Goal: Task Accomplishment & Management: Complete application form

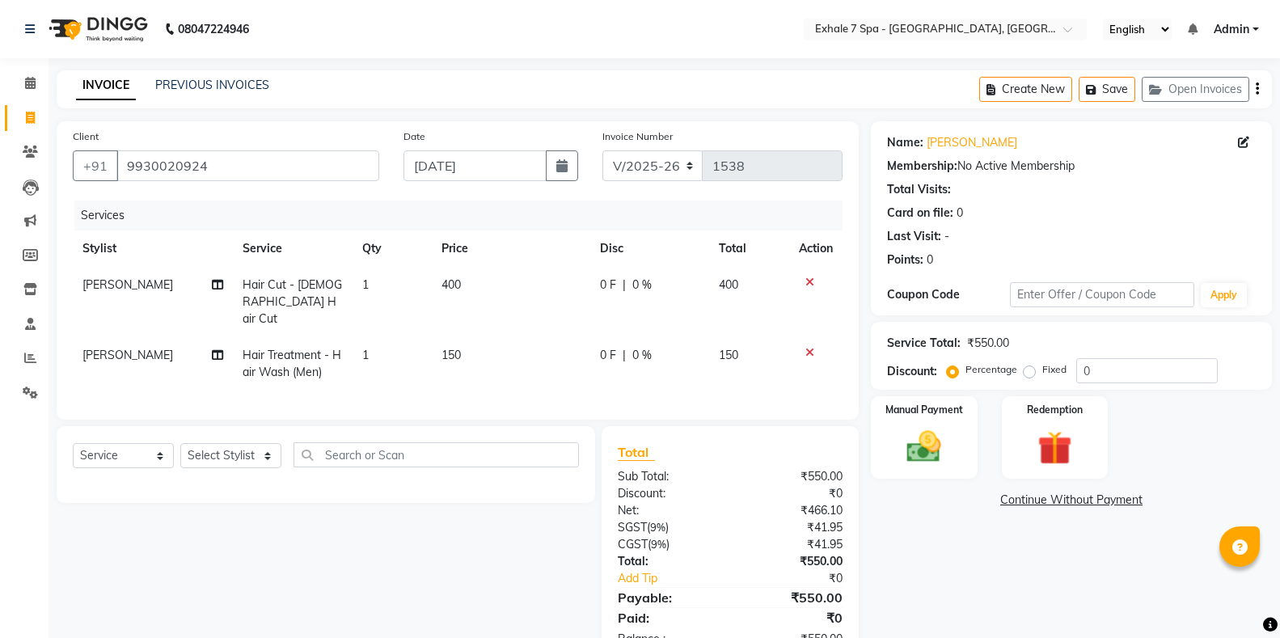
select select "4480"
select select "service"
click at [1108, 87] on button "Save" at bounding box center [1106, 89] width 57 height 25
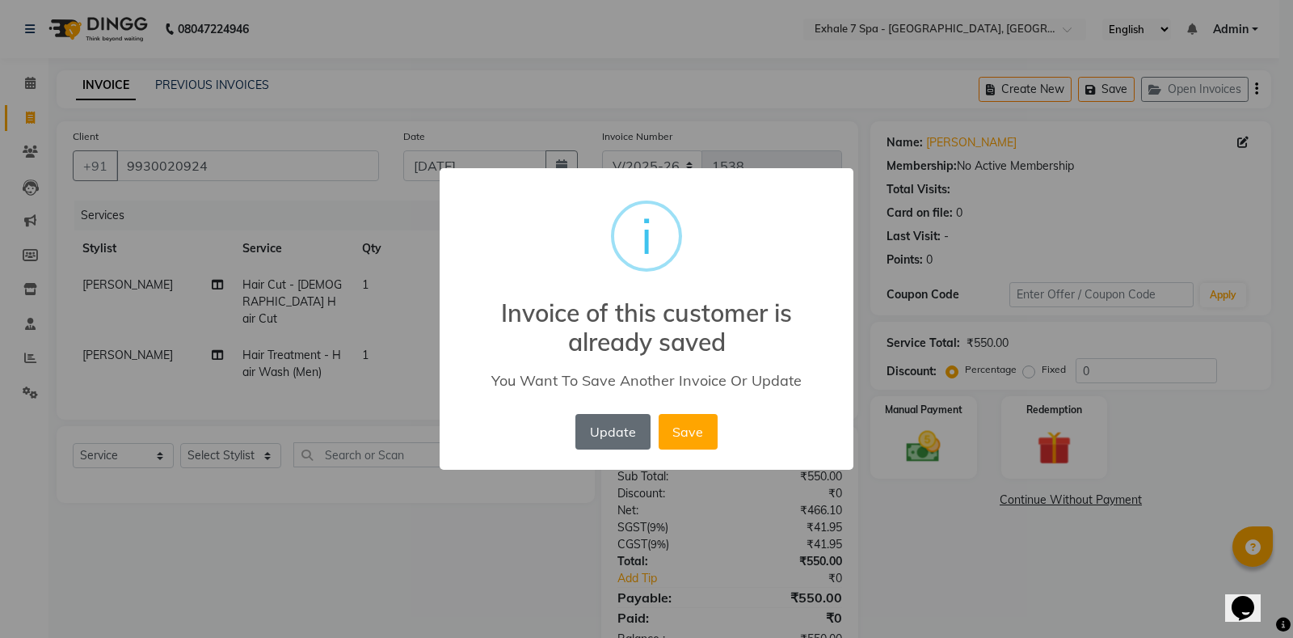
click at [622, 429] on button "Update" at bounding box center [613, 432] width 74 height 36
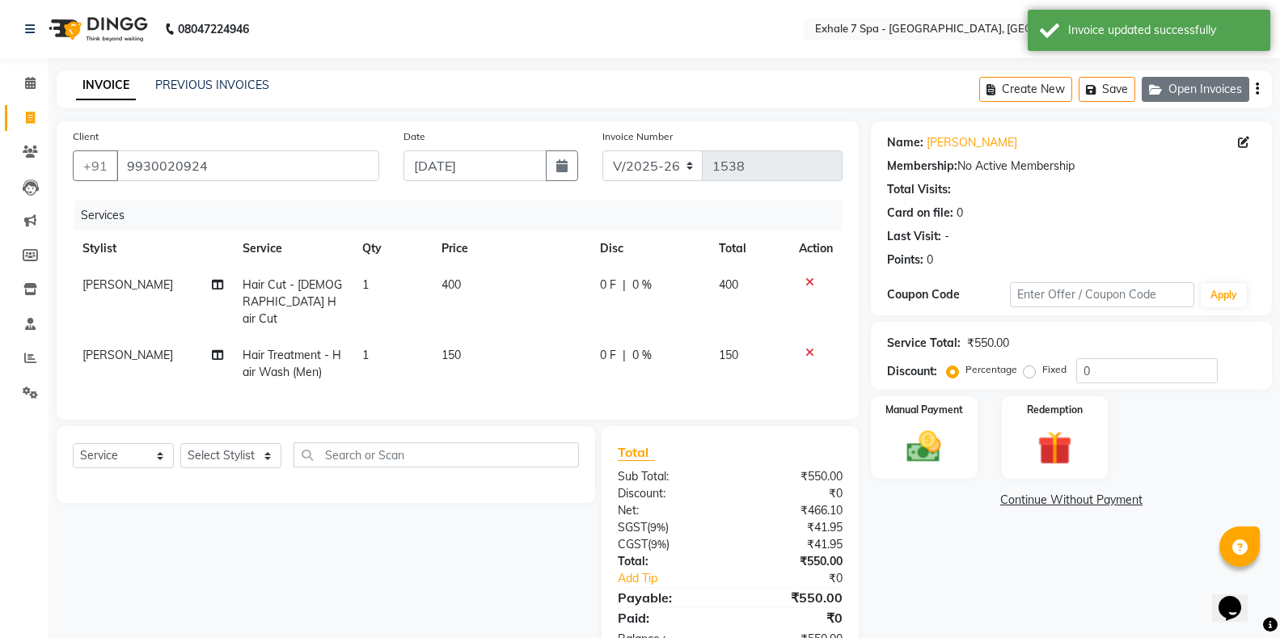
click at [1168, 91] on button "Open Invoices" at bounding box center [1196, 89] width 108 height 25
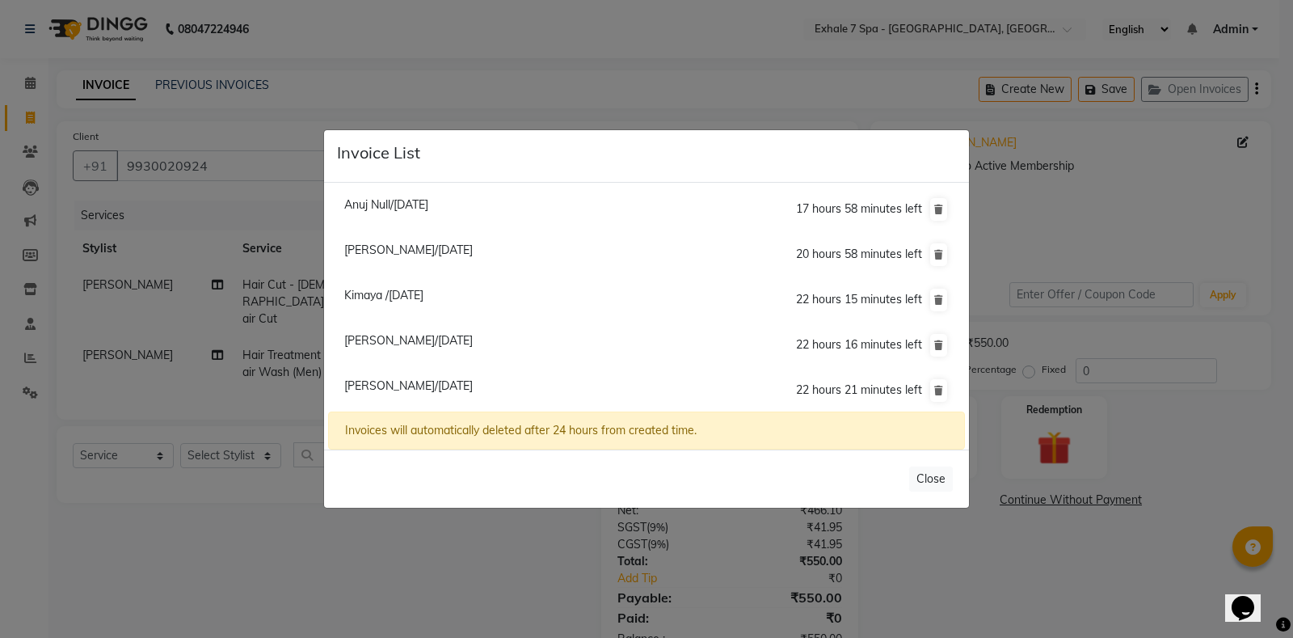
click at [424, 296] on span "Kimaya /[DATE]" at bounding box center [383, 295] width 79 height 15
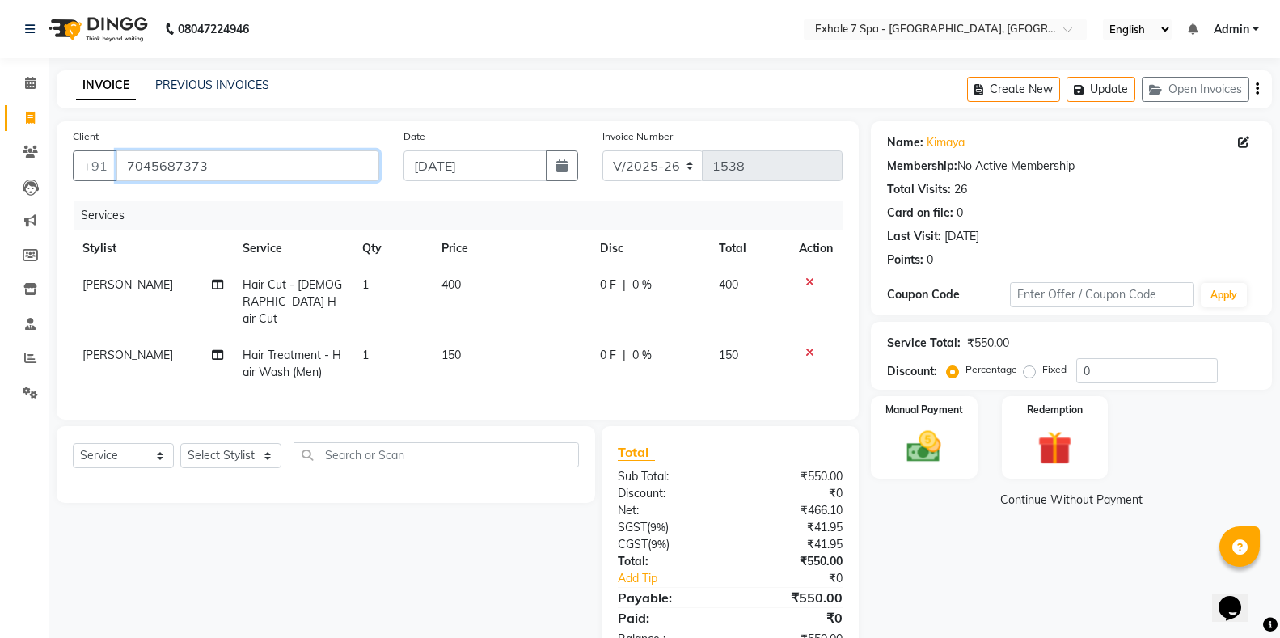
click at [236, 163] on input "7045687373" at bounding box center [247, 165] width 263 height 31
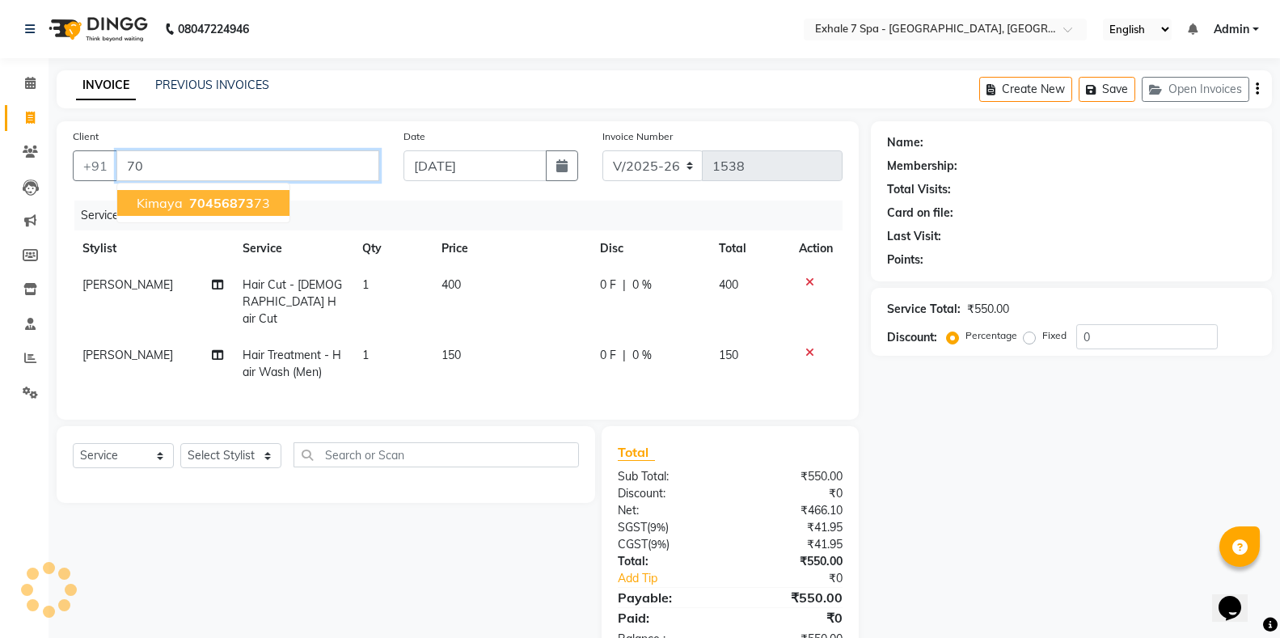
type input "7"
type input "9930020924"
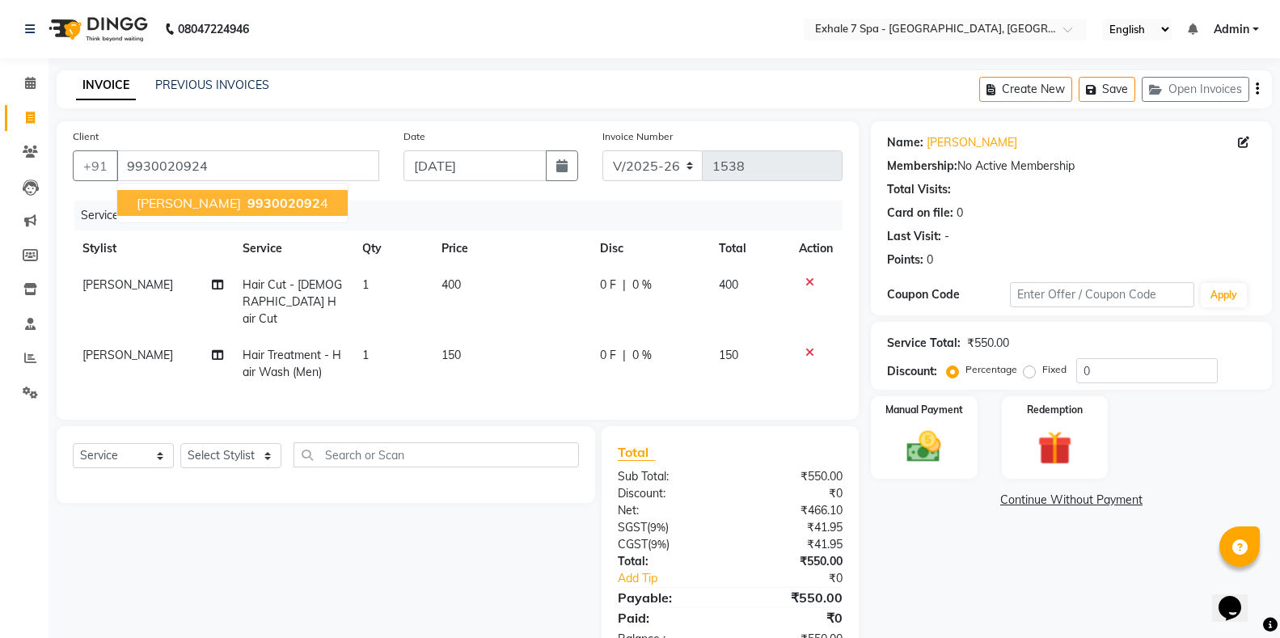
click at [247, 197] on span "993002092" at bounding box center [283, 203] width 73 height 16
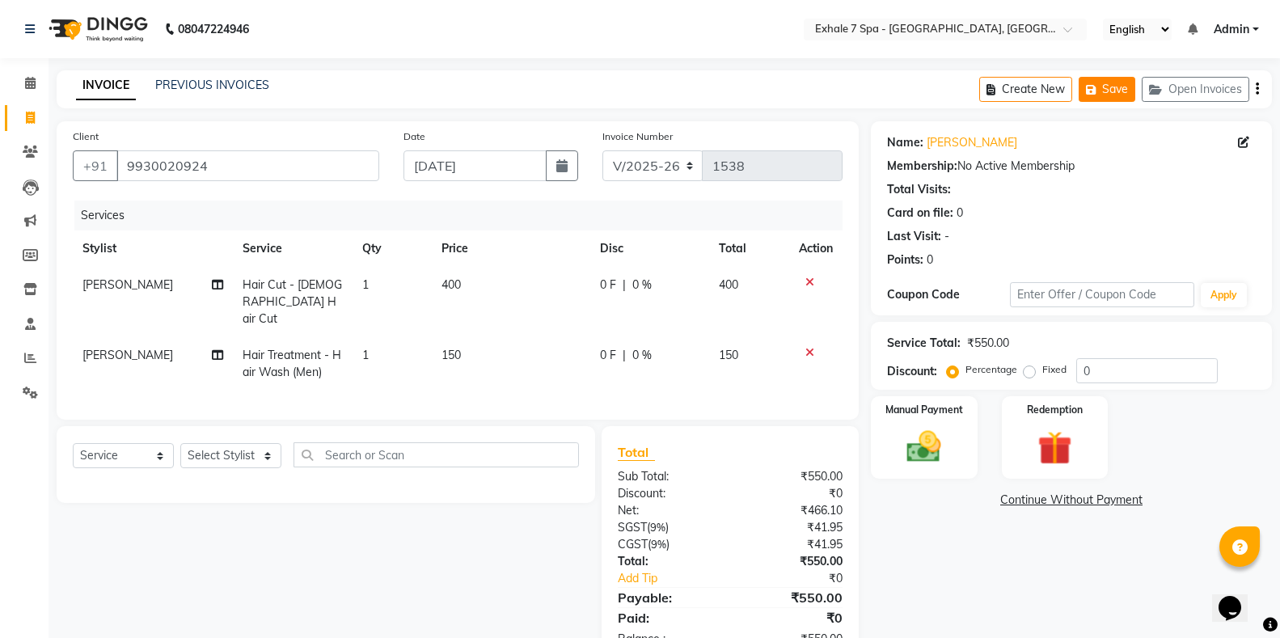
click at [1107, 91] on button "Save" at bounding box center [1106, 89] width 57 height 25
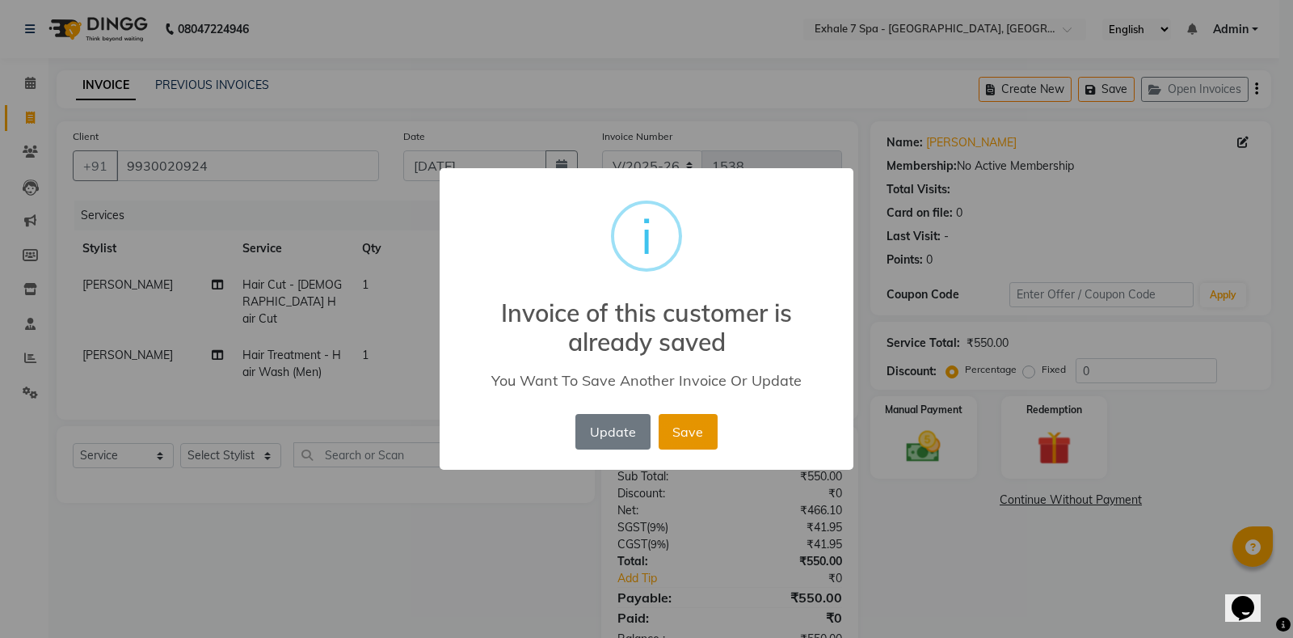
click at [696, 428] on button "Save" at bounding box center [688, 432] width 59 height 36
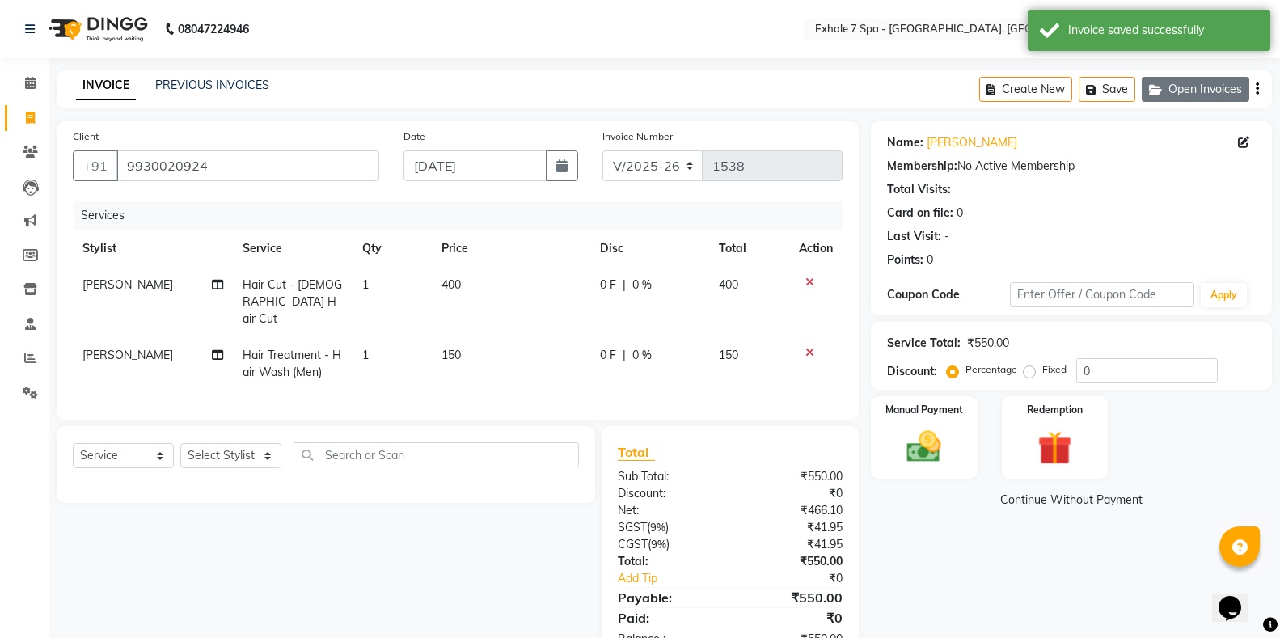
click at [1181, 95] on button "Open Invoices" at bounding box center [1196, 89] width 108 height 25
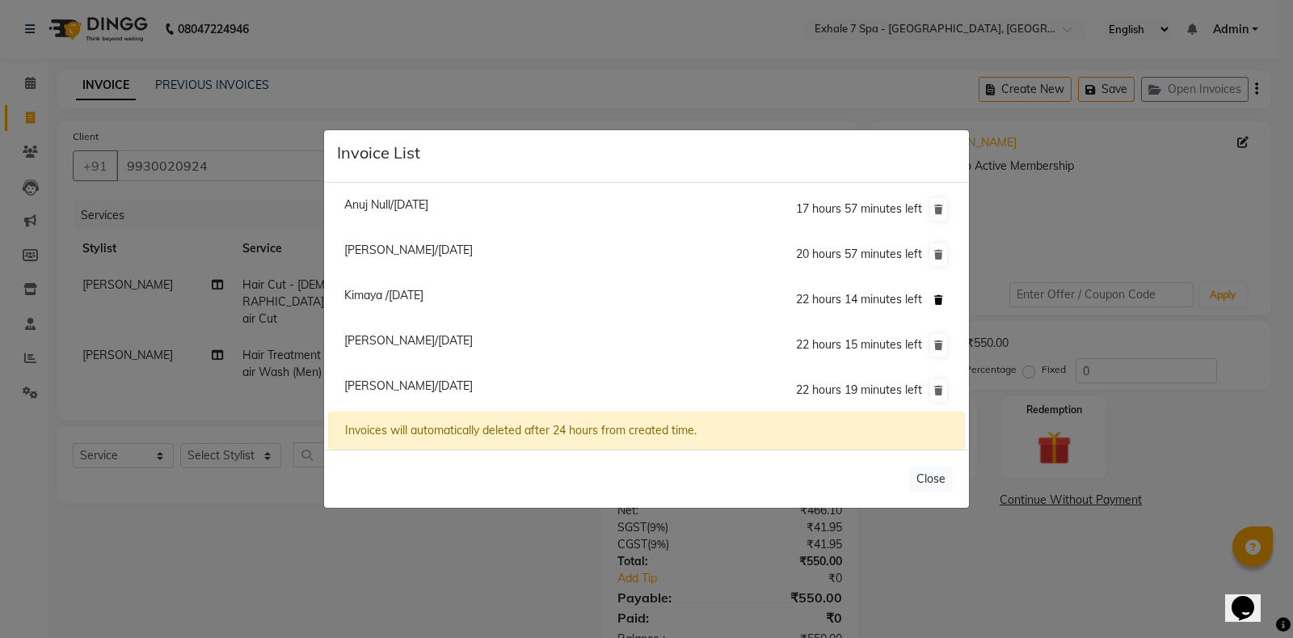
click at [935, 297] on icon at bounding box center [939, 300] width 9 height 10
click at [935, 298] on icon at bounding box center [939, 300] width 9 height 10
click at [935, 343] on icon at bounding box center [939, 345] width 9 height 10
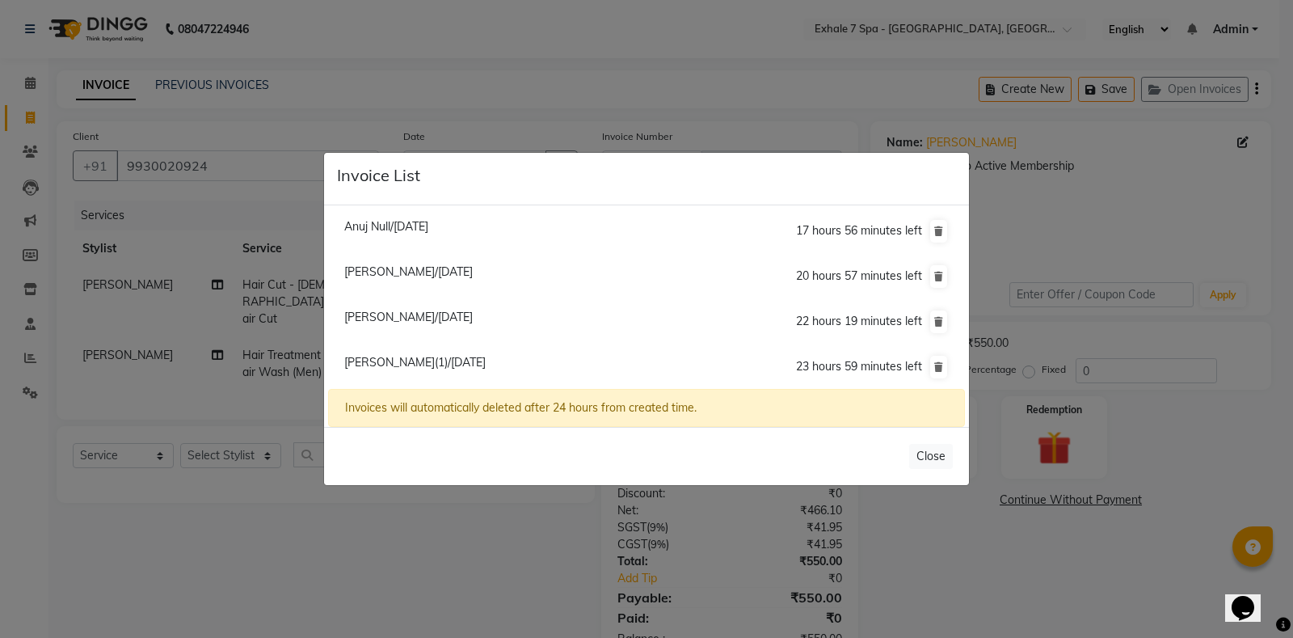
click at [561, 169] on div "Invoice List" at bounding box center [646, 179] width 645 height 53
click at [574, 128] on ngb-modal-window "Invoice List Anuj Null/[DATE] 17 hours 56 minutes left [GEOGRAPHIC_DATA][PERSON…" at bounding box center [646, 319] width 1293 height 638
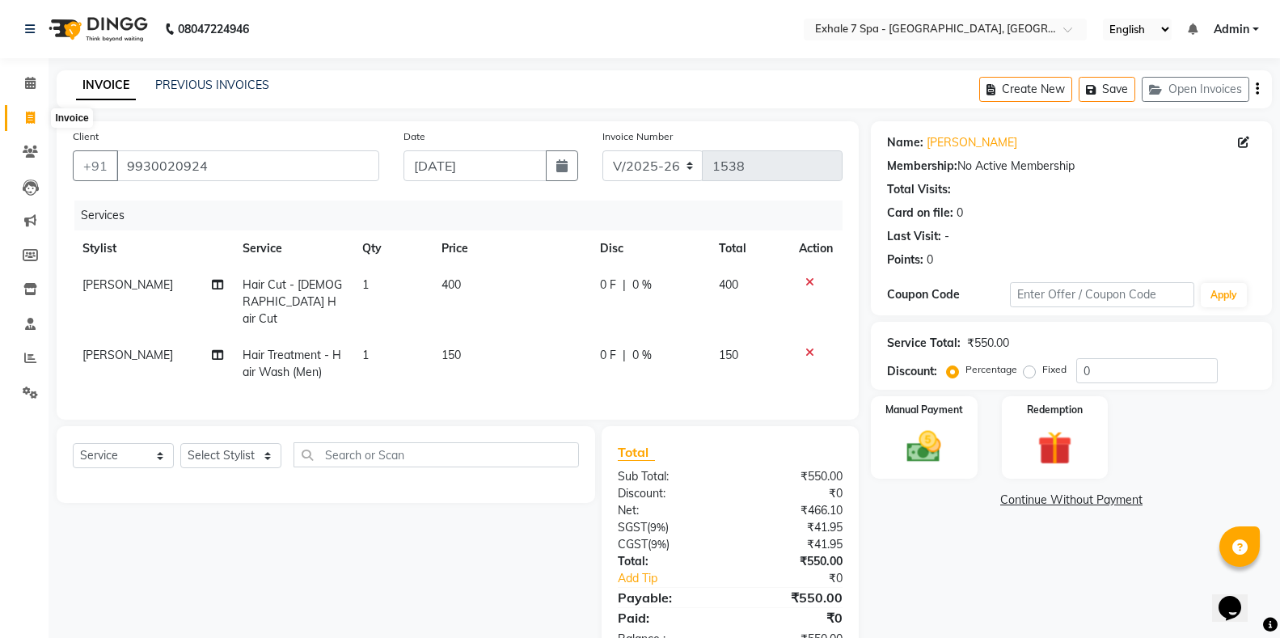
click at [31, 114] on icon at bounding box center [30, 118] width 9 height 12
select select "service"
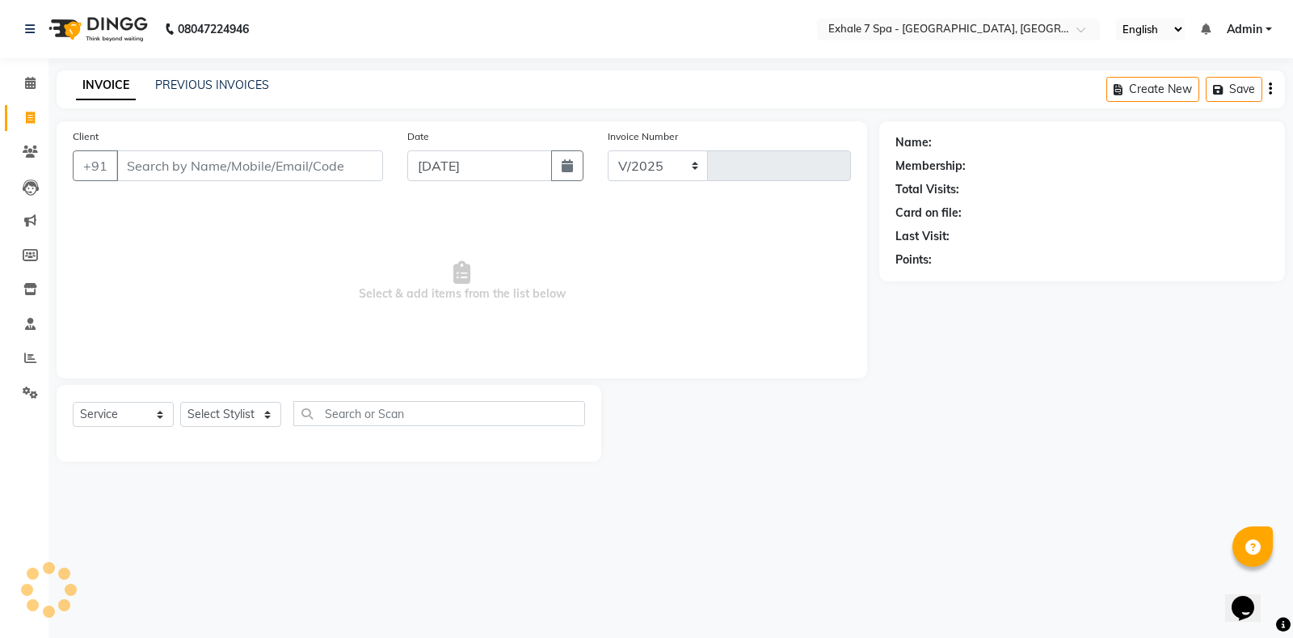
select select "4480"
type input "1538"
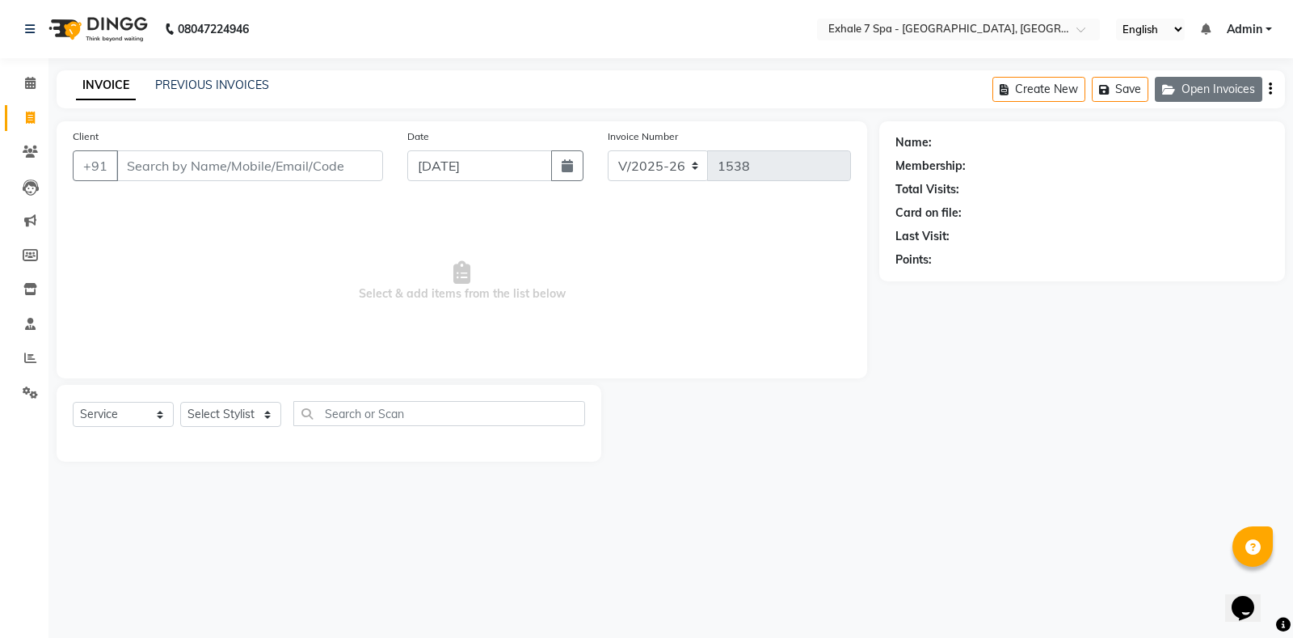
click at [1192, 86] on button "Open Invoices" at bounding box center [1209, 89] width 108 height 25
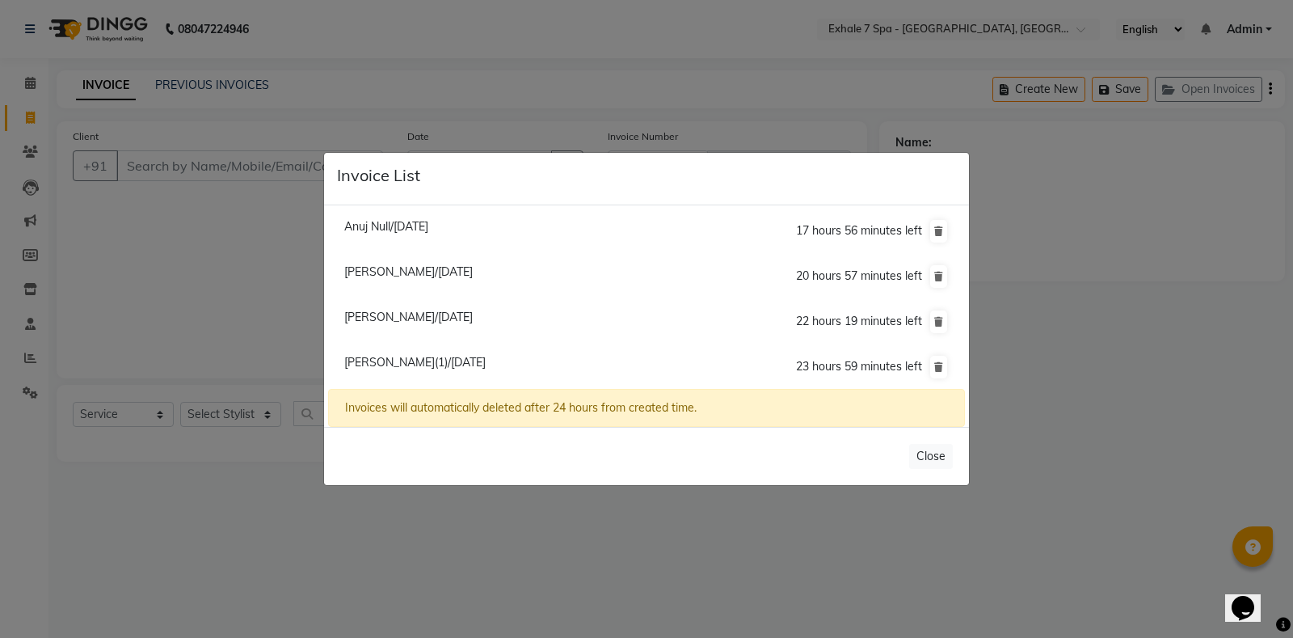
click at [673, 112] on ngb-modal-window "Invoice List Anuj Null/[DATE] 17 hours 56 minutes left [GEOGRAPHIC_DATA][PERSON…" at bounding box center [646, 319] width 1293 height 638
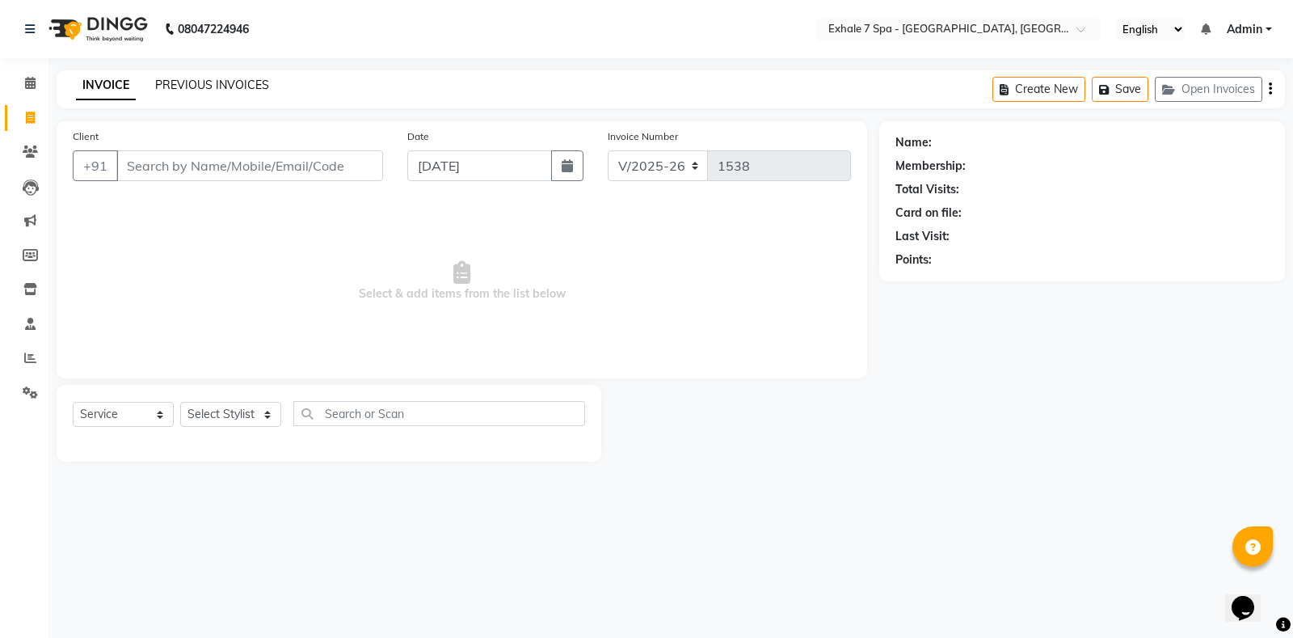
click at [187, 80] on link "PREVIOUS INVOICES" at bounding box center [212, 85] width 114 height 15
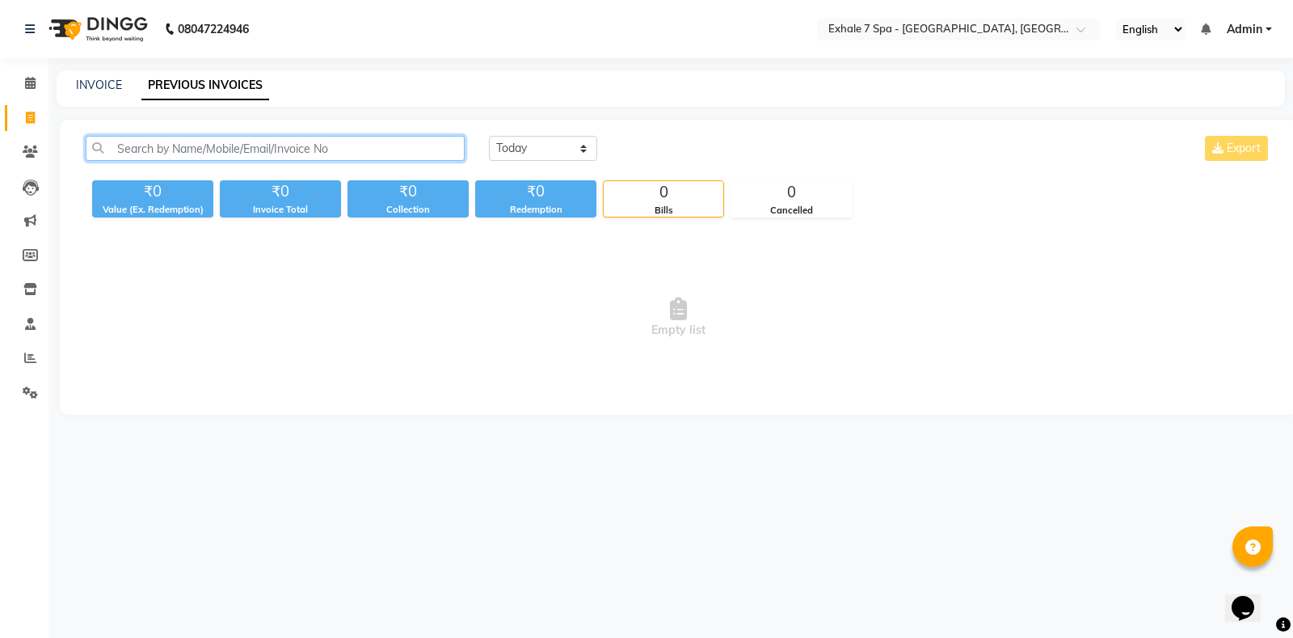
click at [150, 149] on input "text" at bounding box center [275, 148] width 379 height 25
click at [74, 74] on div "INVOICE PREVIOUS INVOICES" at bounding box center [671, 88] width 1229 height 36
click at [89, 78] on link "INVOICE" at bounding box center [99, 85] width 46 height 15
select select "service"
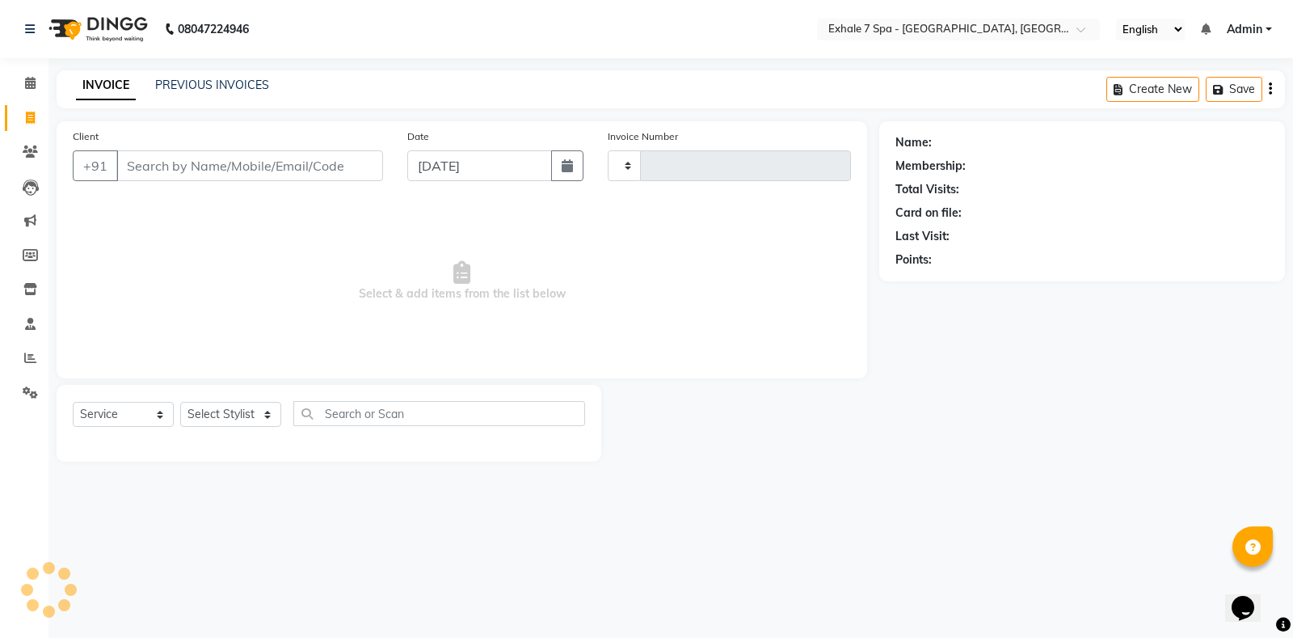
type input "1538"
select select "4480"
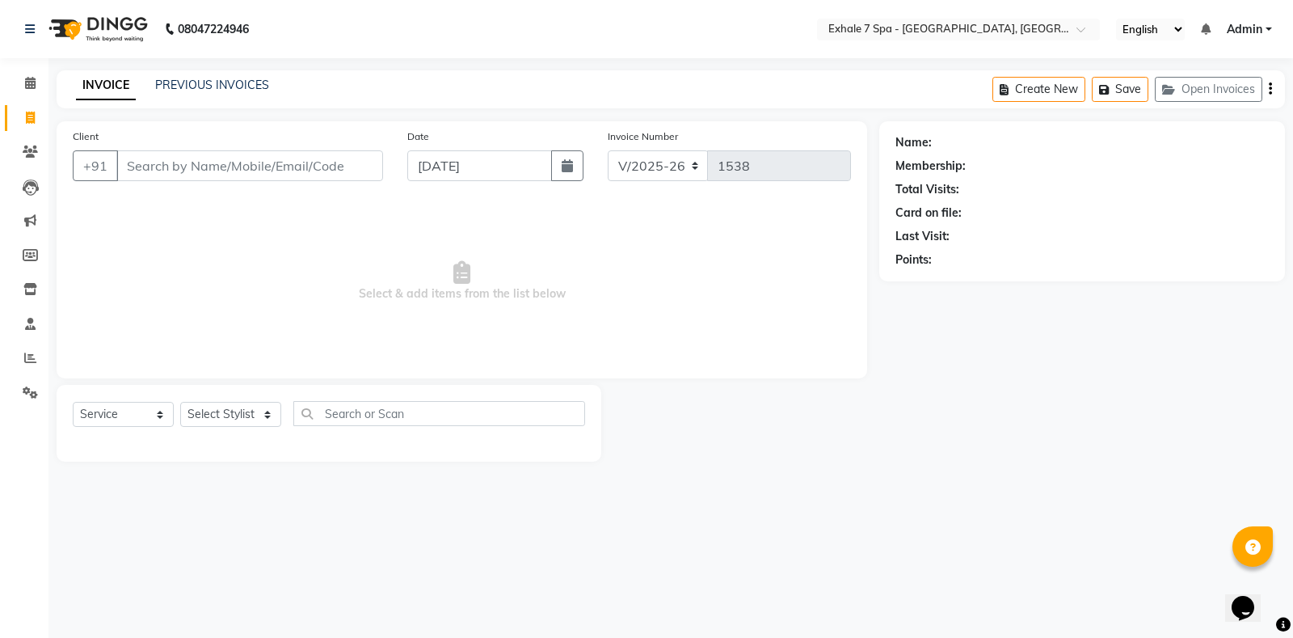
click at [169, 171] on input "Client" at bounding box center [249, 165] width 267 height 31
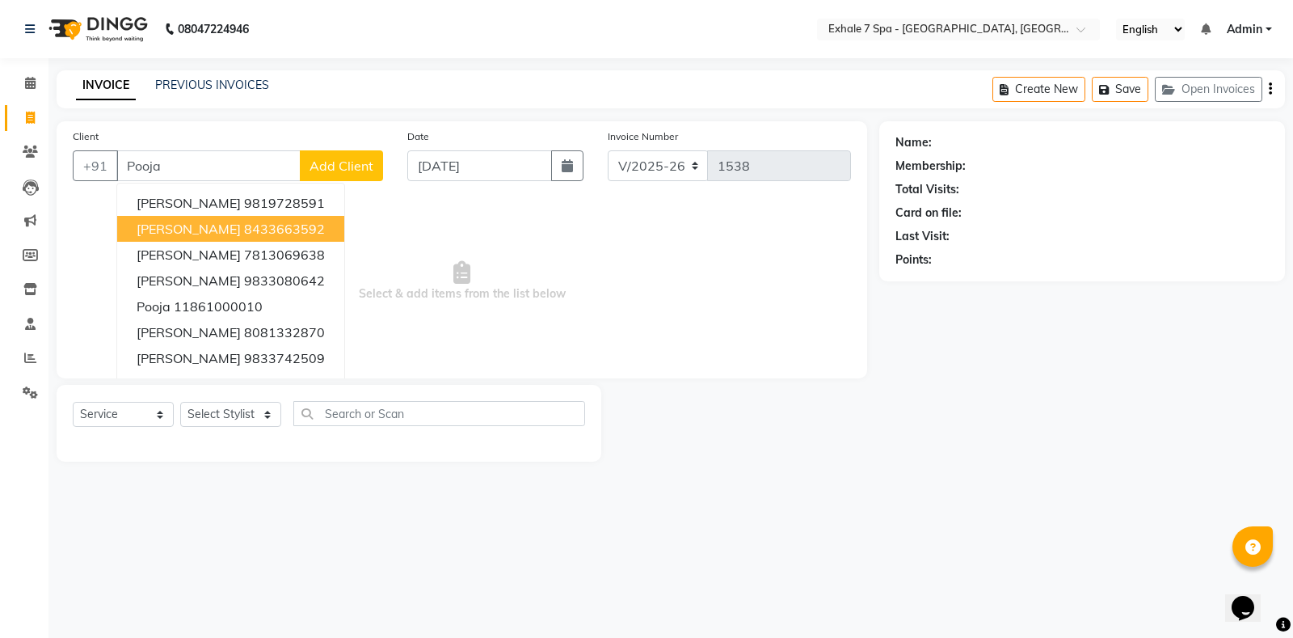
click at [188, 223] on span "[PERSON_NAME]" at bounding box center [189, 229] width 104 height 16
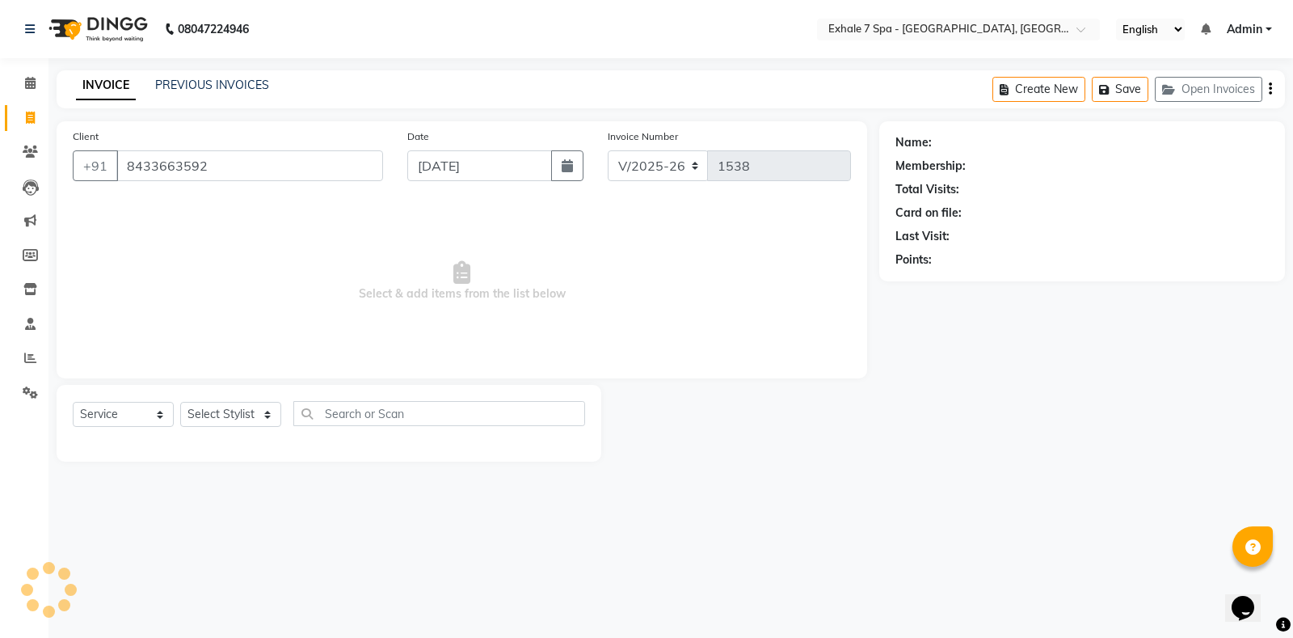
type input "8433663592"
select select "1: Object"
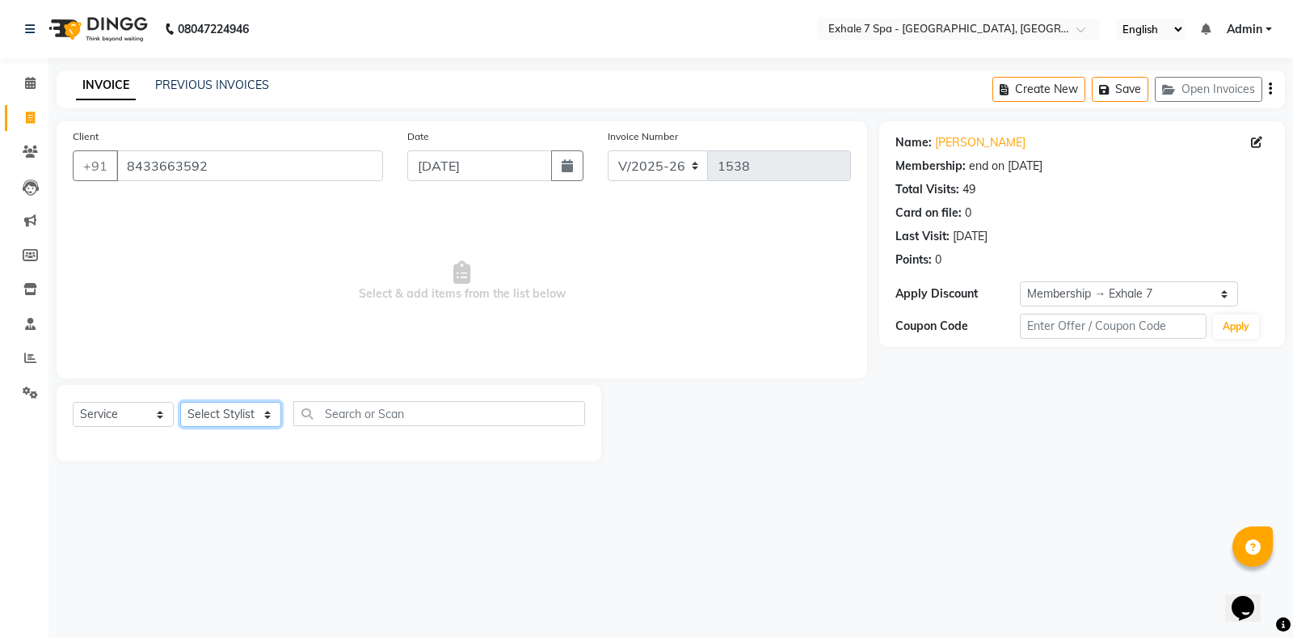
click at [270, 418] on select "Select Stylist [PERSON_NAME] [PERSON_NAME] Faraheem [PERSON_NAME] [PERSON_NAME]…" at bounding box center [230, 414] width 101 height 25
select select "64938"
click at [180, 402] on select "Select Stylist [PERSON_NAME] [PERSON_NAME] Faraheem [PERSON_NAME] [PERSON_NAME]…" at bounding box center [230, 414] width 101 height 25
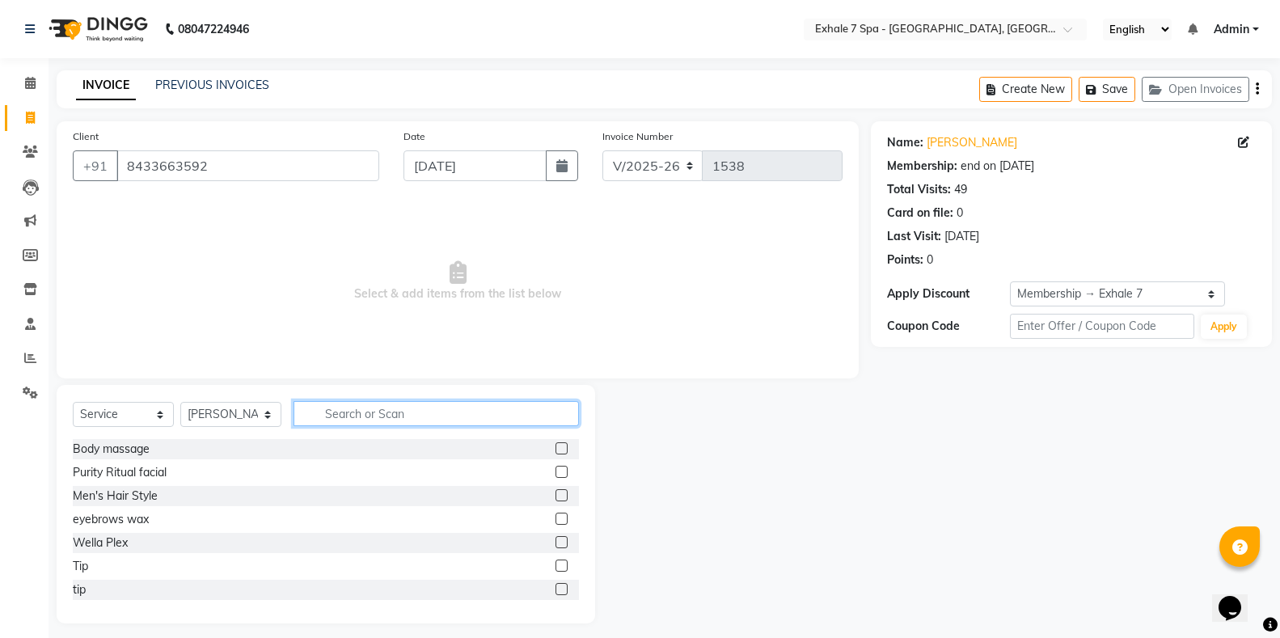
click at [338, 411] on input "text" at bounding box center [435, 413] width 285 height 25
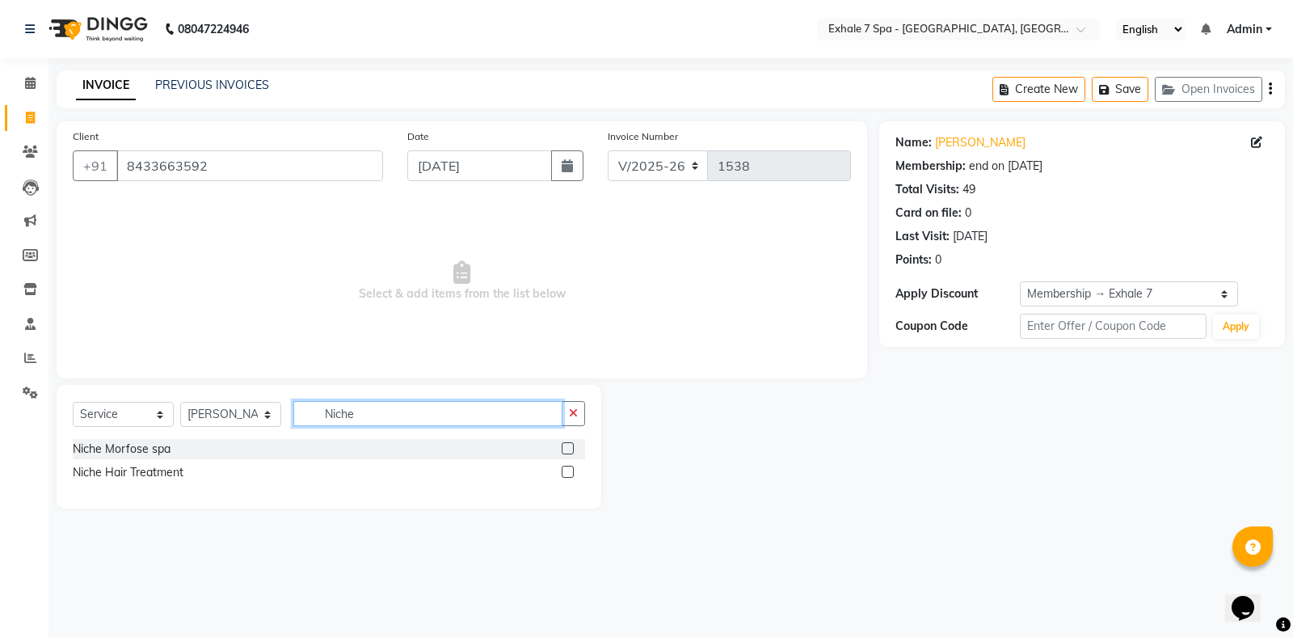
type input "Niche"
click at [562, 445] on label at bounding box center [568, 448] width 12 height 12
click at [562, 445] on input "checkbox" at bounding box center [567, 449] width 11 height 11
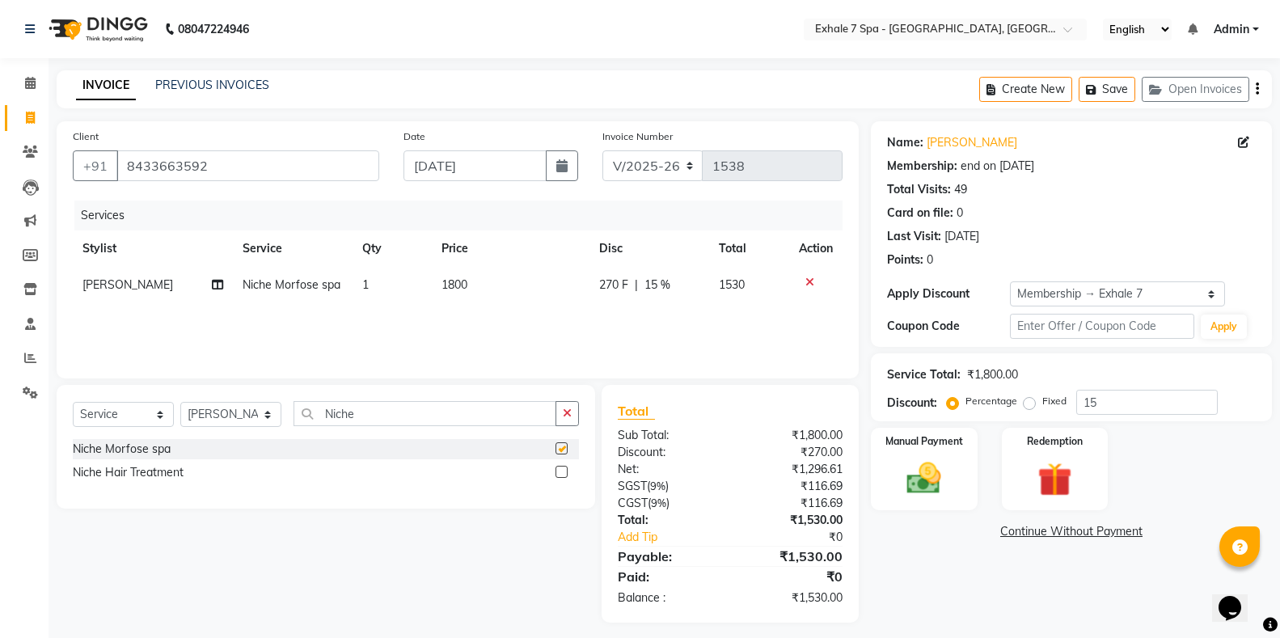
checkbox input "false"
click at [453, 281] on span "1800" at bounding box center [454, 284] width 26 height 15
select select "64938"
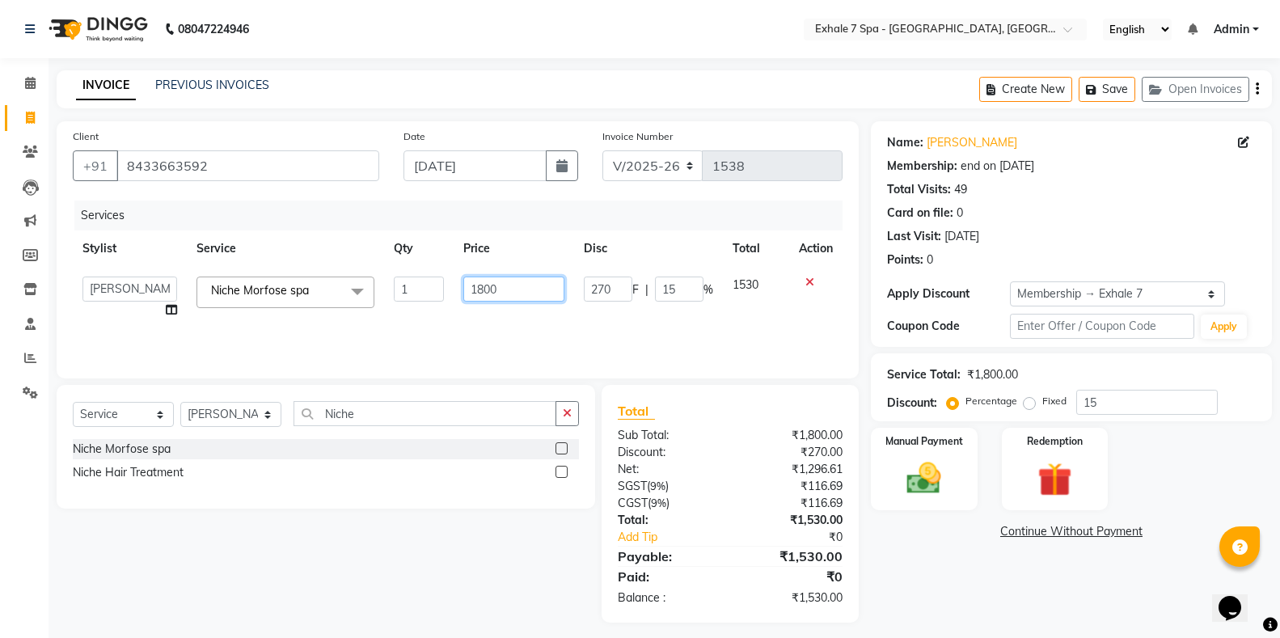
click at [483, 289] on input "1800" at bounding box center [513, 288] width 101 height 25
type input "2200"
click at [466, 326] on div "Services Stylist Service Qty Price Disc Total Action [PERSON_NAME] [PERSON_NAME…" at bounding box center [458, 281] width 770 height 162
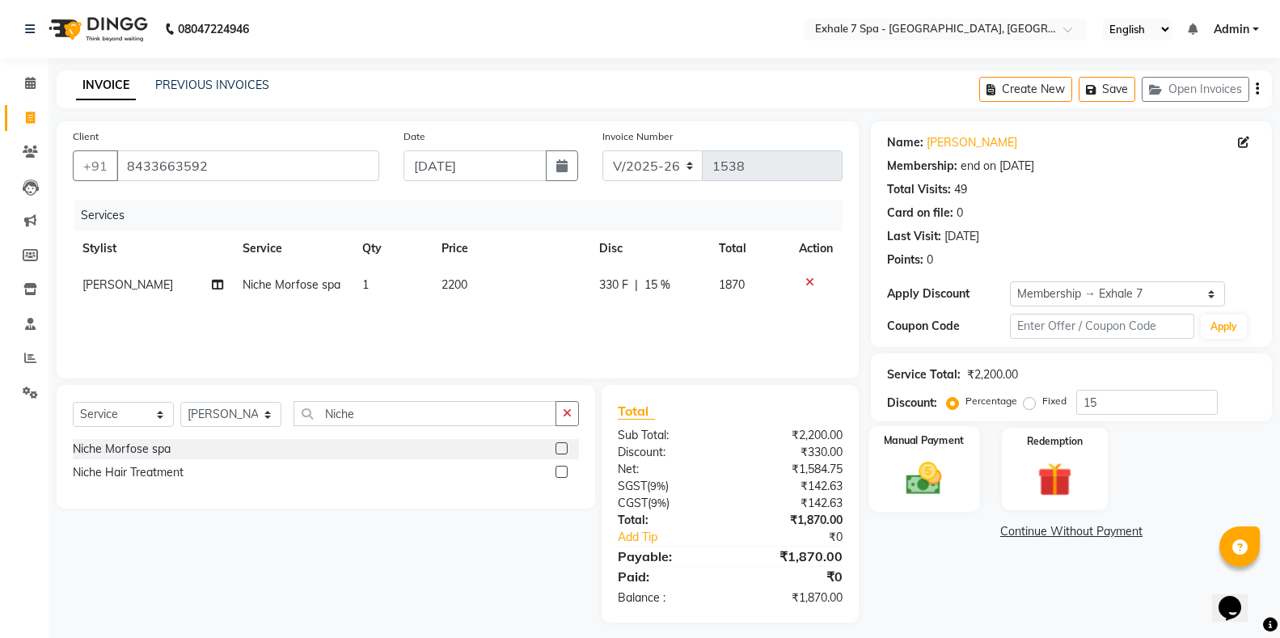
click at [921, 488] on img at bounding box center [923, 478] width 57 height 41
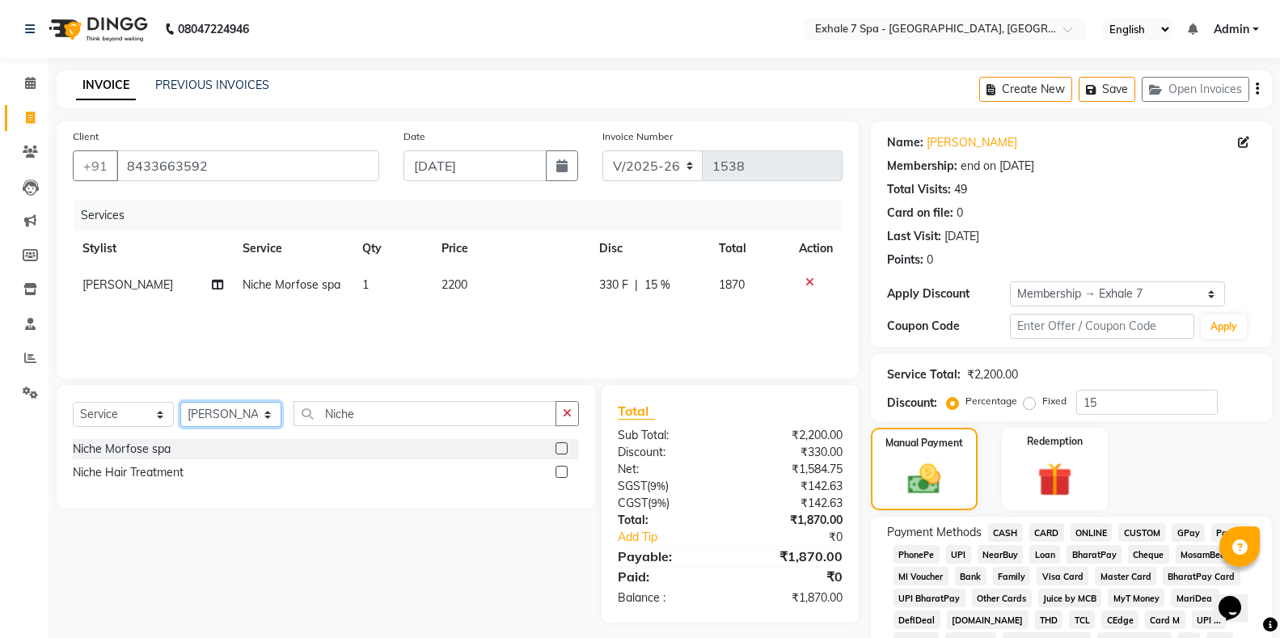
click at [267, 411] on select "Select Stylist [PERSON_NAME] [PERSON_NAME] Faraheem [PERSON_NAME] [PERSON_NAME]…" at bounding box center [230, 414] width 101 height 25
select select "28490"
click at [180, 402] on select "Select Stylist [PERSON_NAME] [PERSON_NAME] Faraheem [PERSON_NAME] [PERSON_NAME]…" at bounding box center [230, 414] width 101 height 25
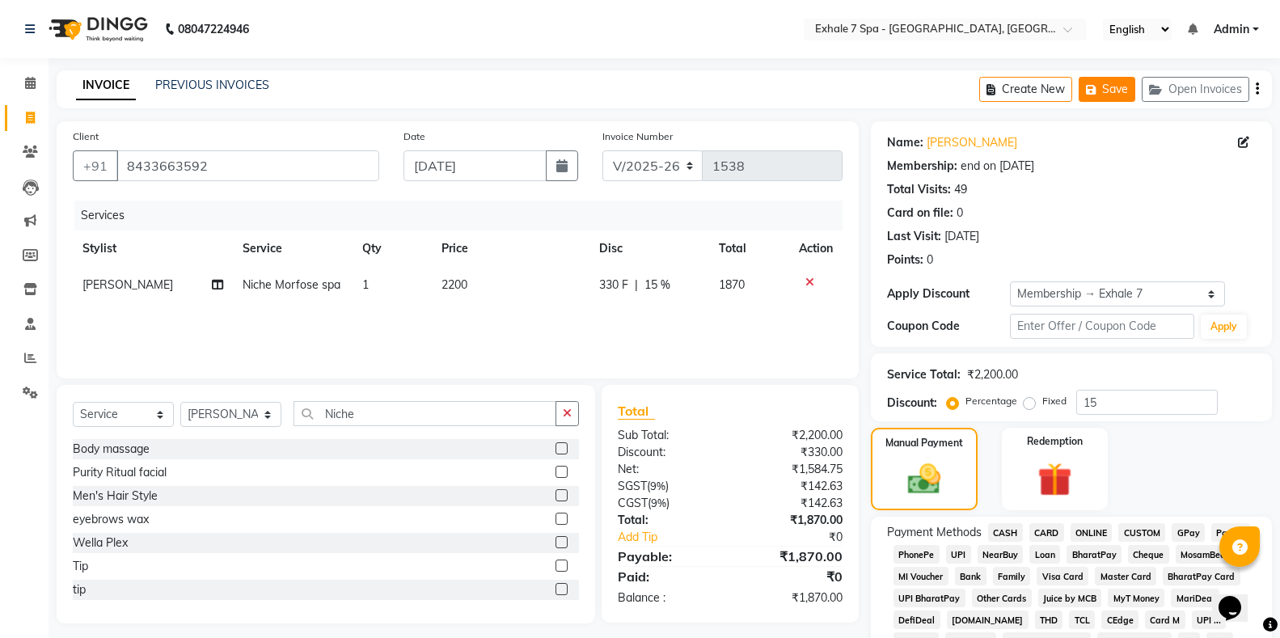
click at [1111, 95] on button "Save" at bounding box center [1106, 89] width 57 height 25
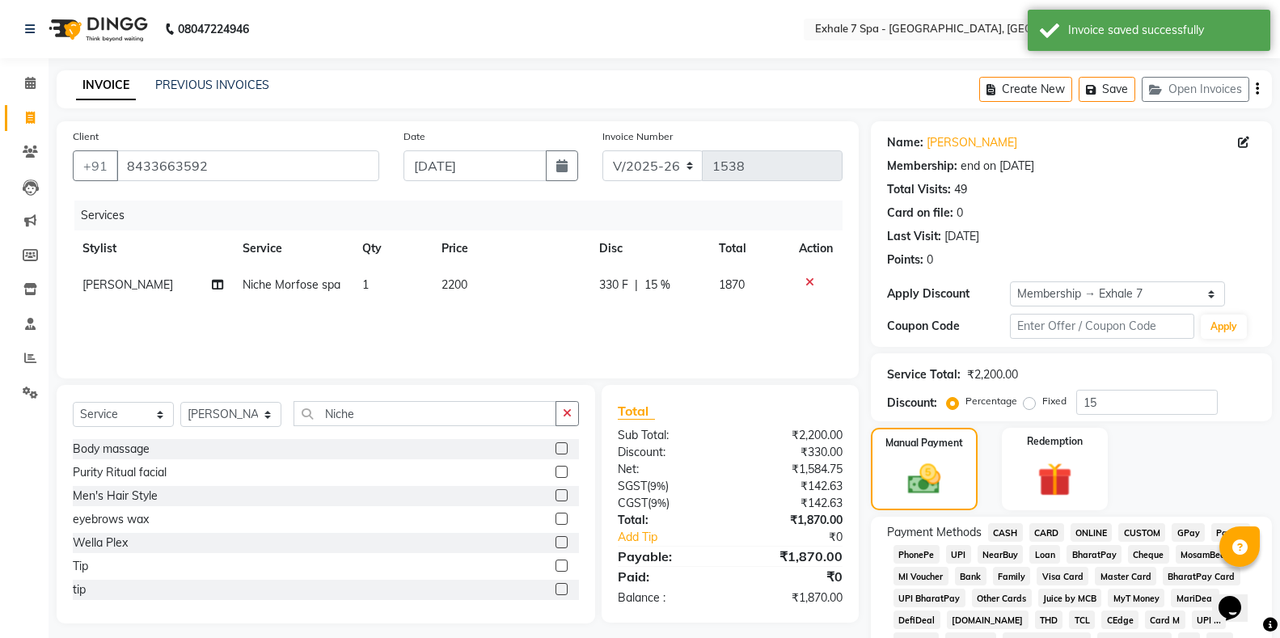
click at [27, 116] on icon at bounding box center [30, 118] width 9 height 12
select select "service"
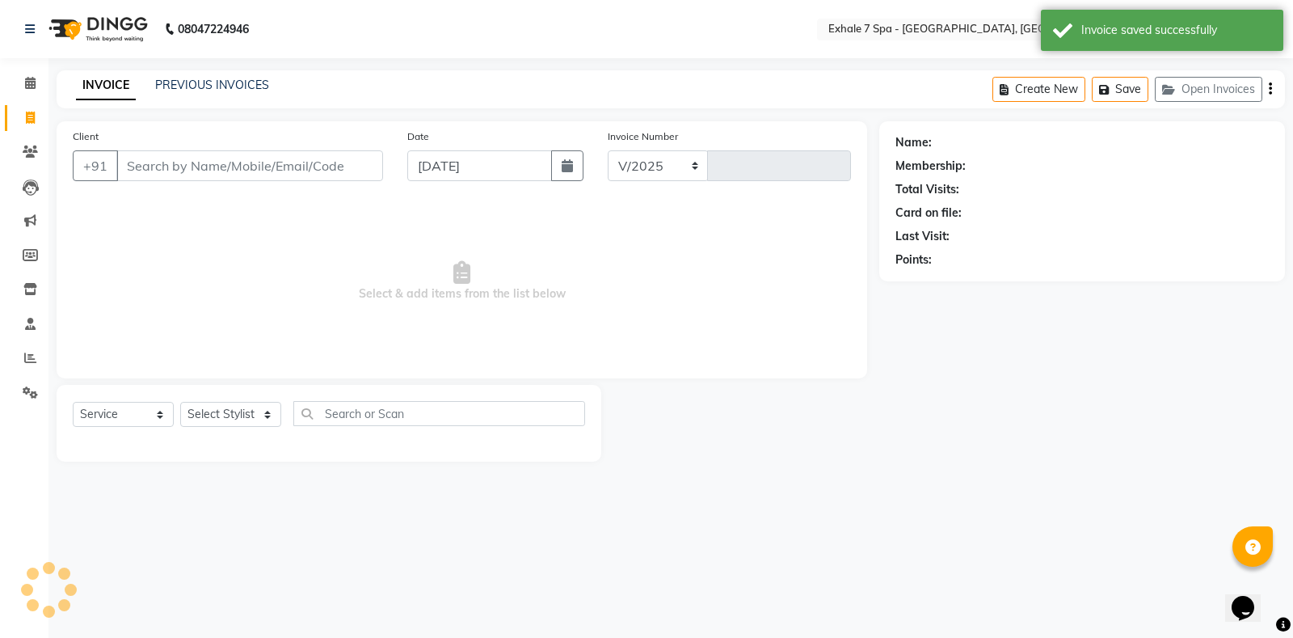
select select "4480"
type input "1538"
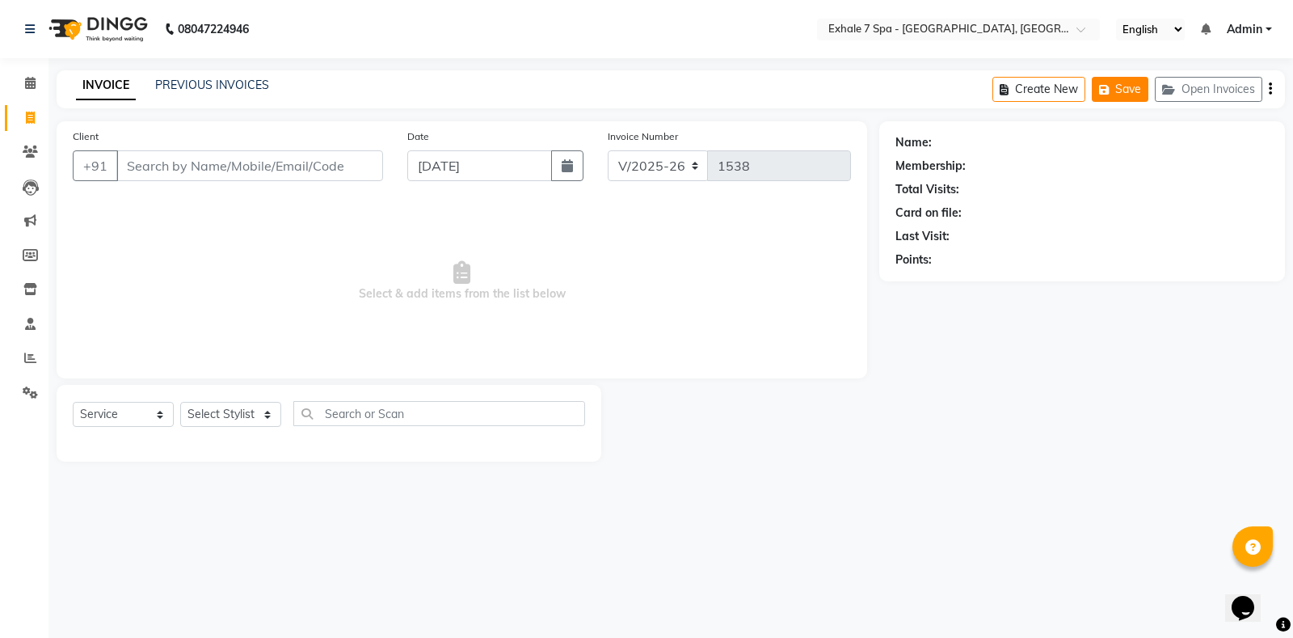
click at [1122, 91] on button "Save" at bounding box center [1120, 89] width 57 height 25
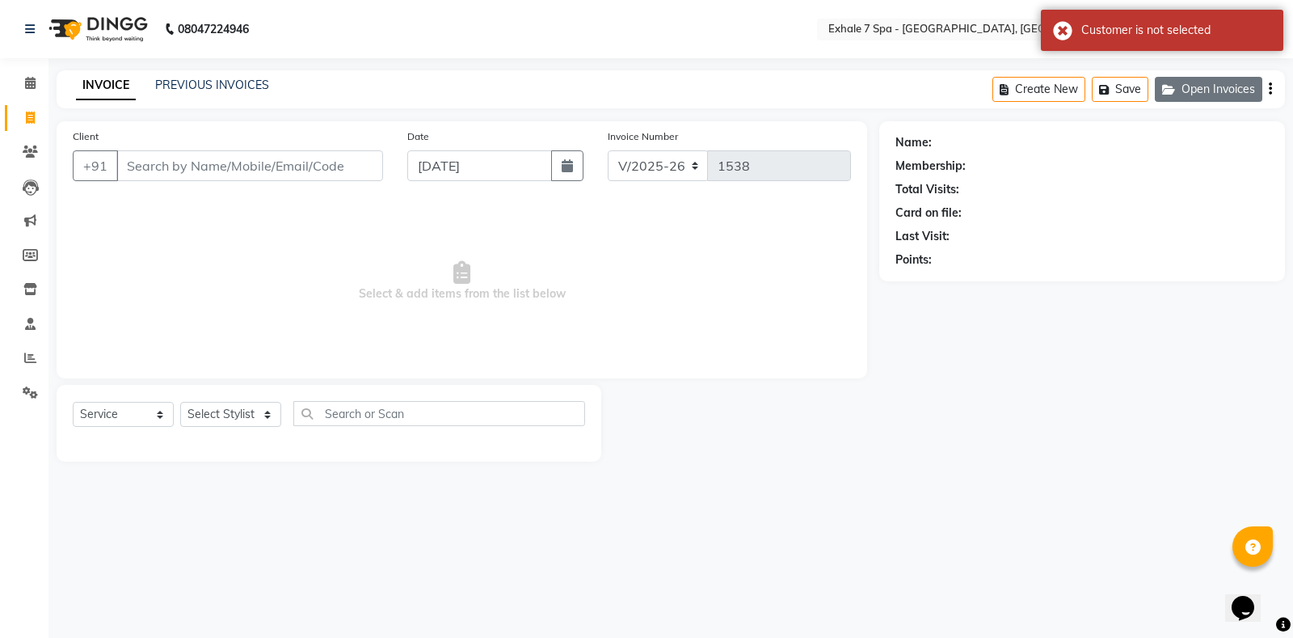
click at [1179, 90] on icon "button" at bounding box center [1172, 89] width 19 height 11
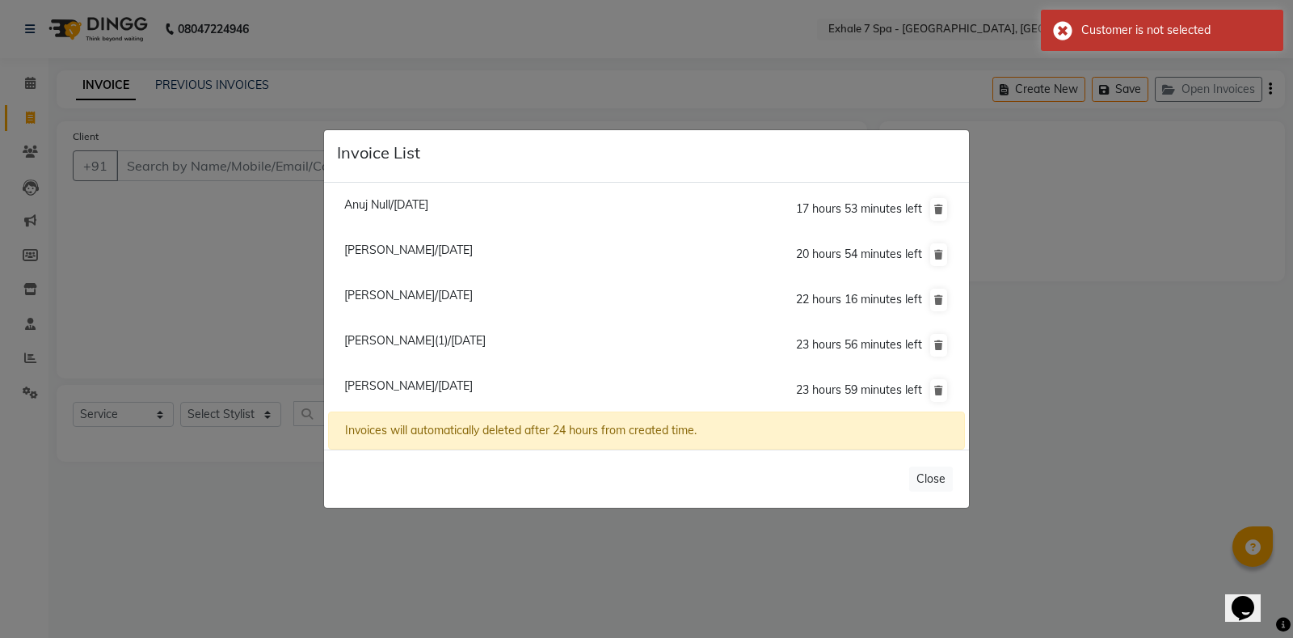
click at [388, 390] on span "[PERSON_NAME]/[DATE]" at bounding box center [408, 385] width 129 height 15
type input "8433663592"
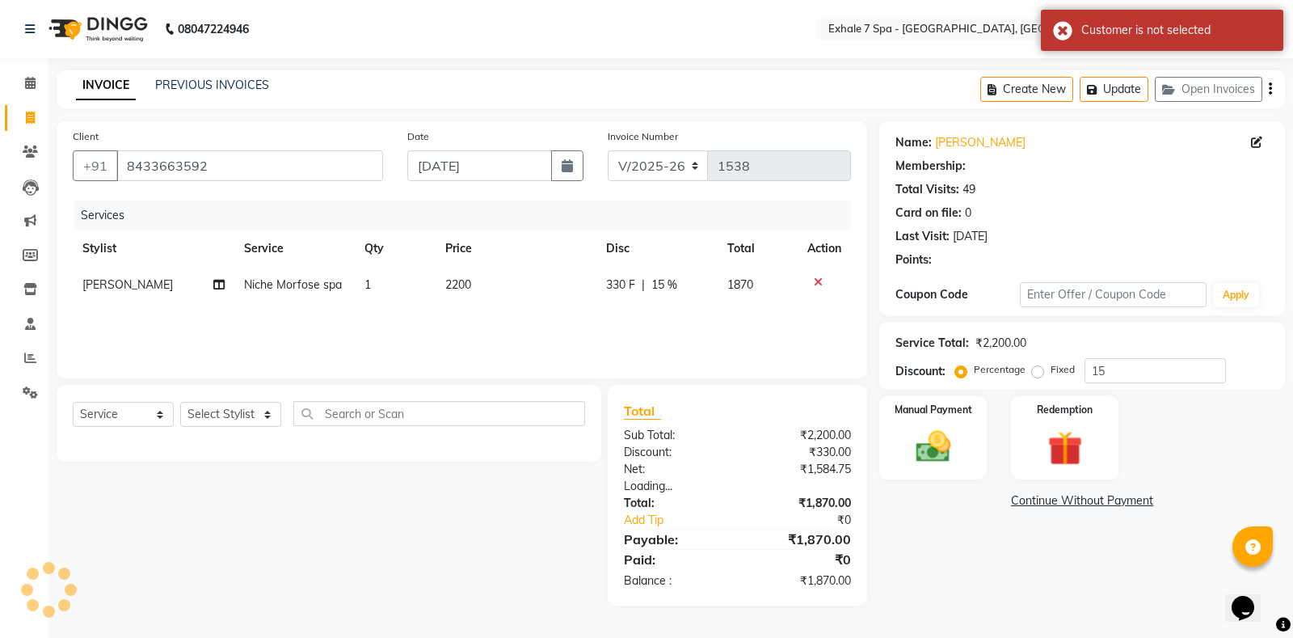
type input "0"
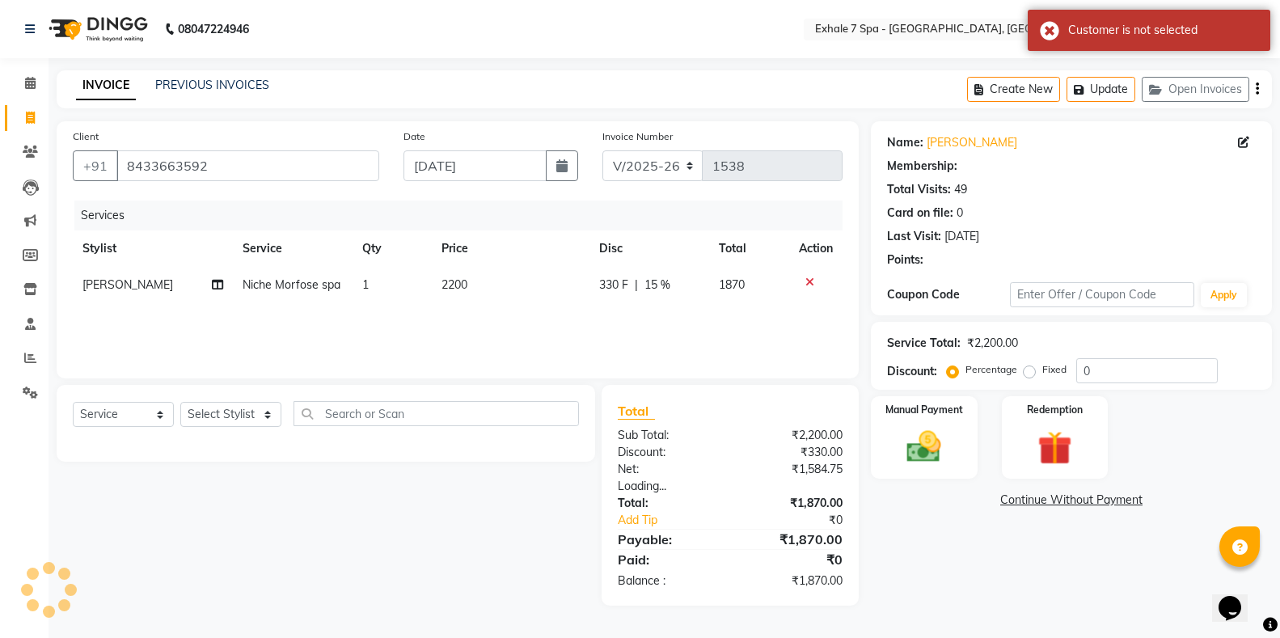
select select "1: Object"
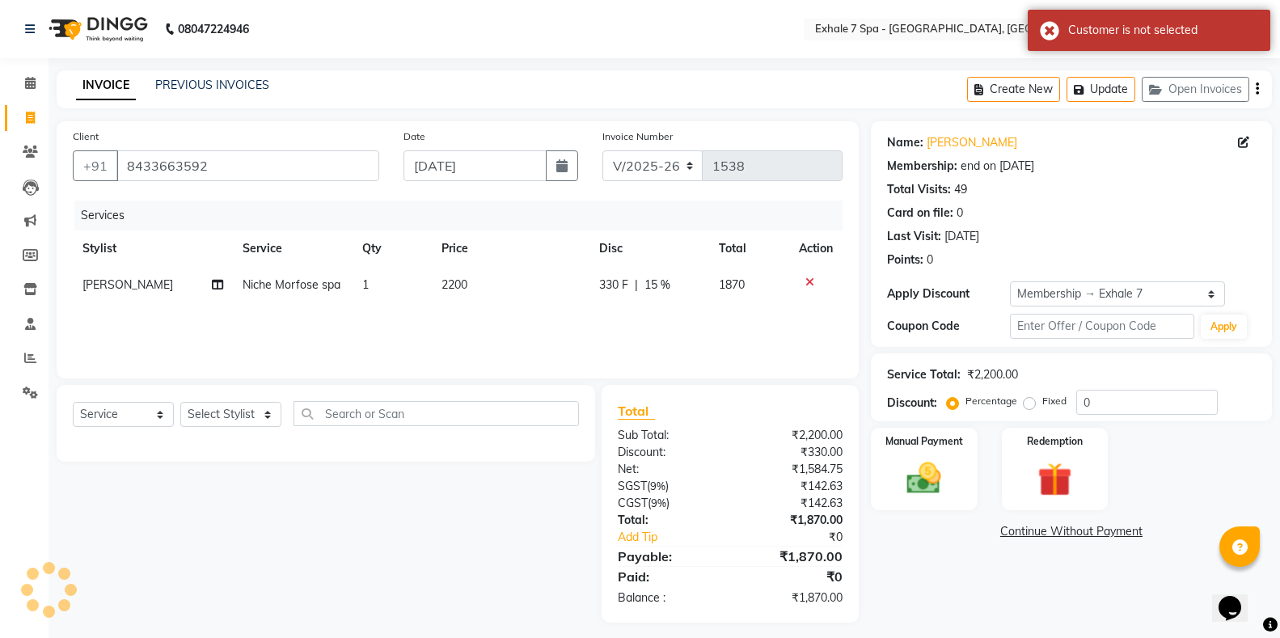
type input "15"
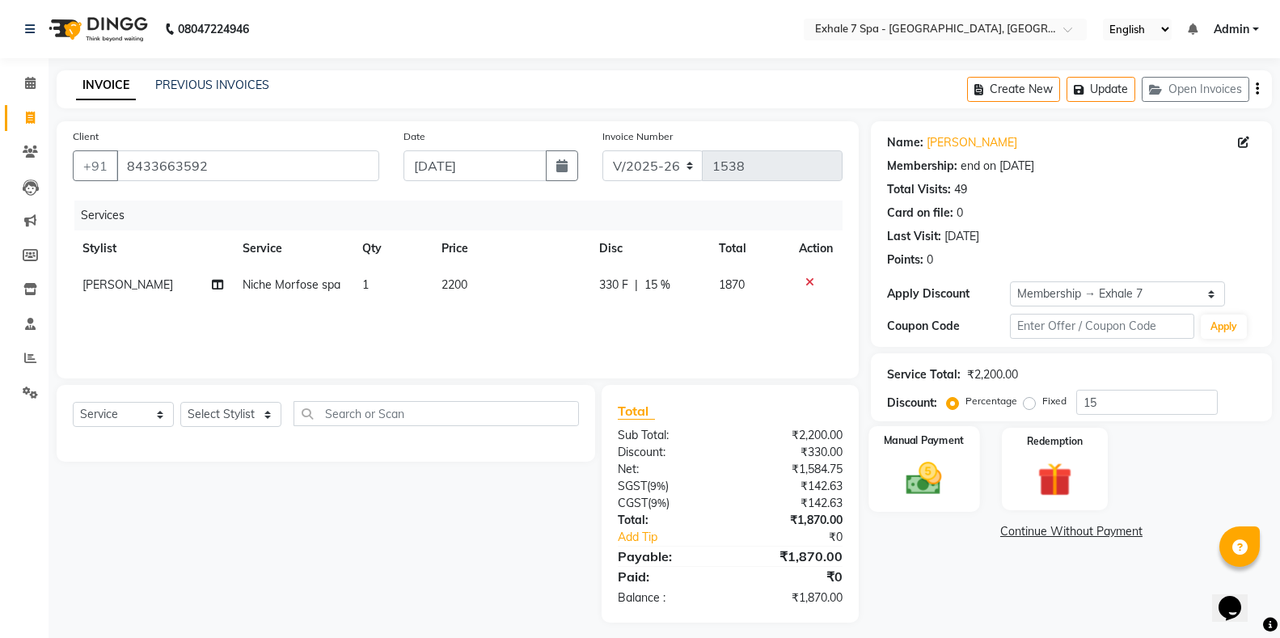
click at [911, 471] on img at bounding box center [923, 478] width 57 height 41
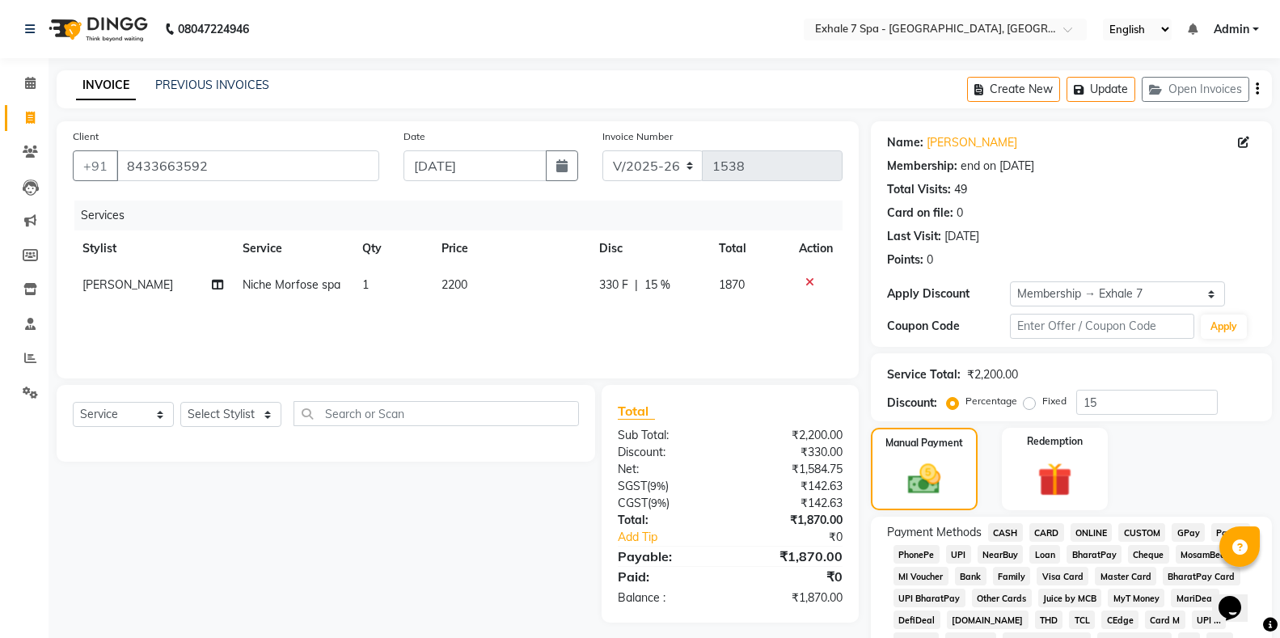
click at [959, 554] on span "UPI" at bounding box center [958, 554] width 25 height 19
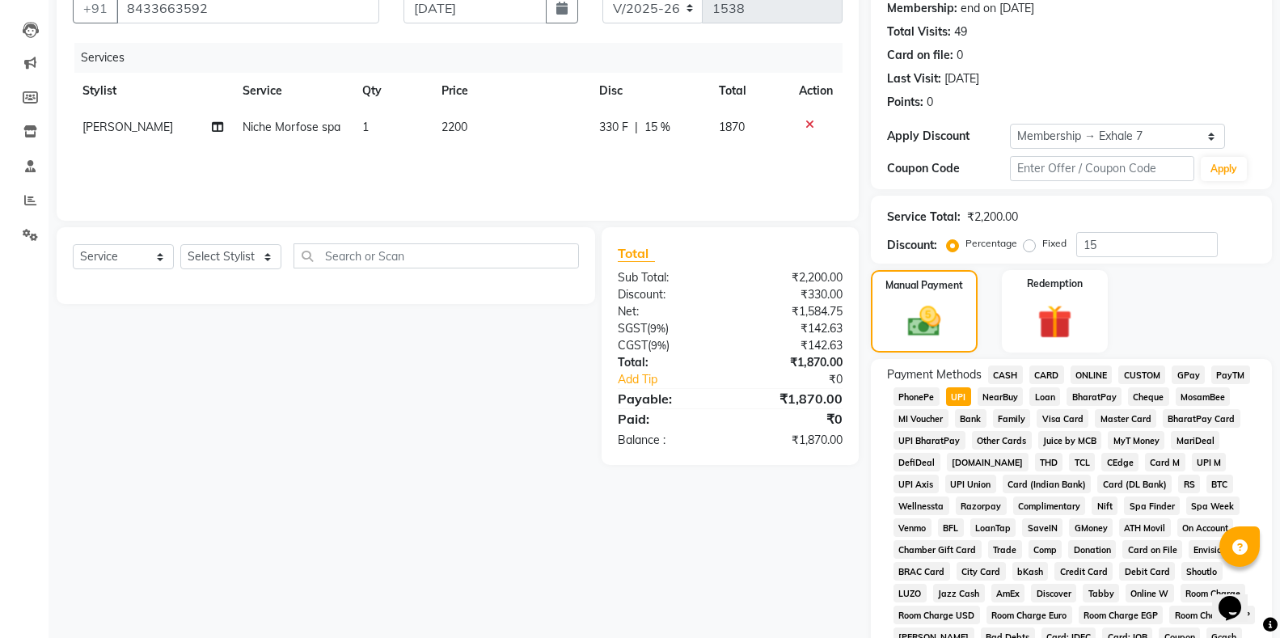
scroll to position [404, 0]
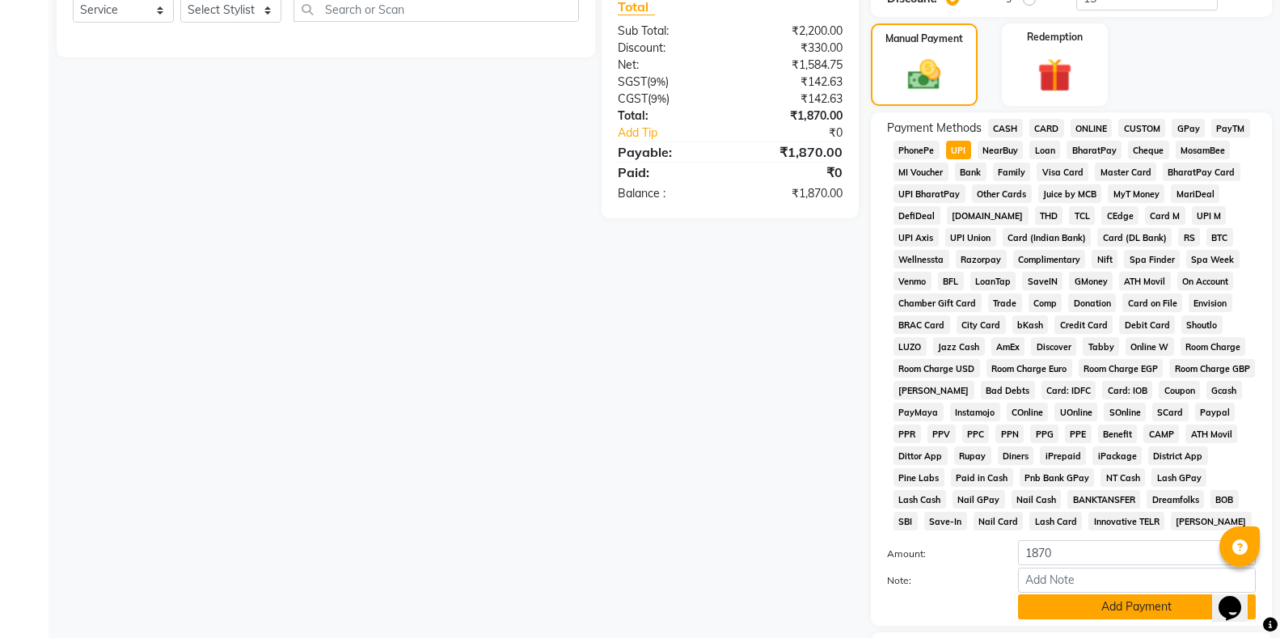
click at [1099, 605] on button "Add Payment" at bounding box center [1137, 606] width 238 height 25
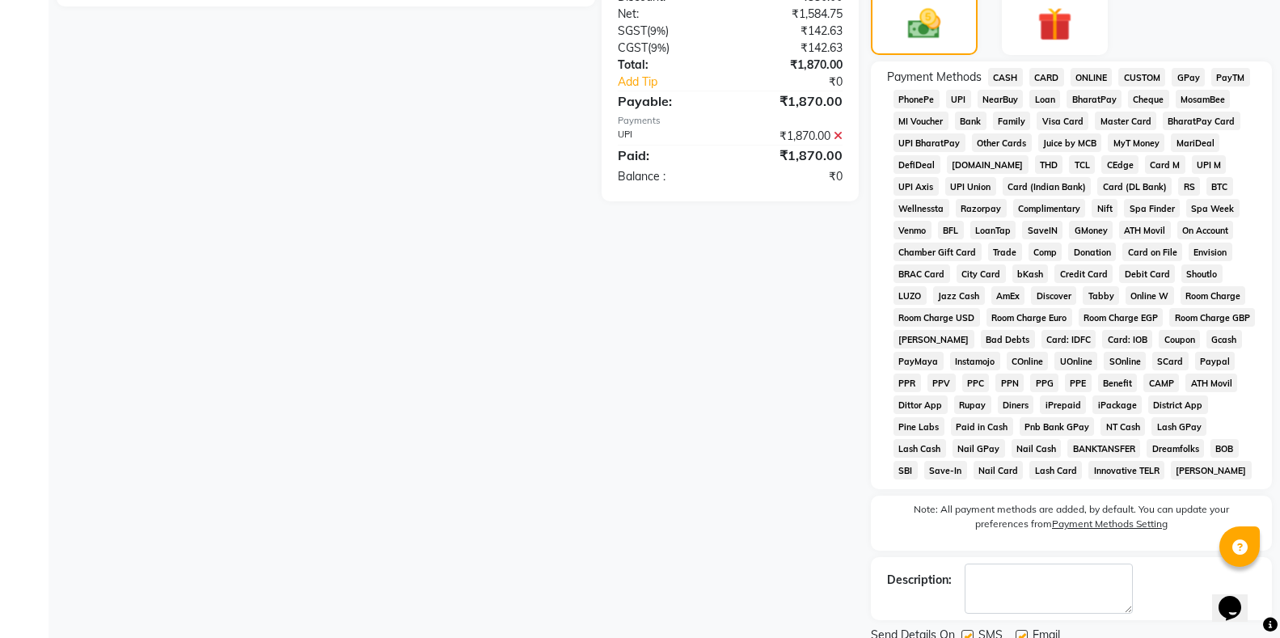
scroll to position [517, 0]
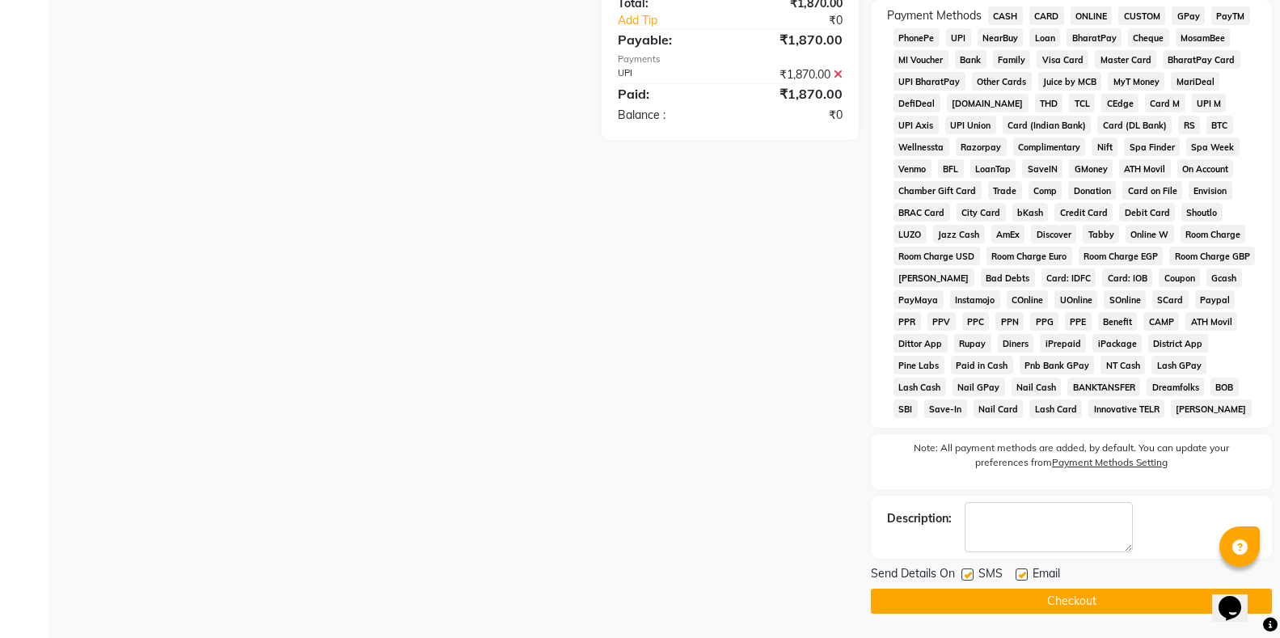
click at [969, 572] on label at bounding box center [967, 574] width 12 height 12
click at [969, 572] on input "checkbox" at bounding box center [966, 575] width 11 height 11
checkbox input "false"
click at [991, 599] on button "Checkout" at bounding box center [1071, 601] width 401 height 25
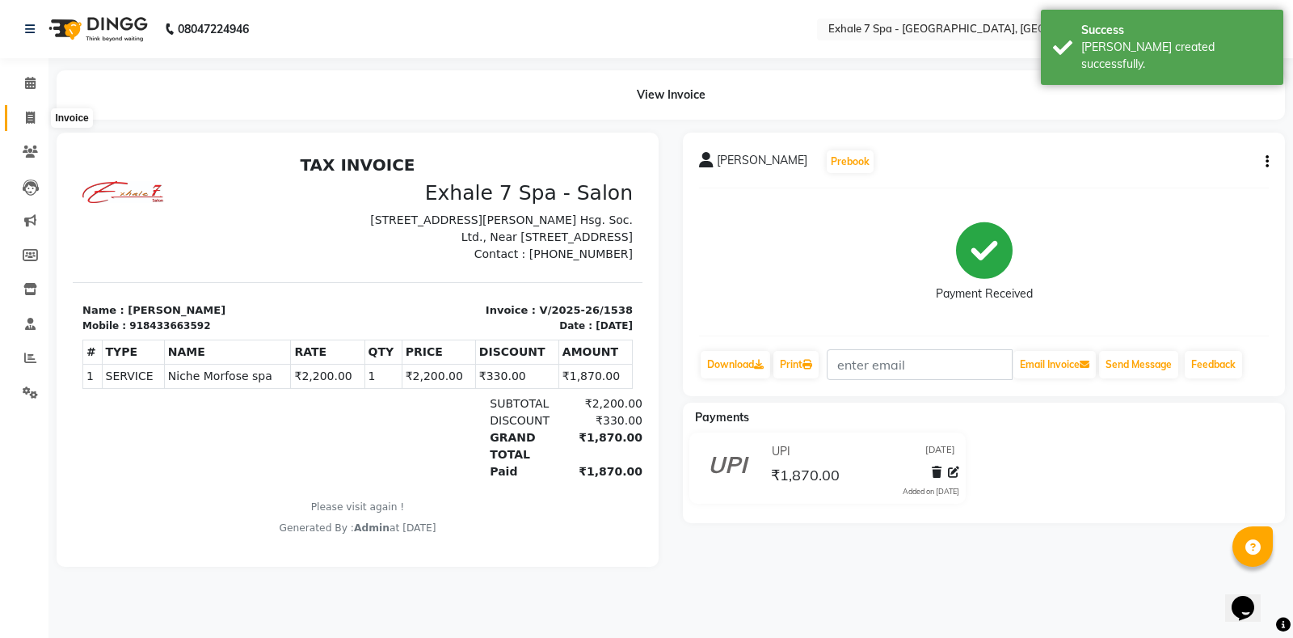
click at [30, 113] on icon at bounding box center [30, 118] width 9 height 12
select select "4480"
select select "service"
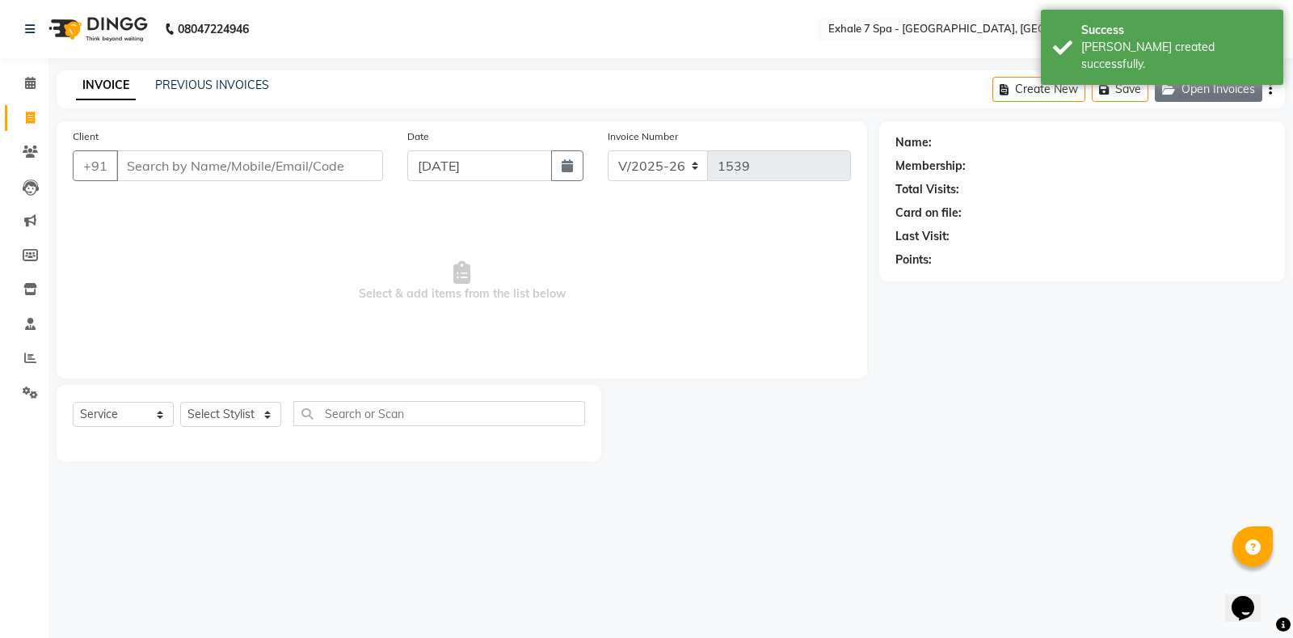
click at [1182, 88] on button "Open Invoices" at bounding box center [1209, 89] width 108 height 25
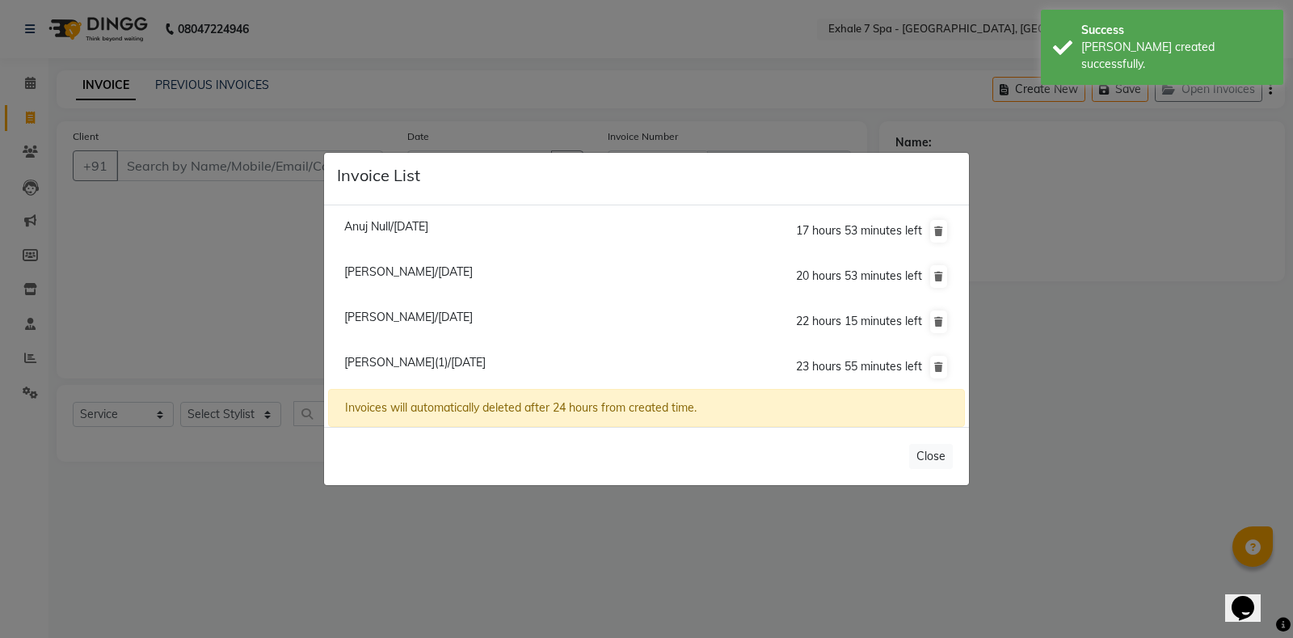
click at [384, 359] on span "[PERSON_NAME](1)/[DATE]" at bounding box center [414, 362] width 141 height 15
type input "9930020924"
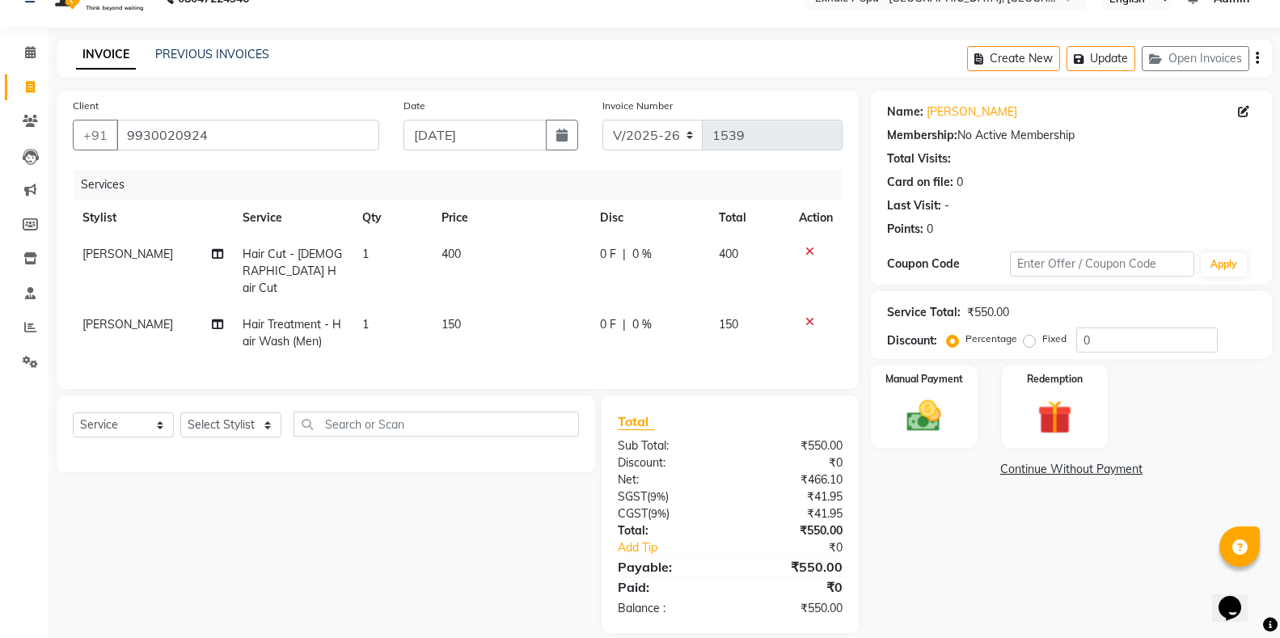
scroll to position [47, 0]
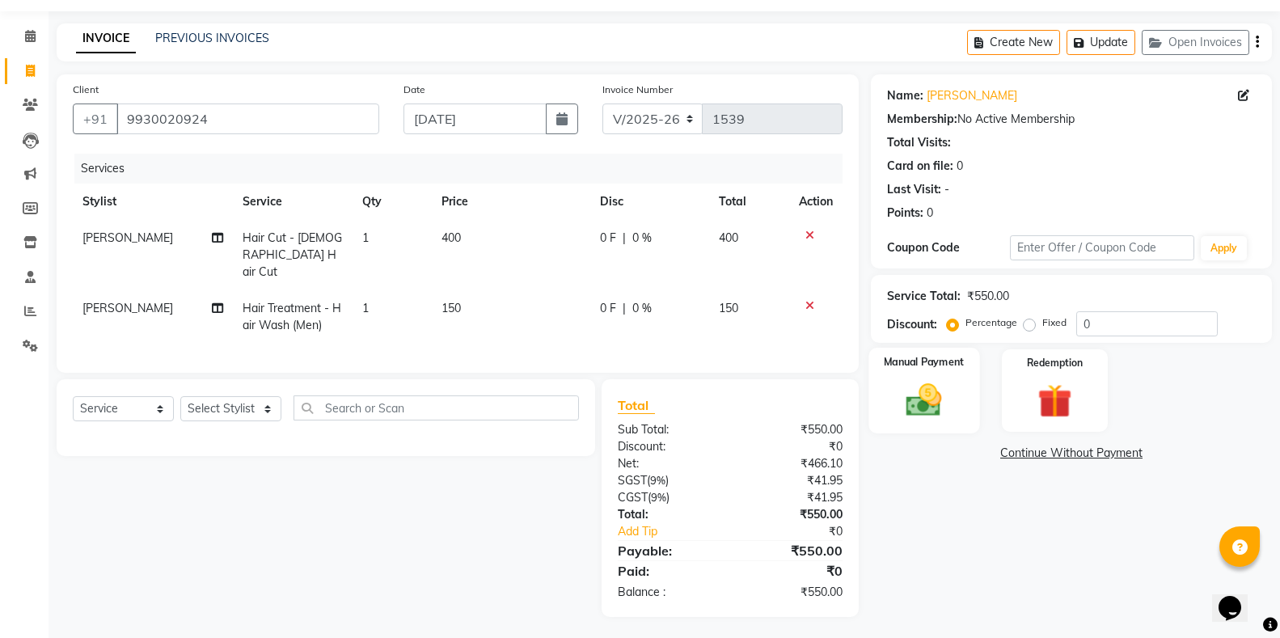
click at [918, 402] on img at bounding box center [923, 399] width 57 height 41
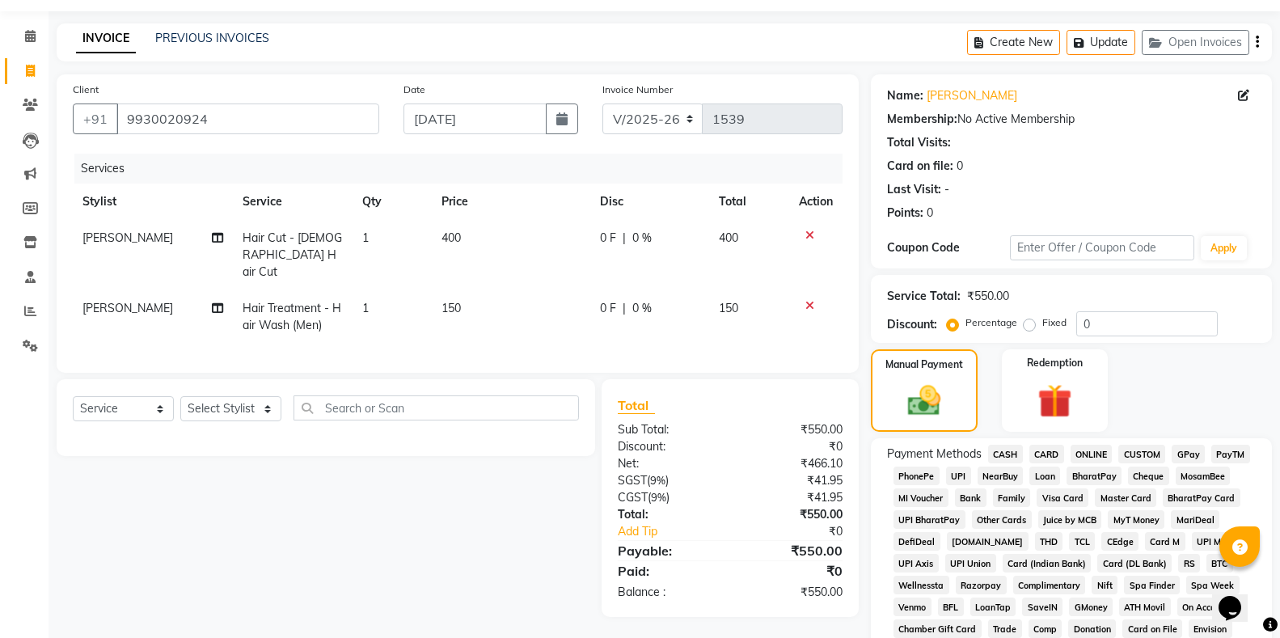
click at [956, 478] on span "UPI" at bounding box center [958, 475] width 25 height 19
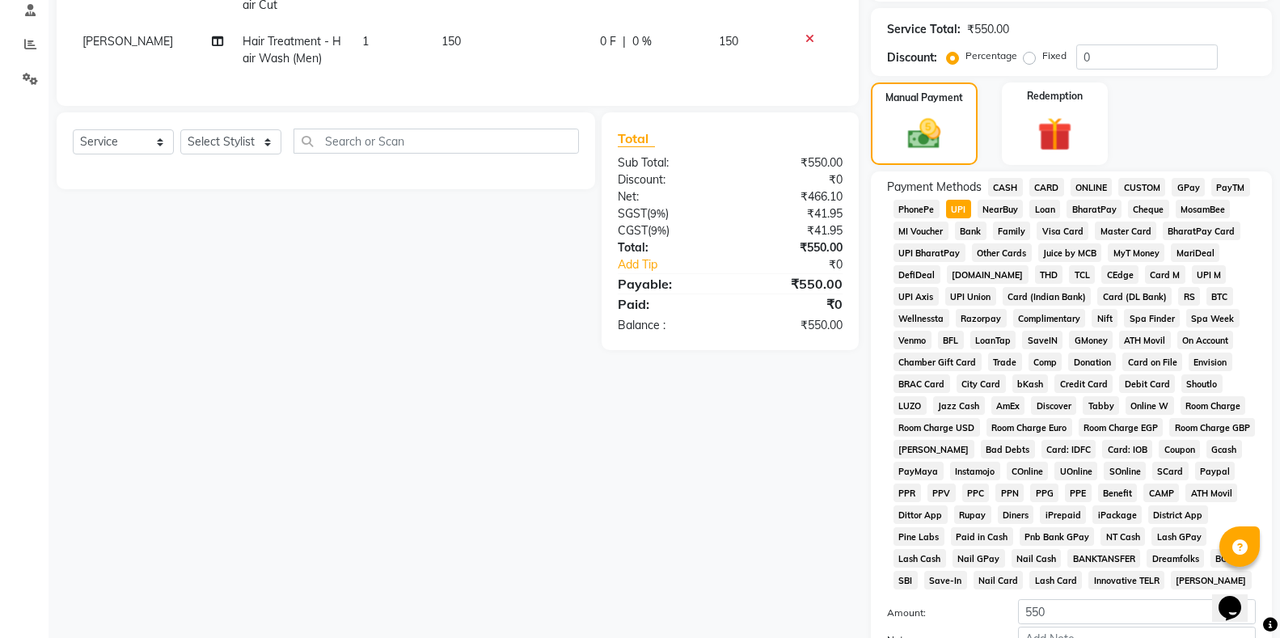
scroll to position [370, 0]
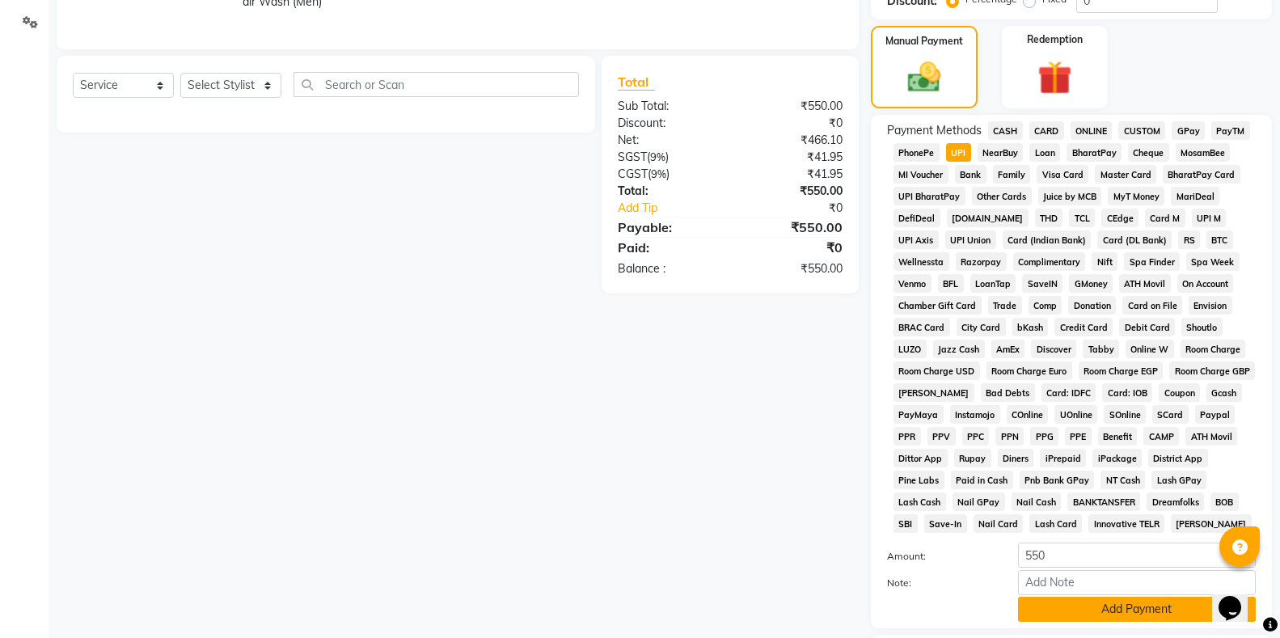
click at [1078, 606] on button "Add Payment" at bounding box center [1137, 609] width 238 height 25
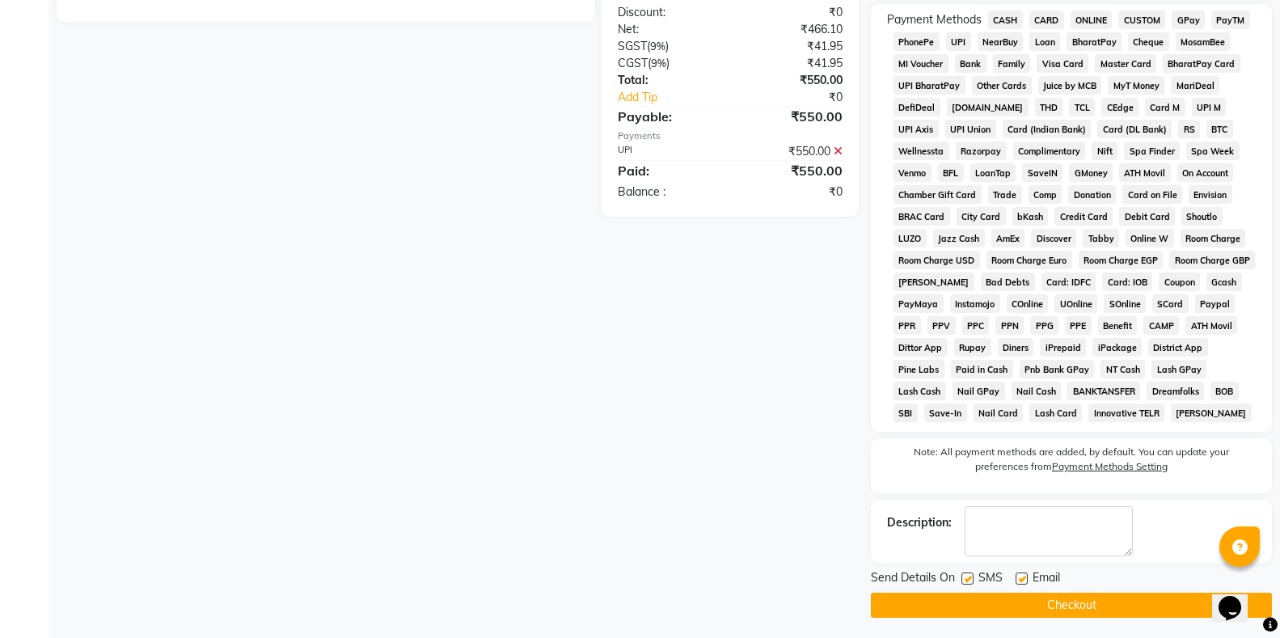
scroll to position [485, 0]
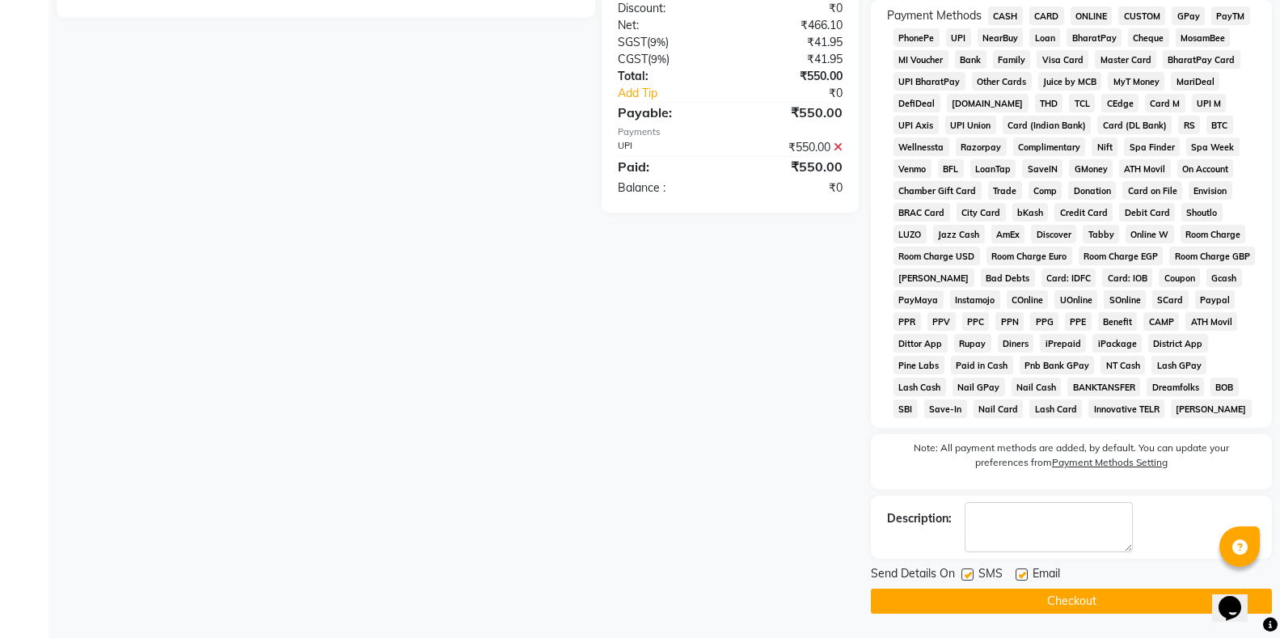
click at [965, 573] on label at bounding box center [967, 574] width 12 height 12
click at [965, 573] on input "checkbox" at bounding box center [966, 575] width 11 height 11
checkbox input "false"
click at [1036, 601] on button "Checkout" at bounding box center [1071, 601] width 401 height 25
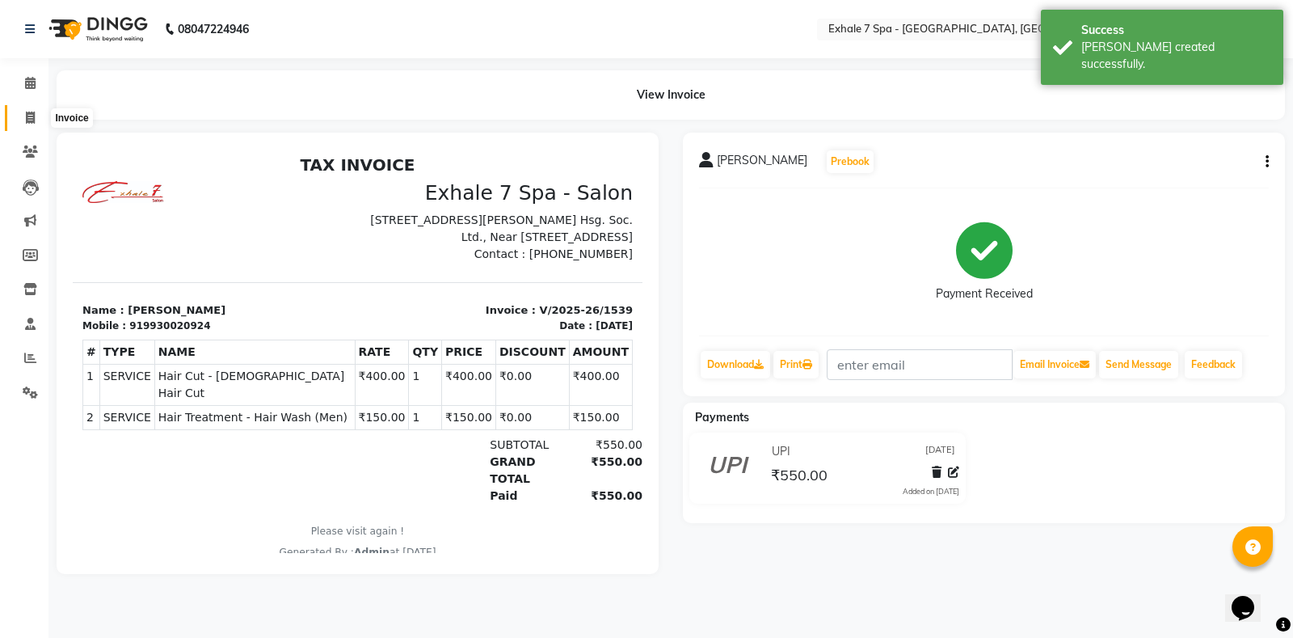
click at [30, 114] on icon at bounding box center [30, 118] width 9 height 12
select select "4480"
select select "service"
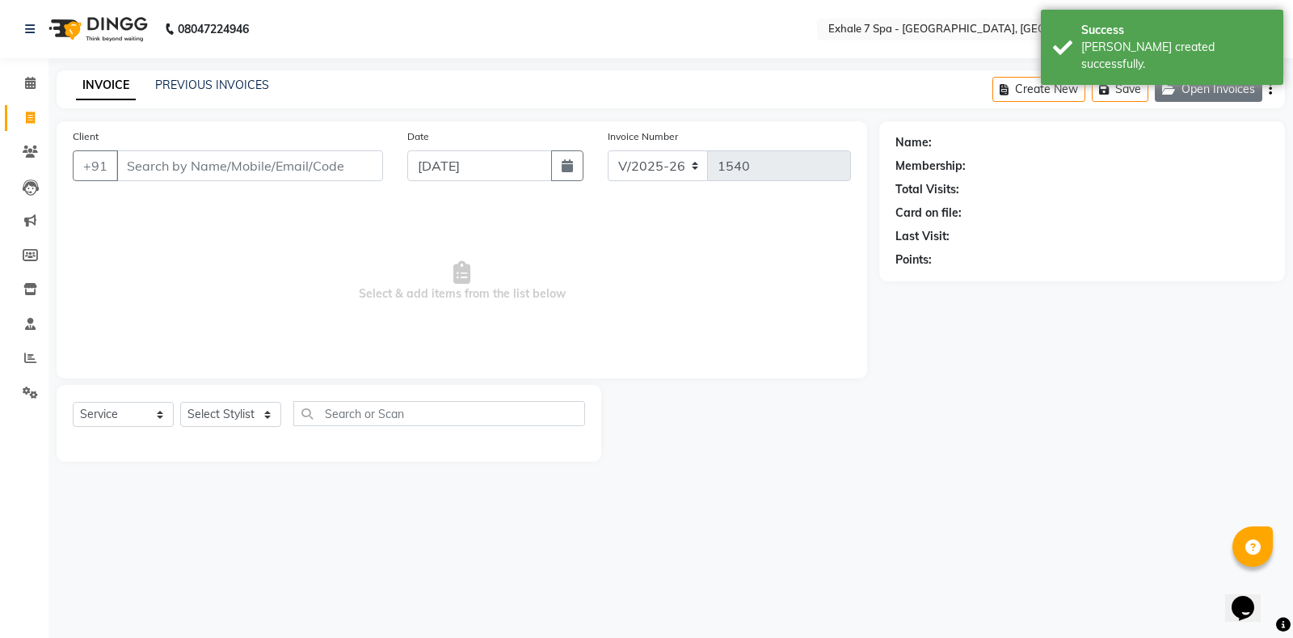
click at [1217, 85] on button "Open Invoices" at bounding box center [1209, 89] width 108 height 25
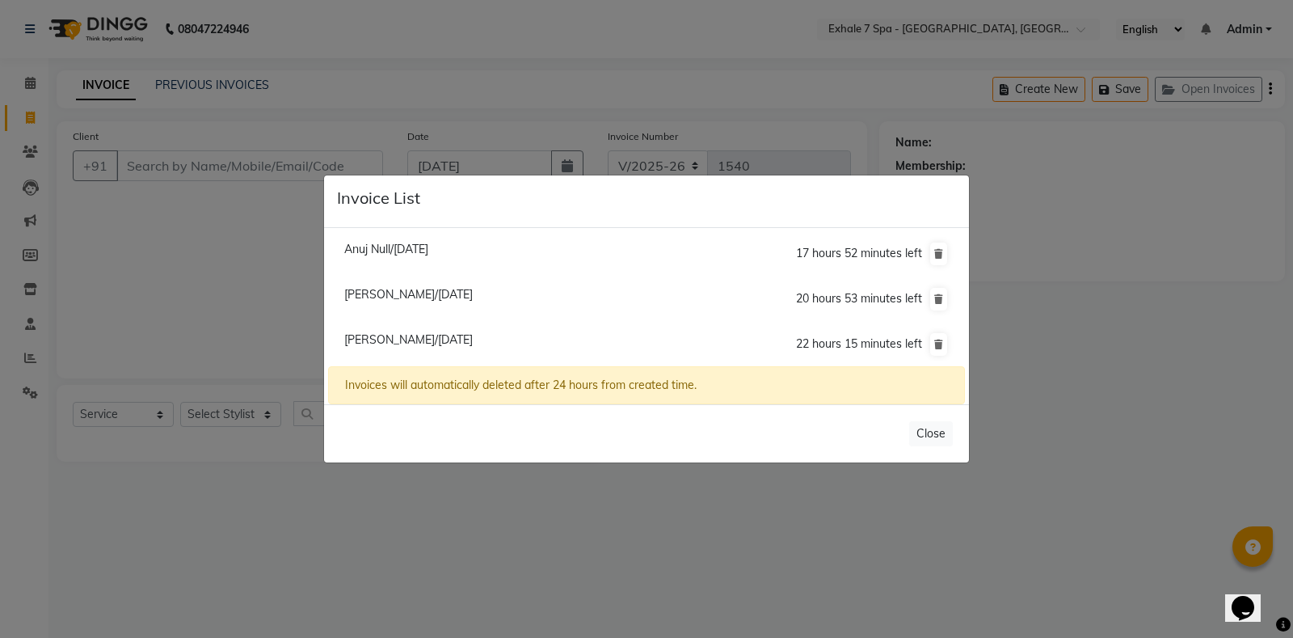
click at [428, 293] on span "[PERSON_NAME]/[DATE]" at bounding box center [408, 294] width 129 height 15
type input "7802635286"
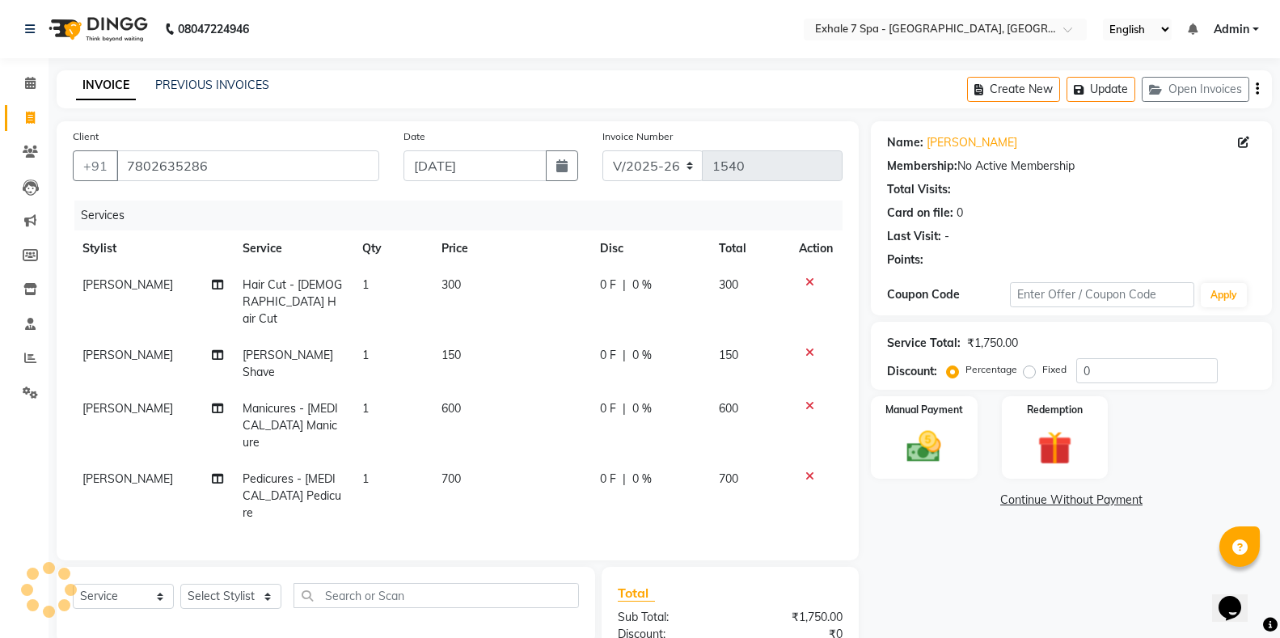
scroll to position [137, 0]
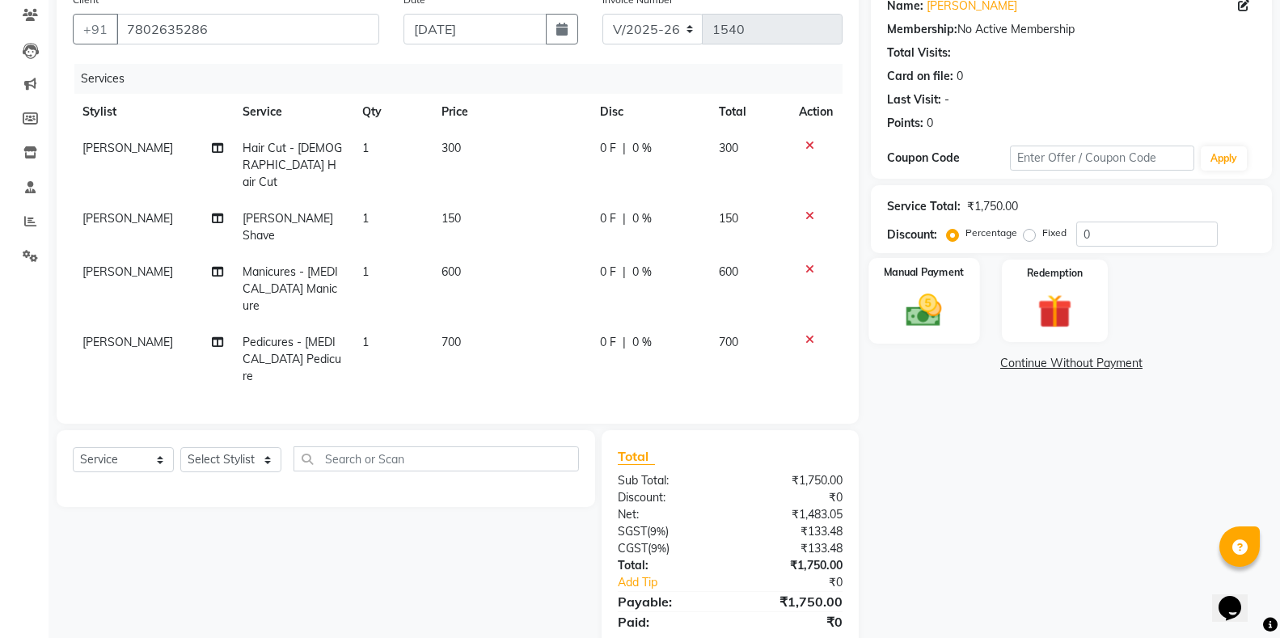
click at [910, 325] on img at bounding box center [923, 309] width 57 height 41
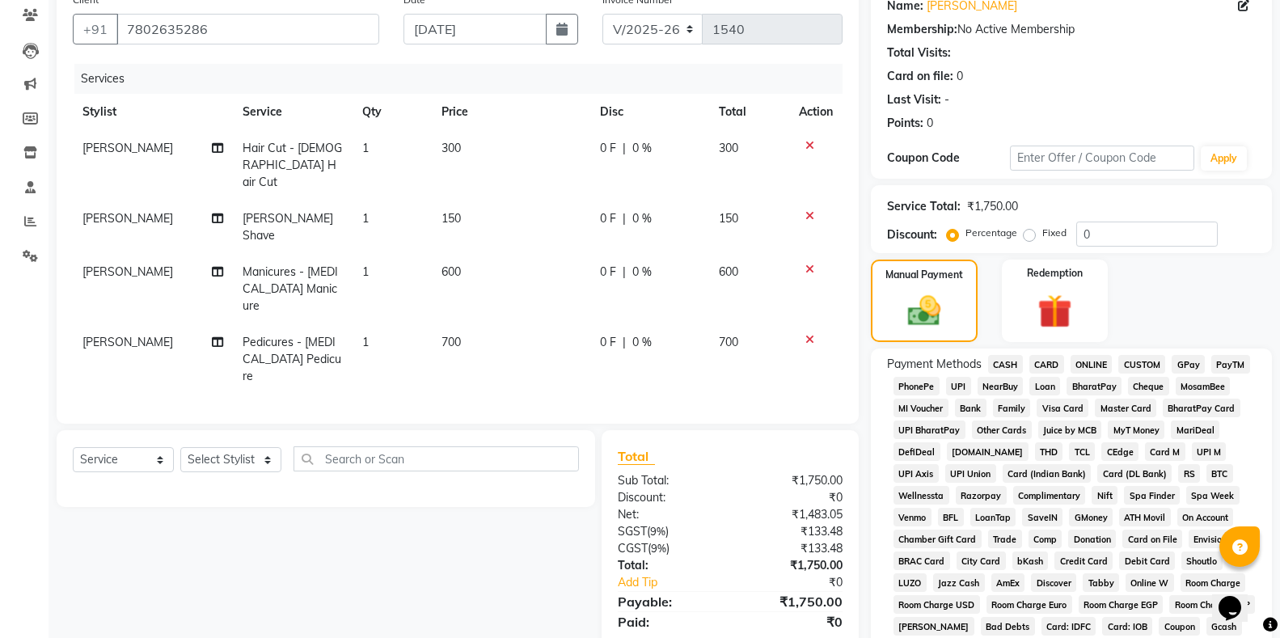
click at [1008, 363] on span "CASH" at bounding box center [1005, 364] width 35 height 19
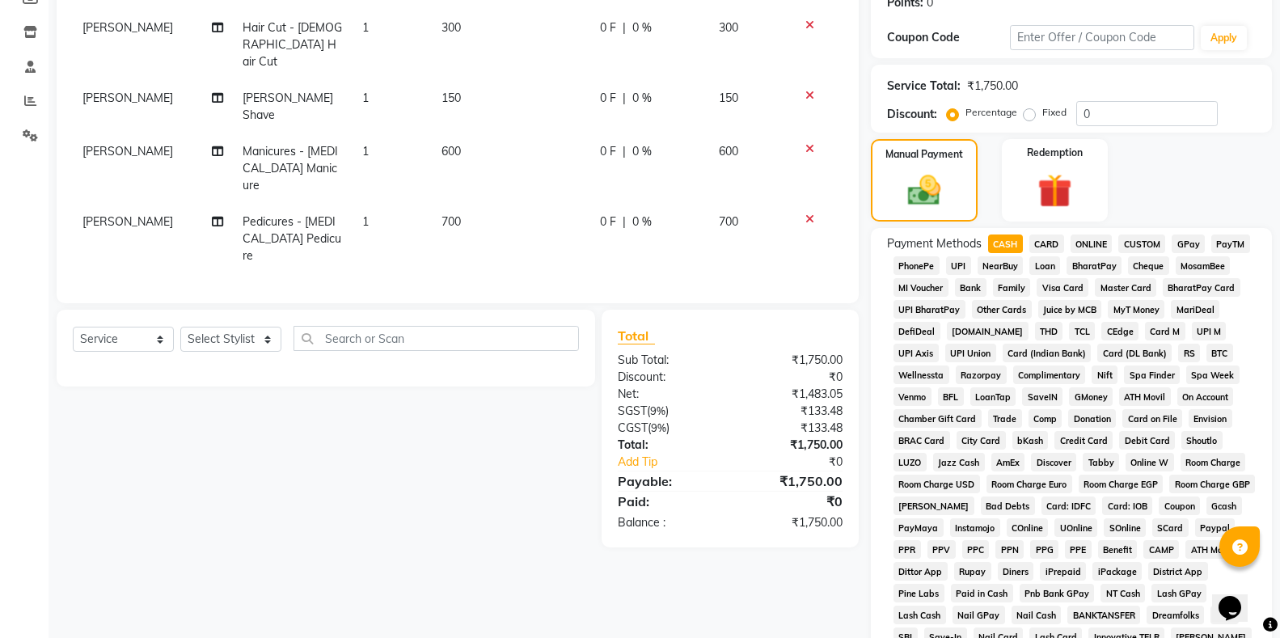
scroll to position [479, 0]
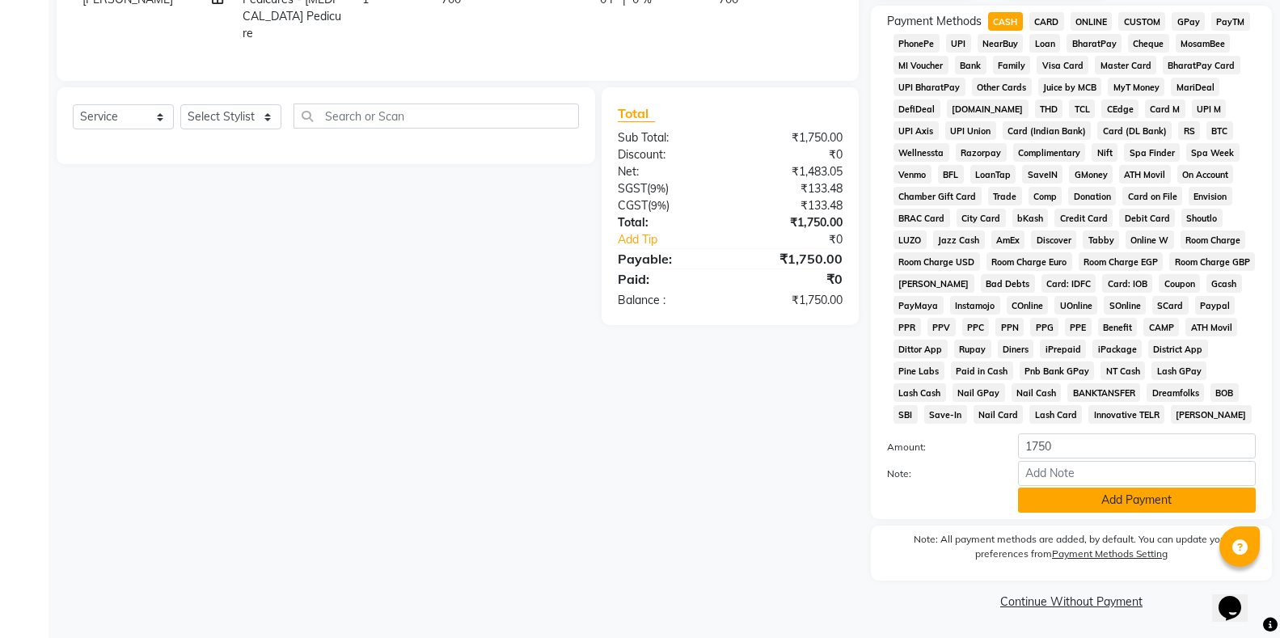
click at [1110, 505] on button "Add Payment" at bounding box center [1137, 499] width 238 height 25
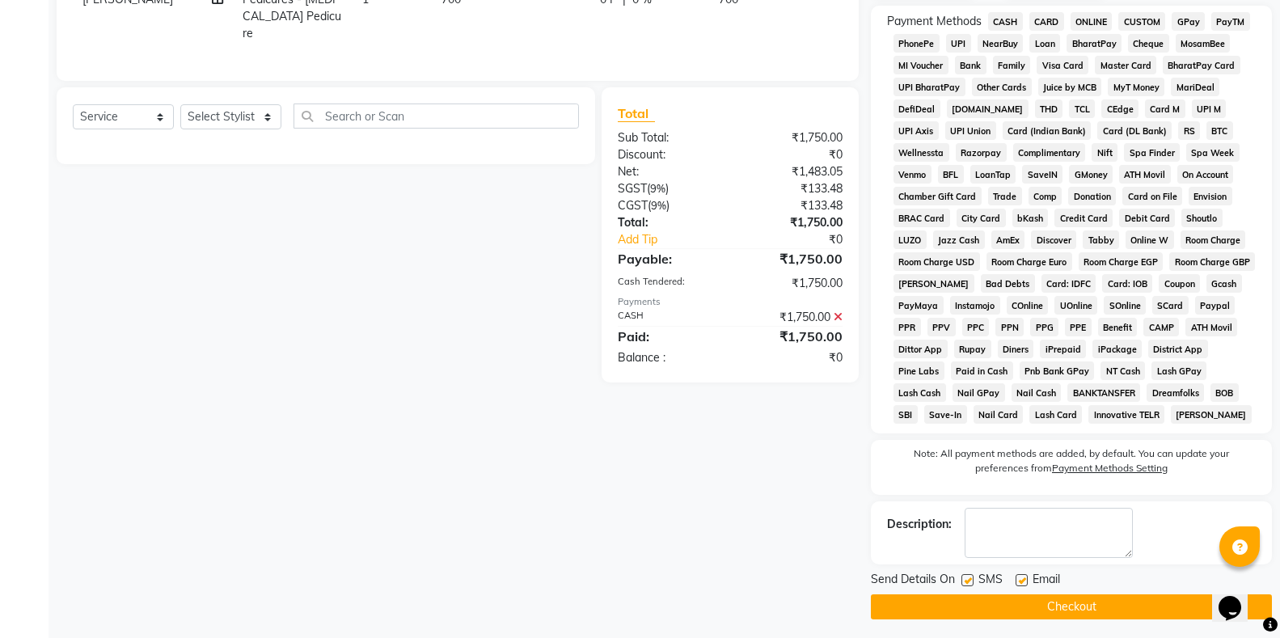
scroll to position [485, 0]
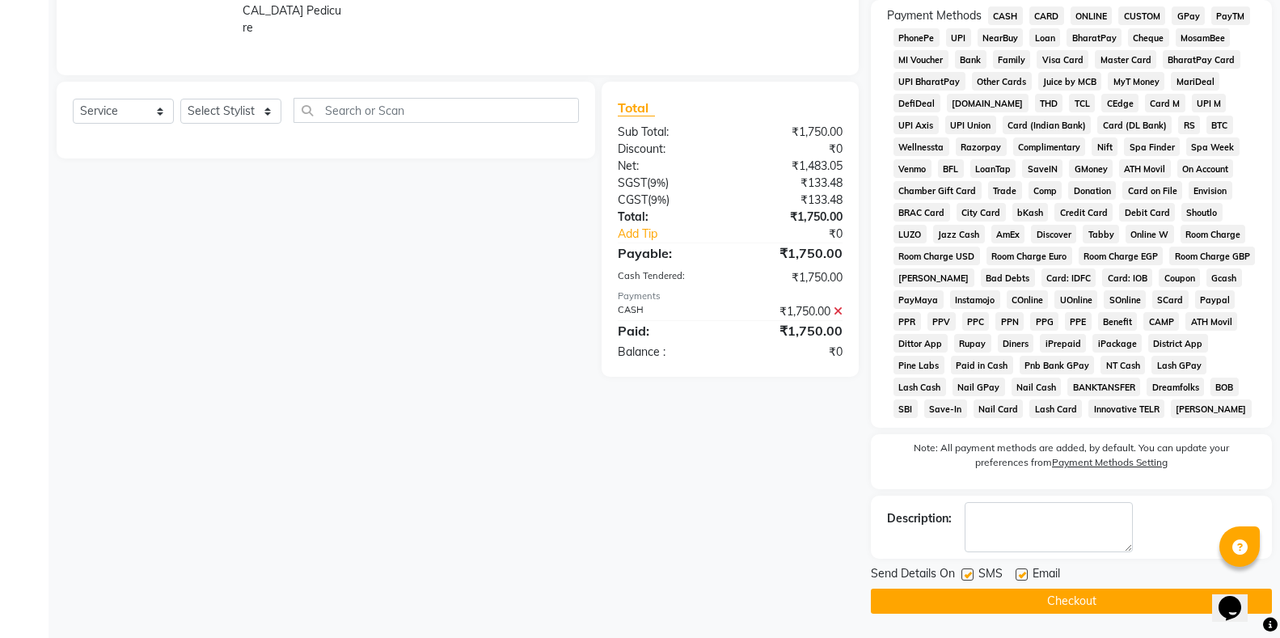
click at [965, 576] on label at bounding box center [967, 574] width 12 height 12
click at [965, 576] on input "checkbox" at bounding box center [966, 575] width 11 height 11
checkbox input "false"
click at [976, 592] on button "Checkout" at bounding box center [1071, 601] width 401 height 25
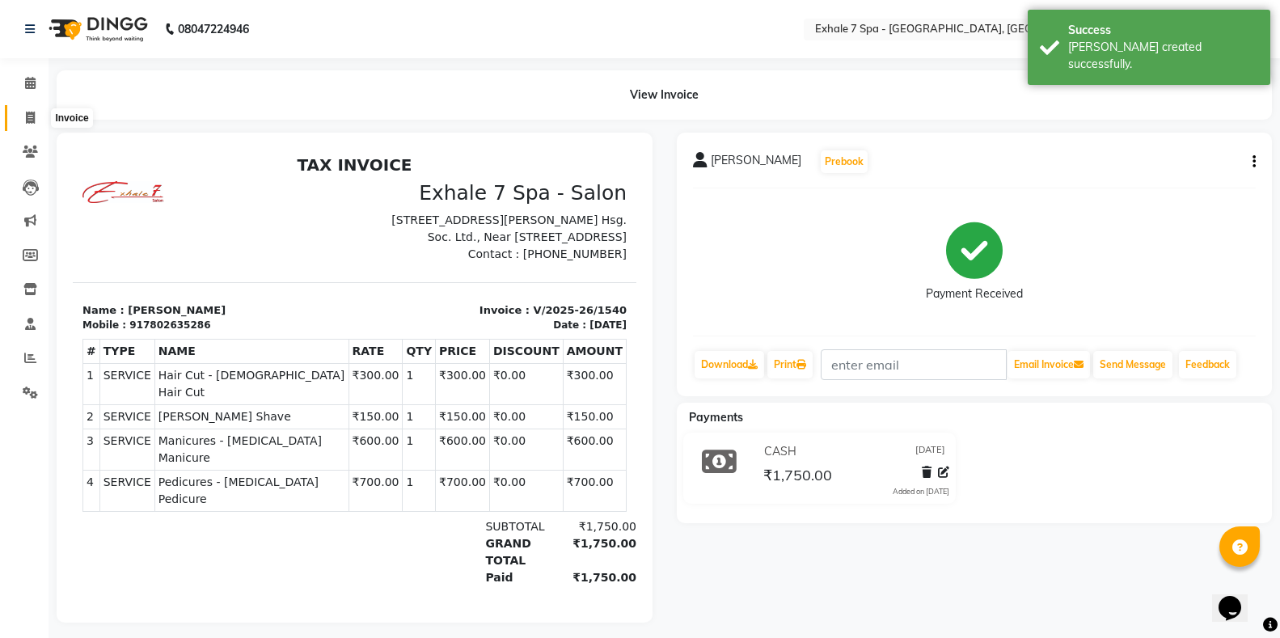
click at [32, 120] on icon at bounding box center [30, 118] width 9 height 12
select select "service"
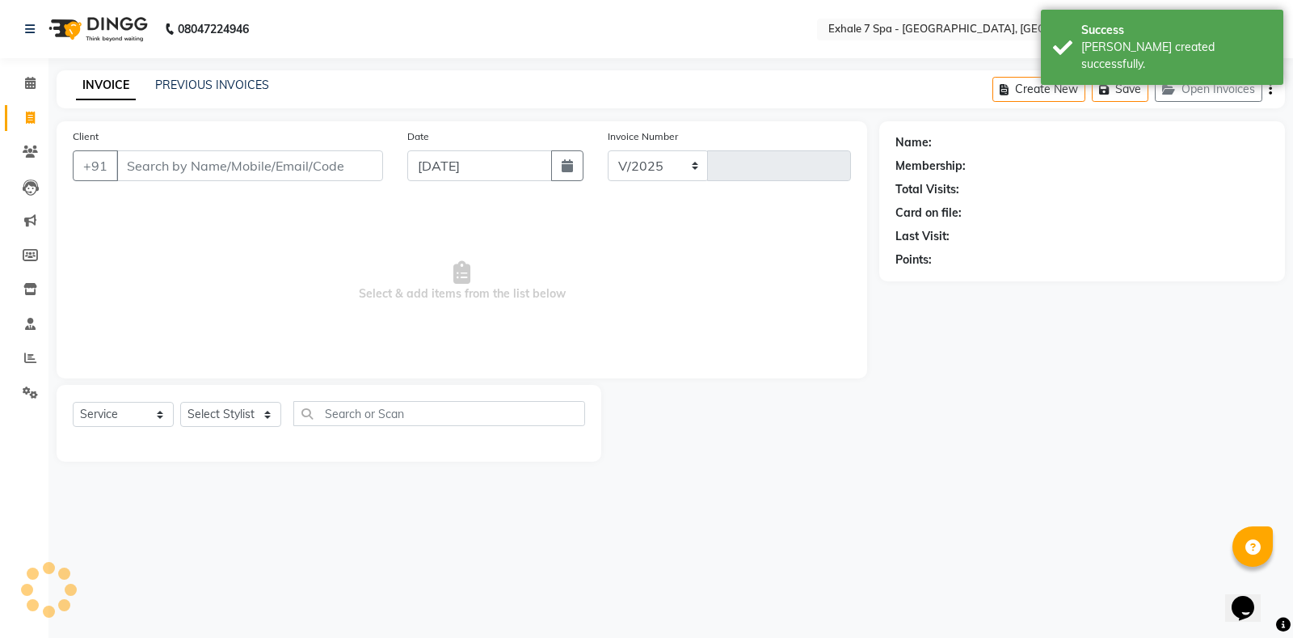
select select "4480"
type input "1541"
click at [1222, 85] on button "Open Invoices" at bounding box center [1209, 89] width 108 height 25
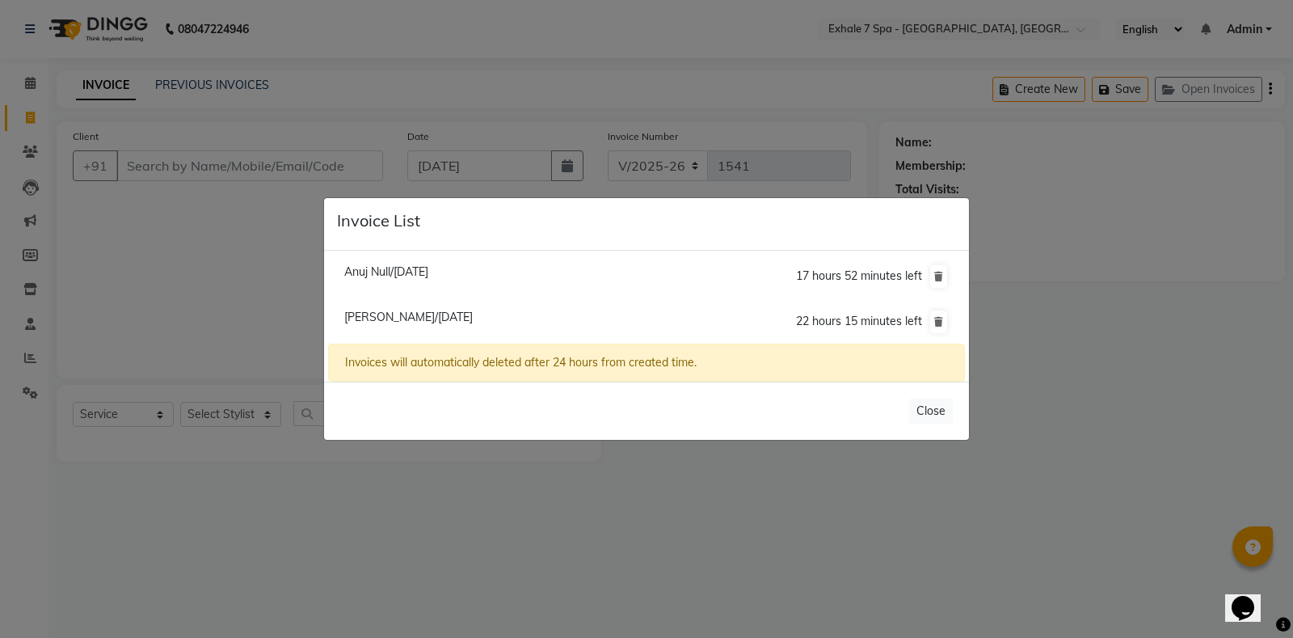
click at [402, 273] on span "Anuj Null/[DATE]" at bounding box center [386, 271] width 84 height 15
type input "8871970987"
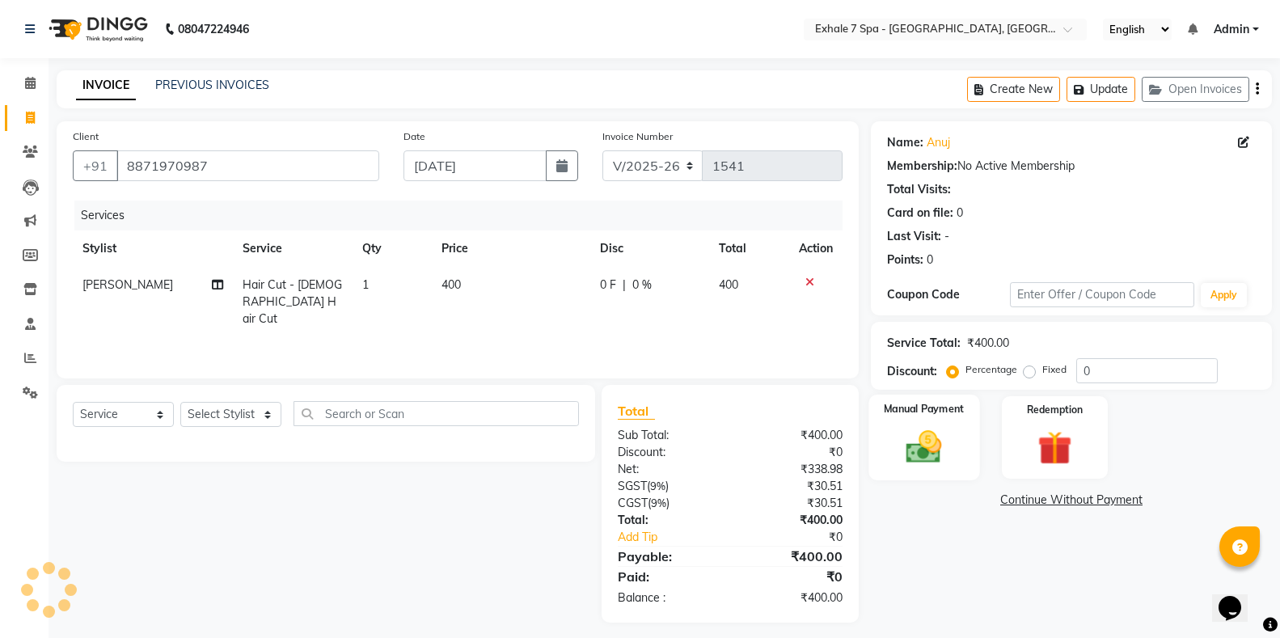
click at [912, 458] on img at bounding box center [923, 446] width 57 height 41
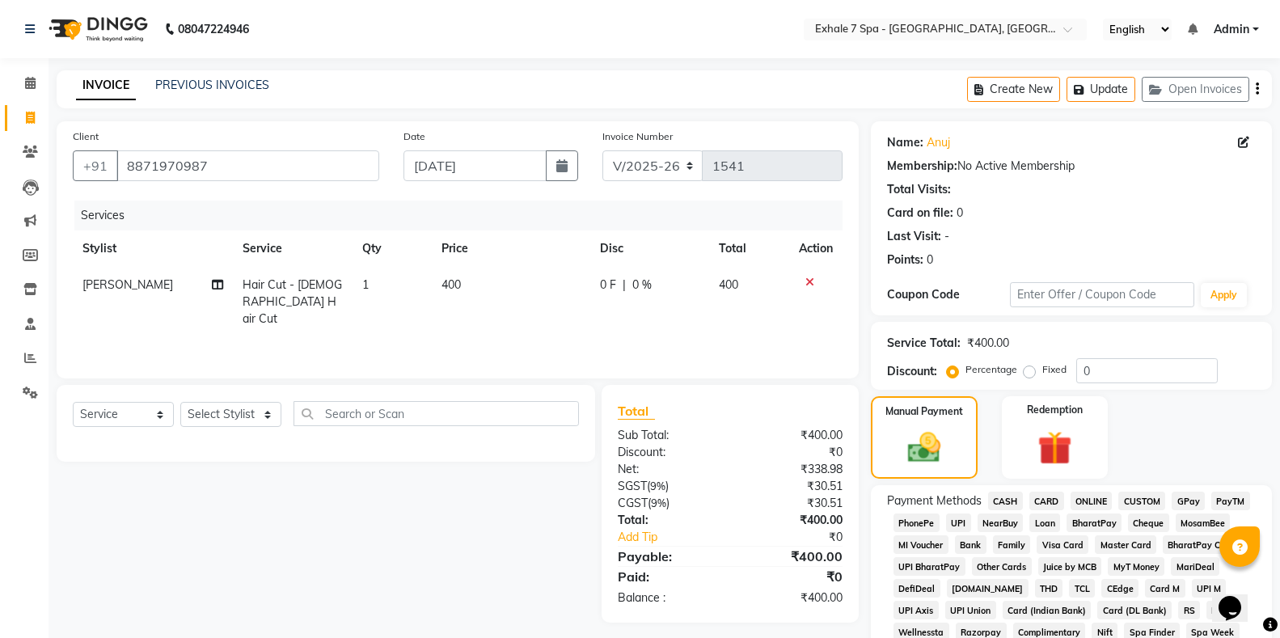
click at [1006, 499] on span "CASH" at bounding box center [1005, 501] width 35 height 19
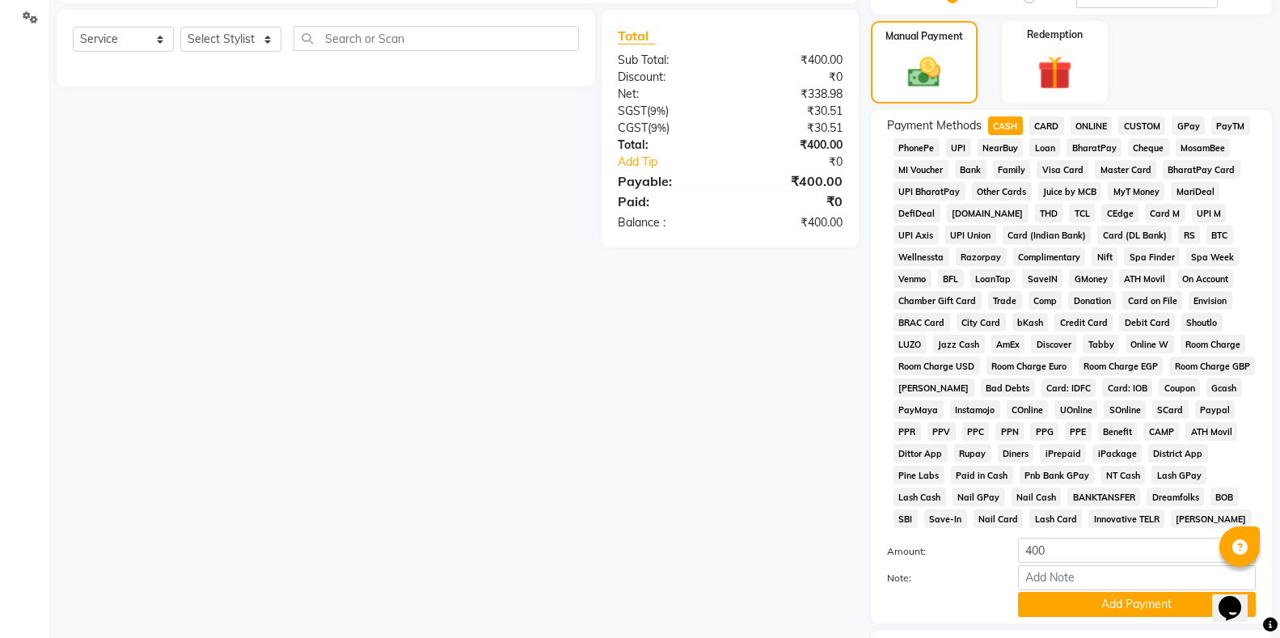
scroll to position [404, 0]
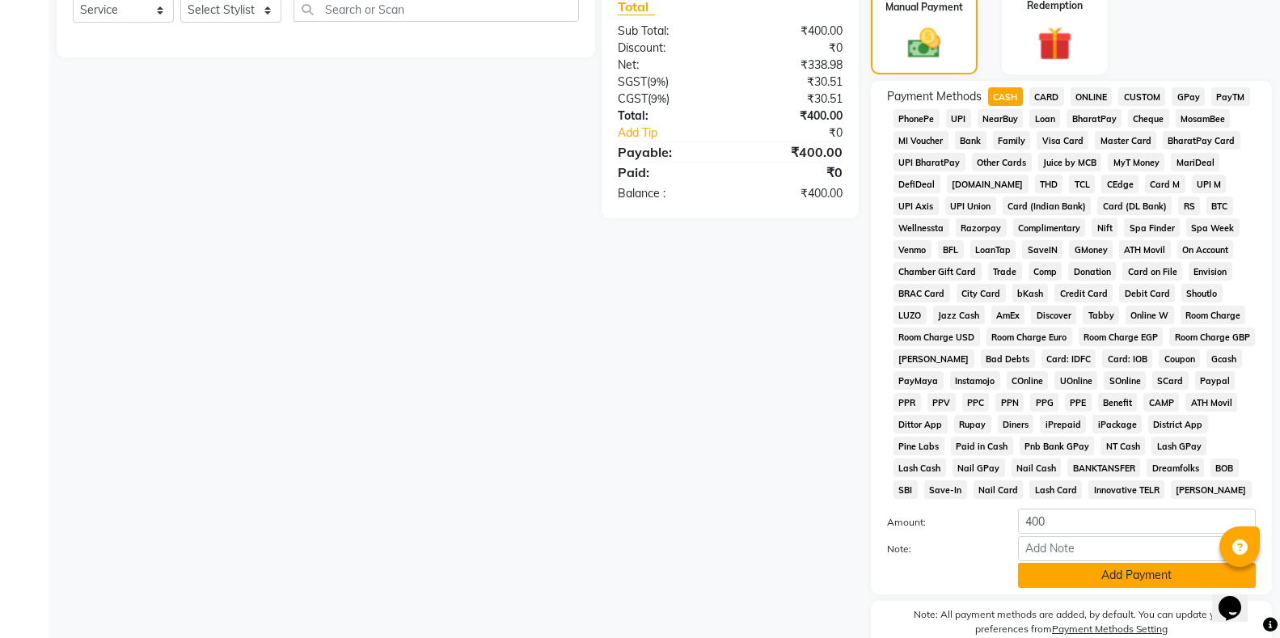
click at [1079, 576] on button "Add Payment" at bounding box center [1137, 575] width 238 height 25
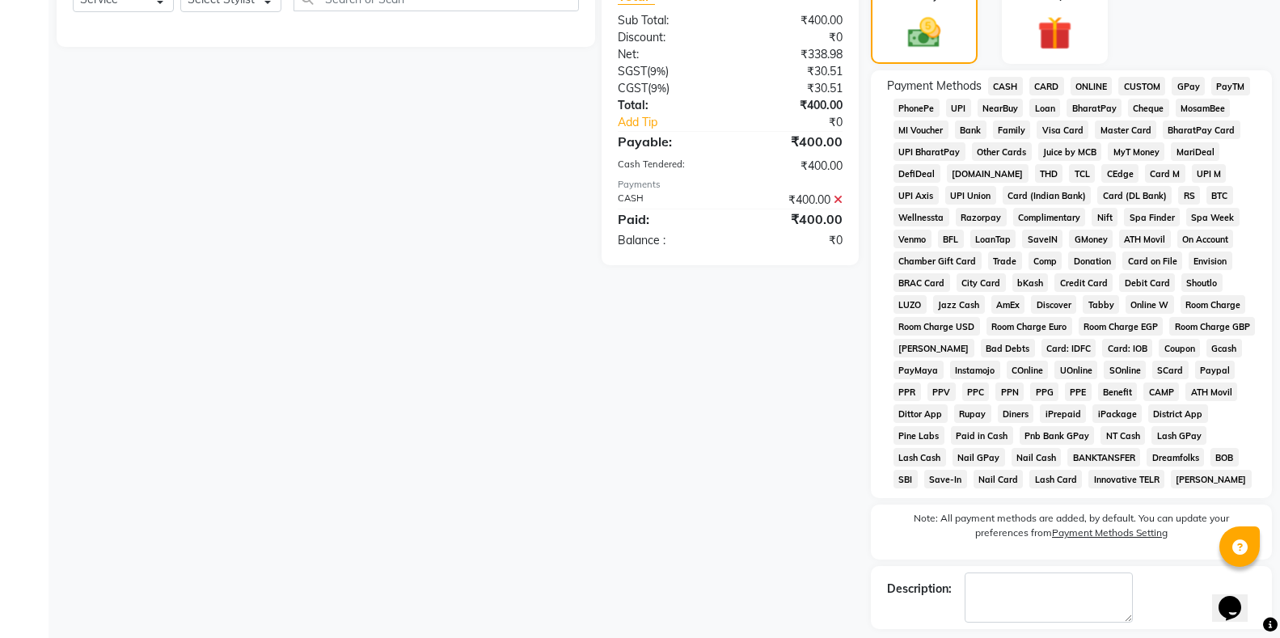
scroll to position [485, 0]
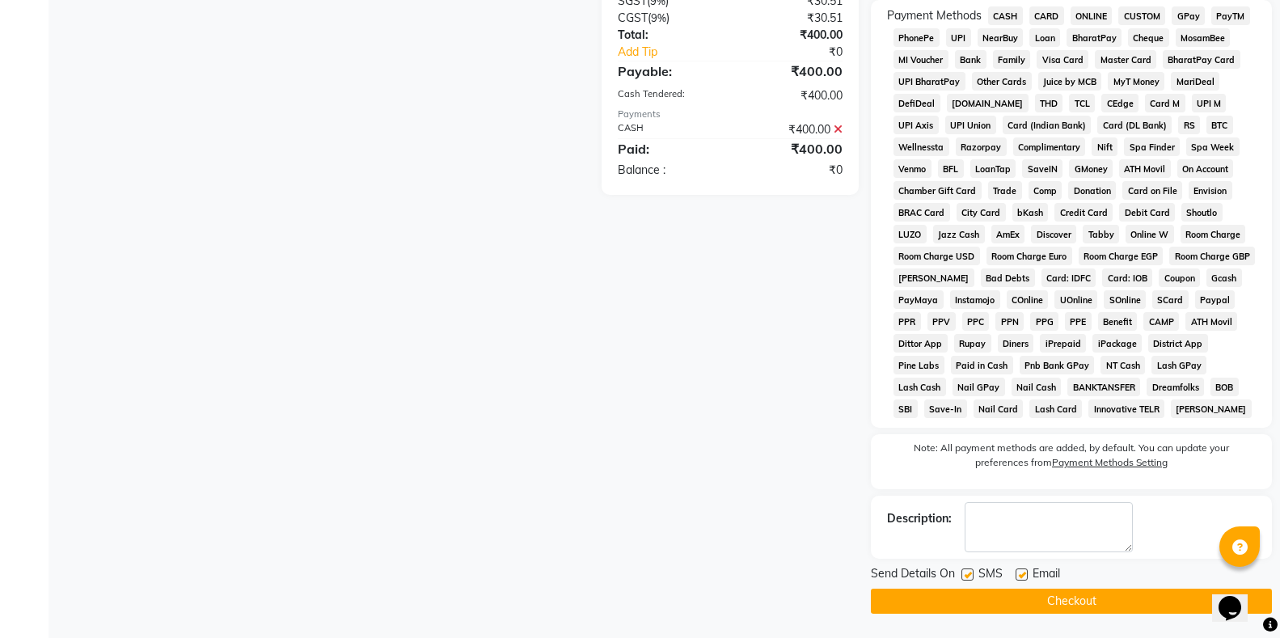
click at [965, 576] on label at bounding box center [967, 574] width 12 height 12
click at [965, 576] on input "checkbox" at bounding box center [966, 575] width 11 height 11
checkbox input "false"
click at [1019, 597] on button "Checkout" at bounding box center [1071, 601] width 401 height 25
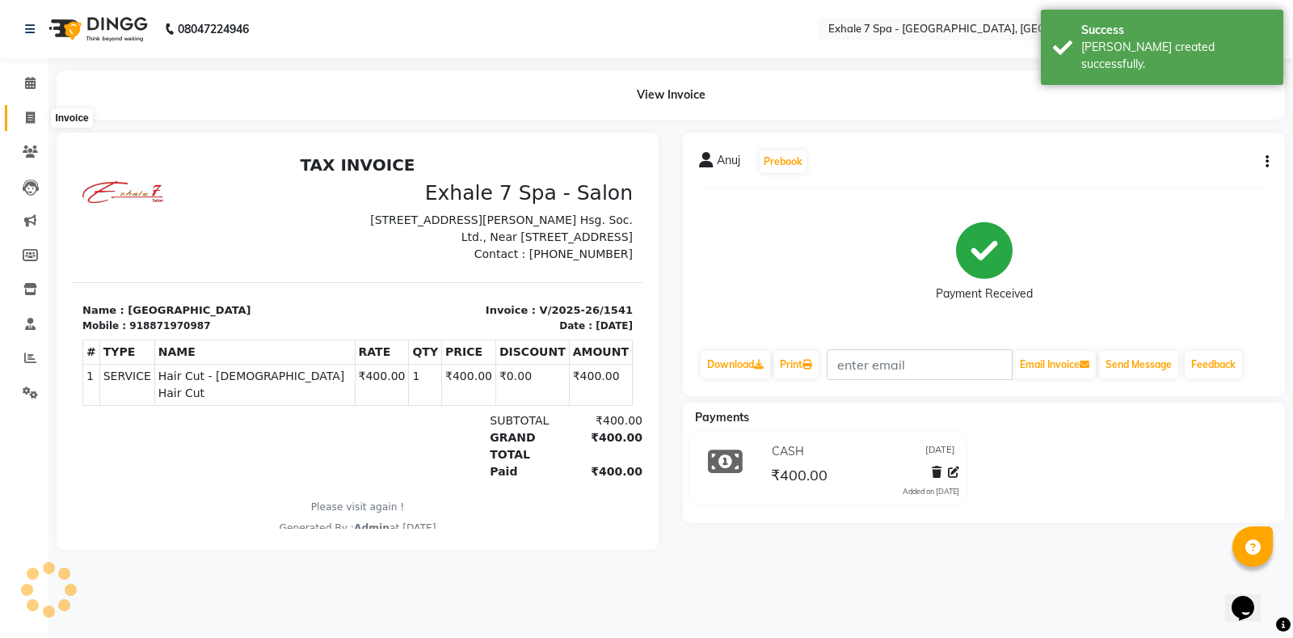
click at [27, 116] on icon at bounding box center [30, 118] width 9 height 12
select select "service"
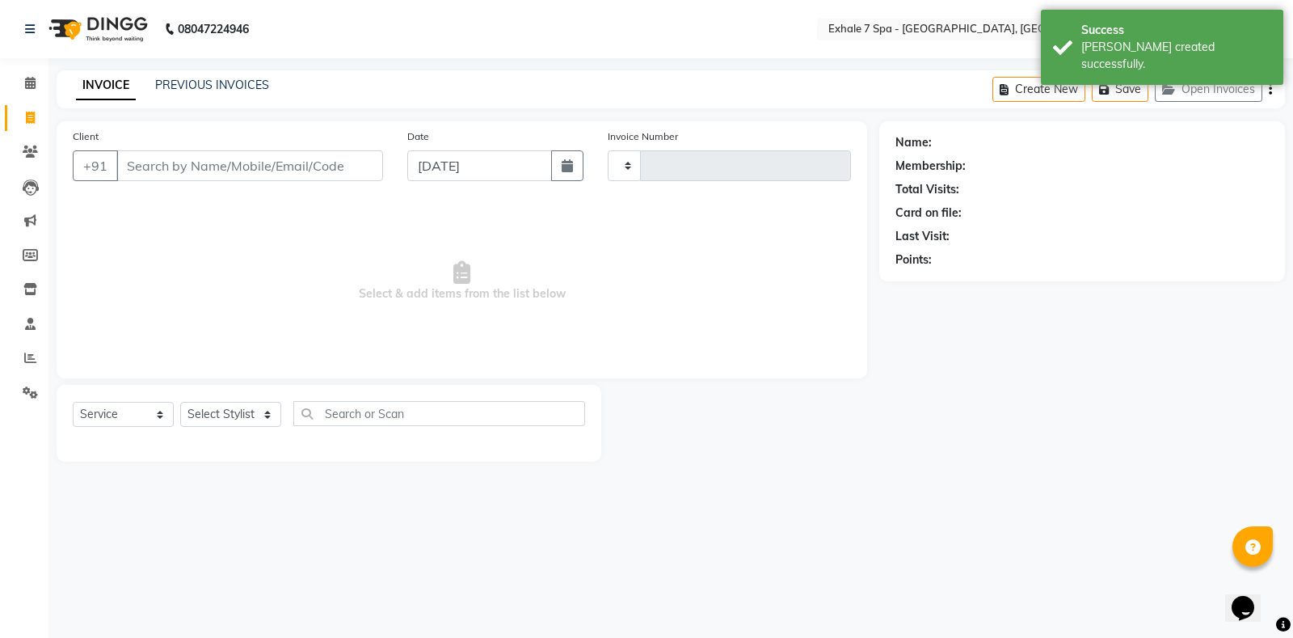
type input "1542"
select select "4480"
click at [1205, 85] on button "Open Invoices" at bounding box center [1209, 89] width 108 height 25
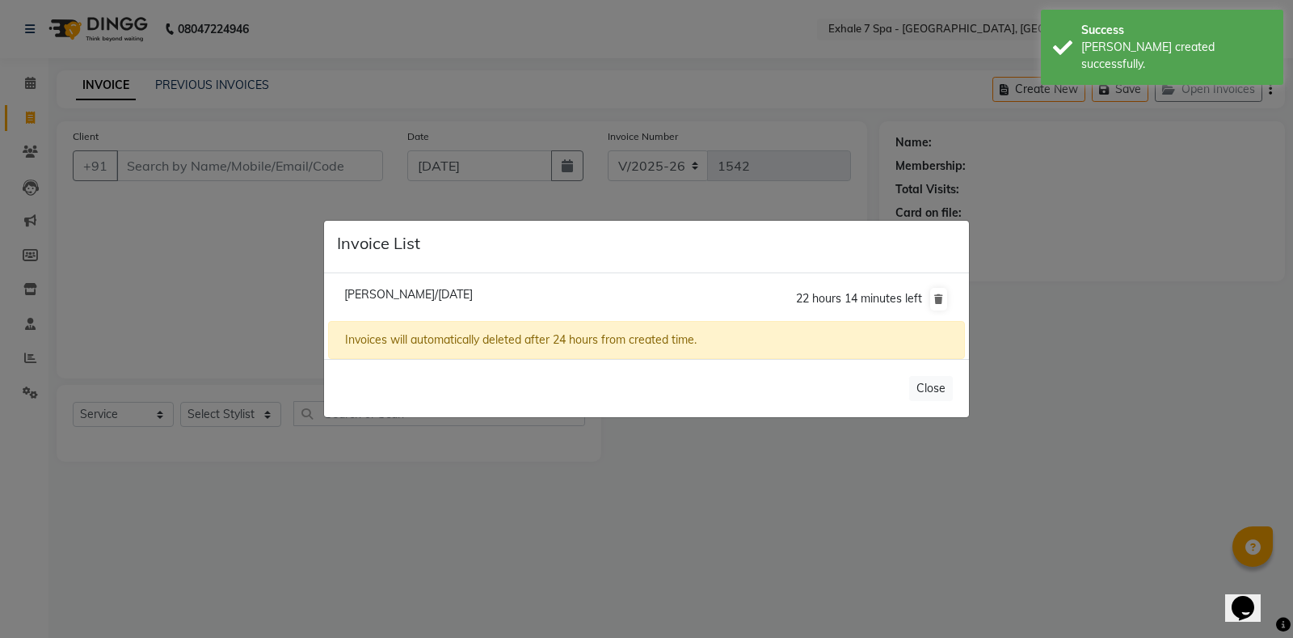
click at [1100, 272] on ngb-modal-window "Invoice List [PERSON_NAME]/[DATE] 22 hours 14 minutes left Invoices will automa…" at bounding box center [646, 319] width 1293 height 638
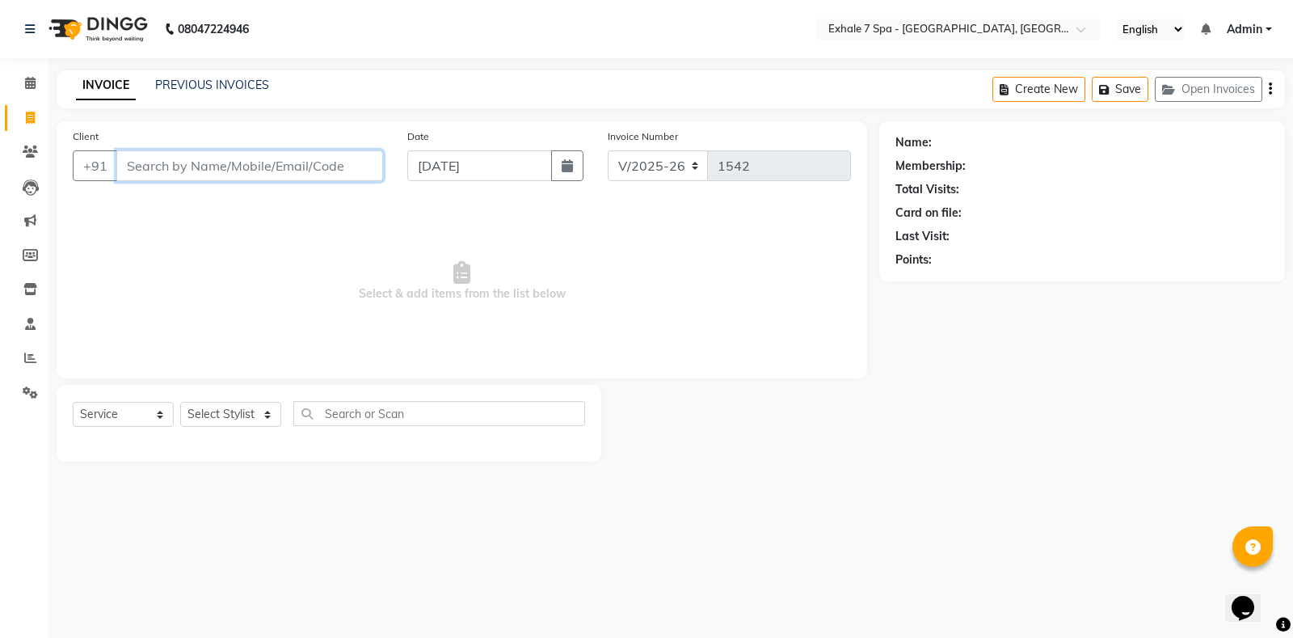
click at [175, 172] on input "Client" at bounding box center [249, 165] width 267 height 31
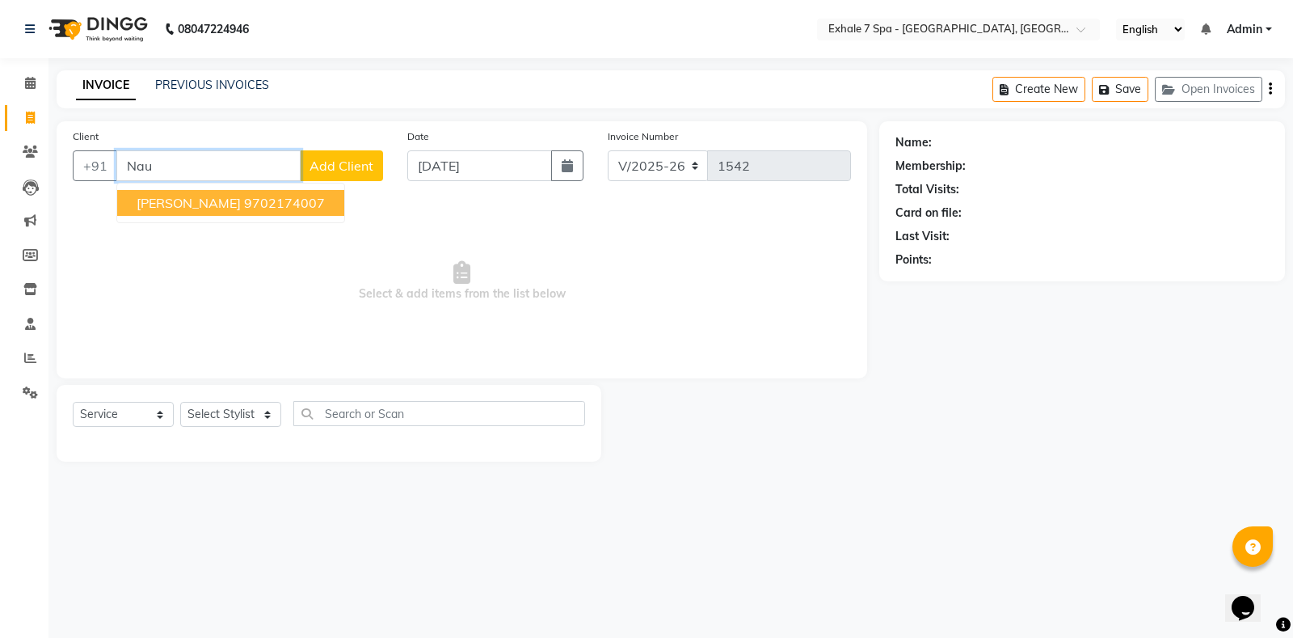
click at [262, 203] on ngb-highlight "9702174007" at bounding box center [284, 203] width 81 height 16
type input "9702174007"
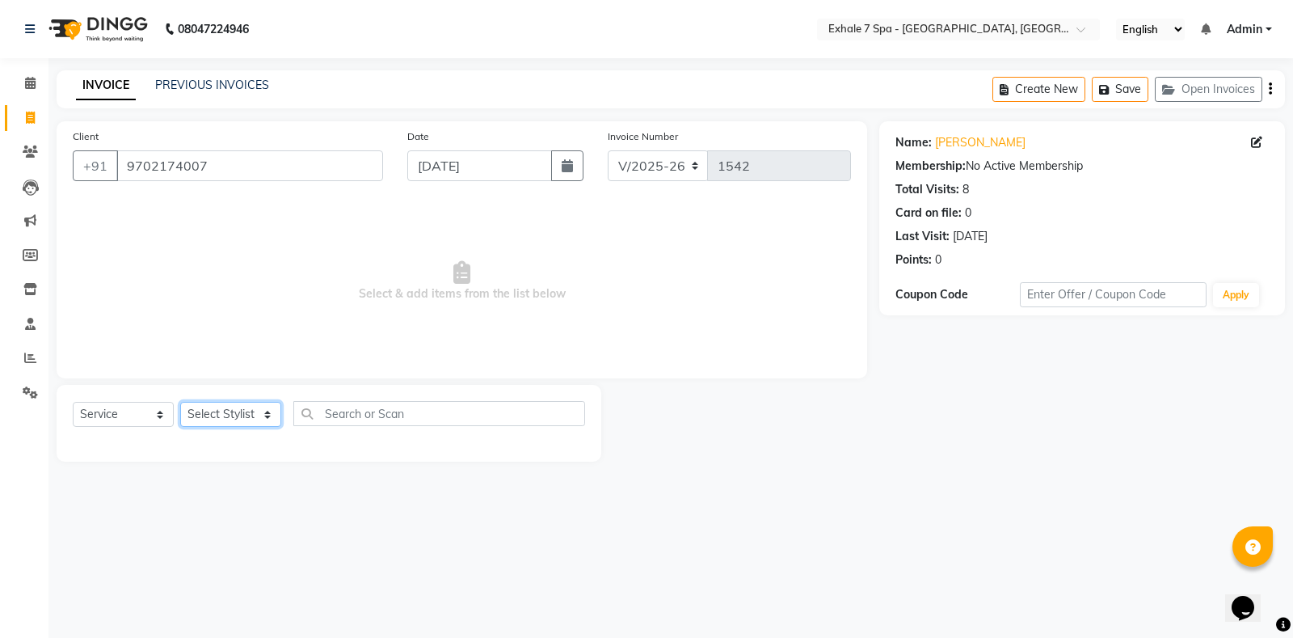
click at [268, 416] on select "Select Stylist [PERSON_NAME] [PERSON_NAME] Faraheem [PERSON_NAME] [PERSON_NAME]…" at bounding box center [230, 414] width 101 height 25
select select "71278"
click at [180, 402] on select "Select Stylist [PERSON_NAME] [PERSON_NAME] Faraheem [PERSON_NAME] [PERSON_NAME]…" at bounding box center [230, 414] width 101 height 25
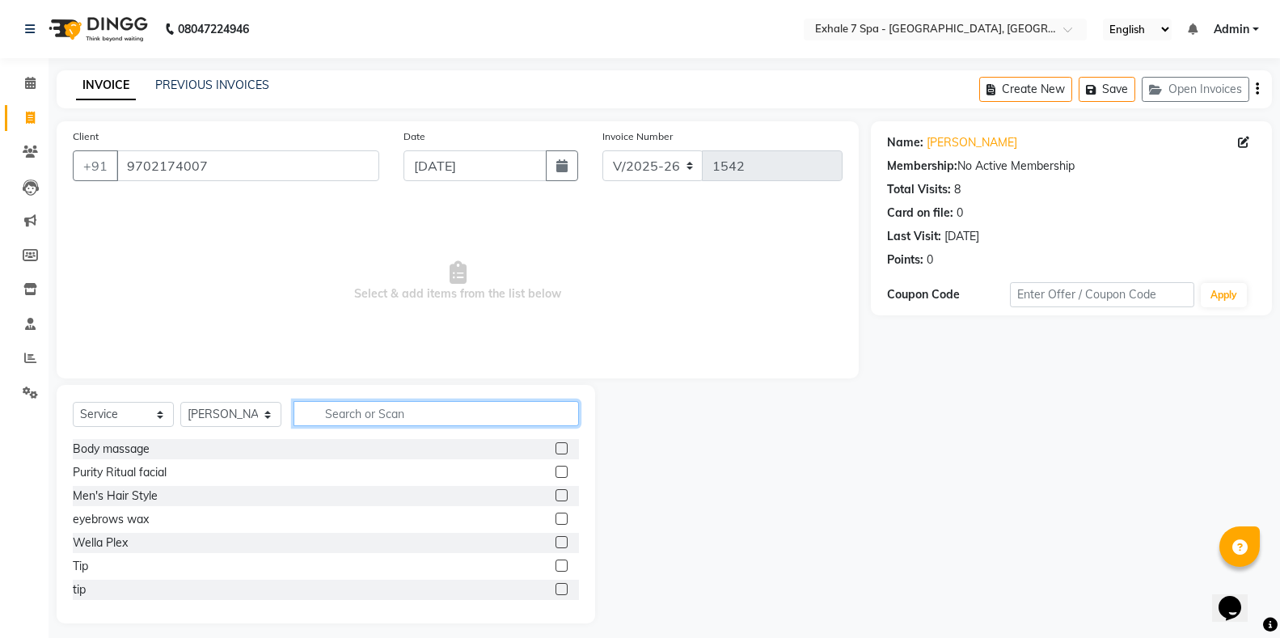
click at [346, 419] on input "text" at bounding box center [435, 413] width 285 height 25
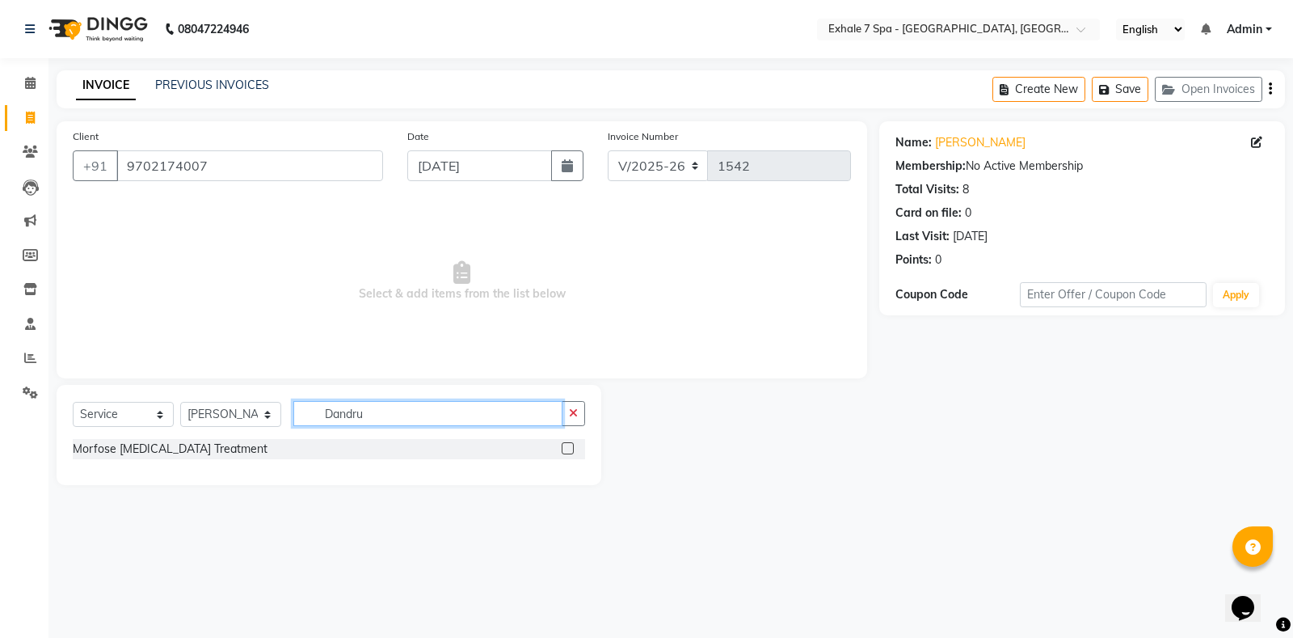
type input "Dandru"
click at [565, 448] on label at bounding box center [568, 448] width 12 height 12
click at [565, 448] on input "checkbox" at bounding box center [567, 449] width 11 height 11
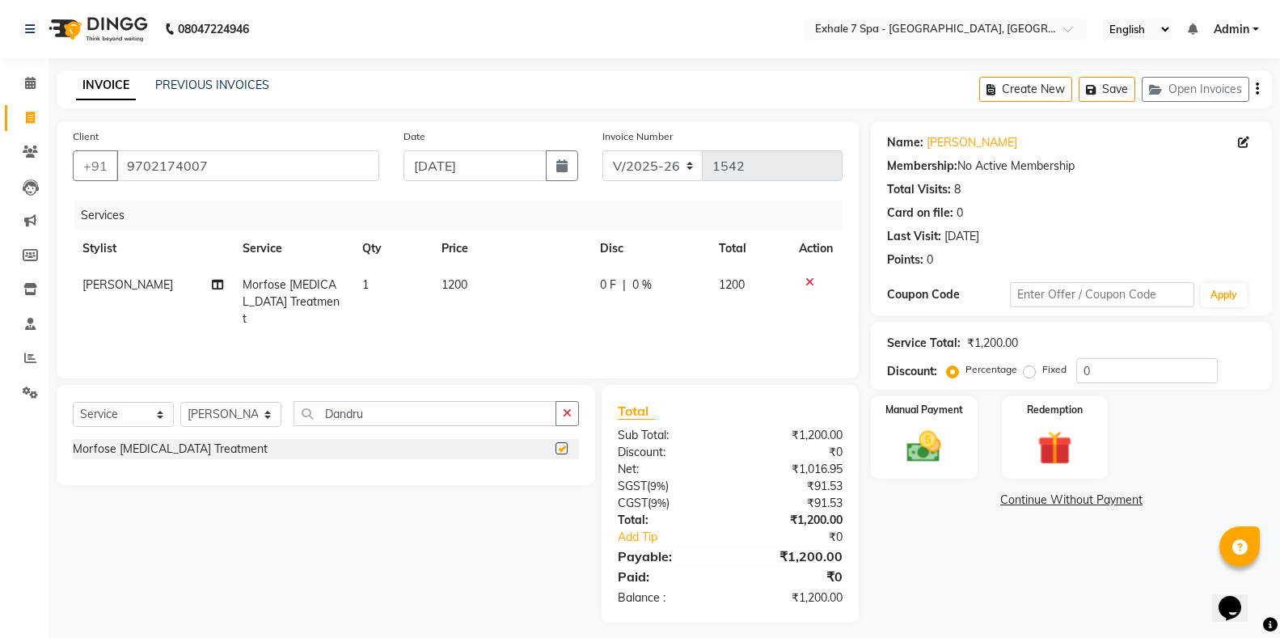
checkbox input "false"
click at [454, 281] on span "1200" at bounding box center [454, 284] width 26 height 15
select select "71278"
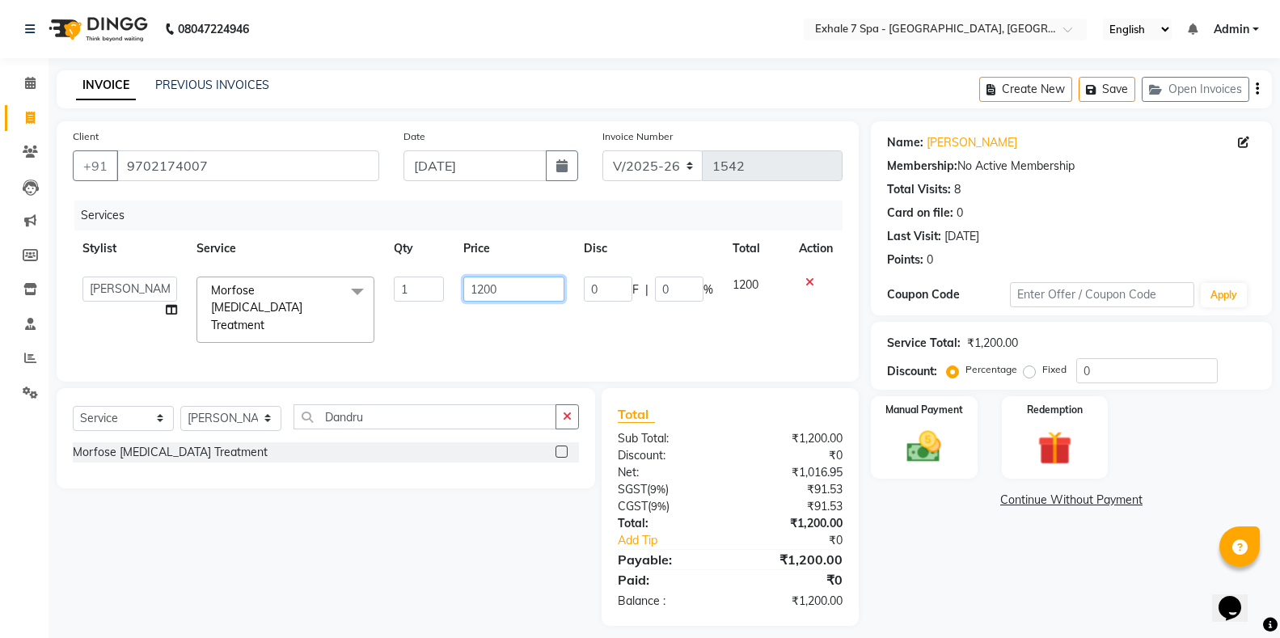
click at [483, 289] on input "1200" at bounding box center [513, 288] width 101 height 25
type input "1000"
click at [753, 308] on td "1200" at bounding box center [756, 310] width 66 height 86
select select "71278"
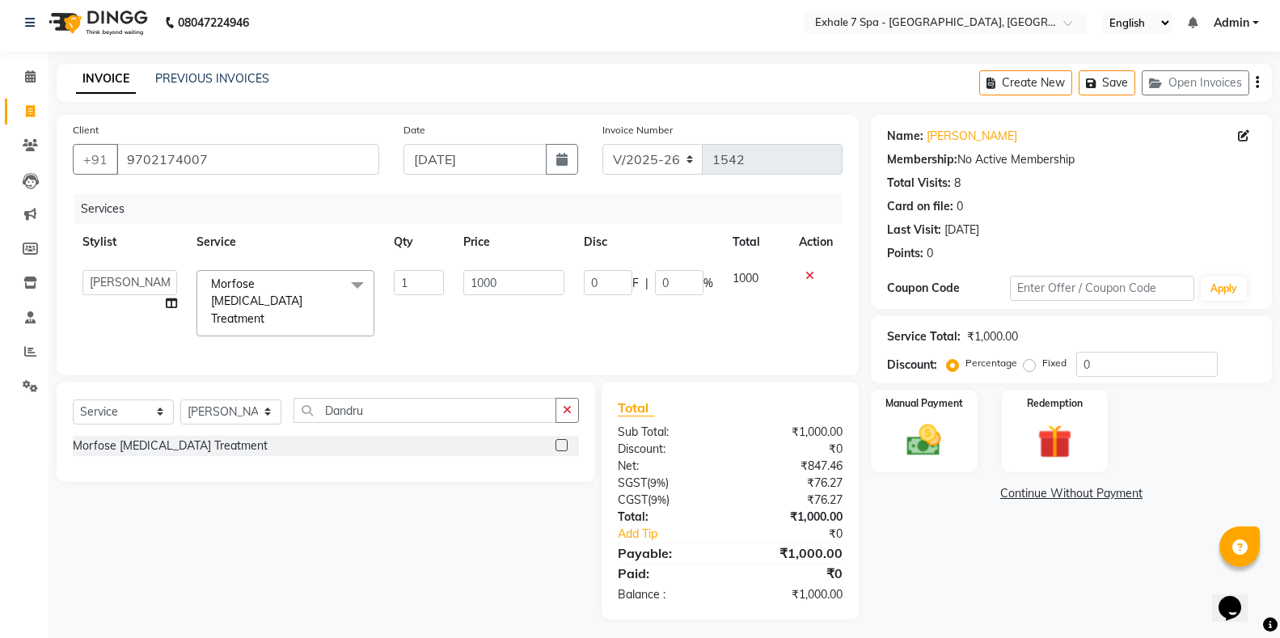
scroll to position [9, 0]
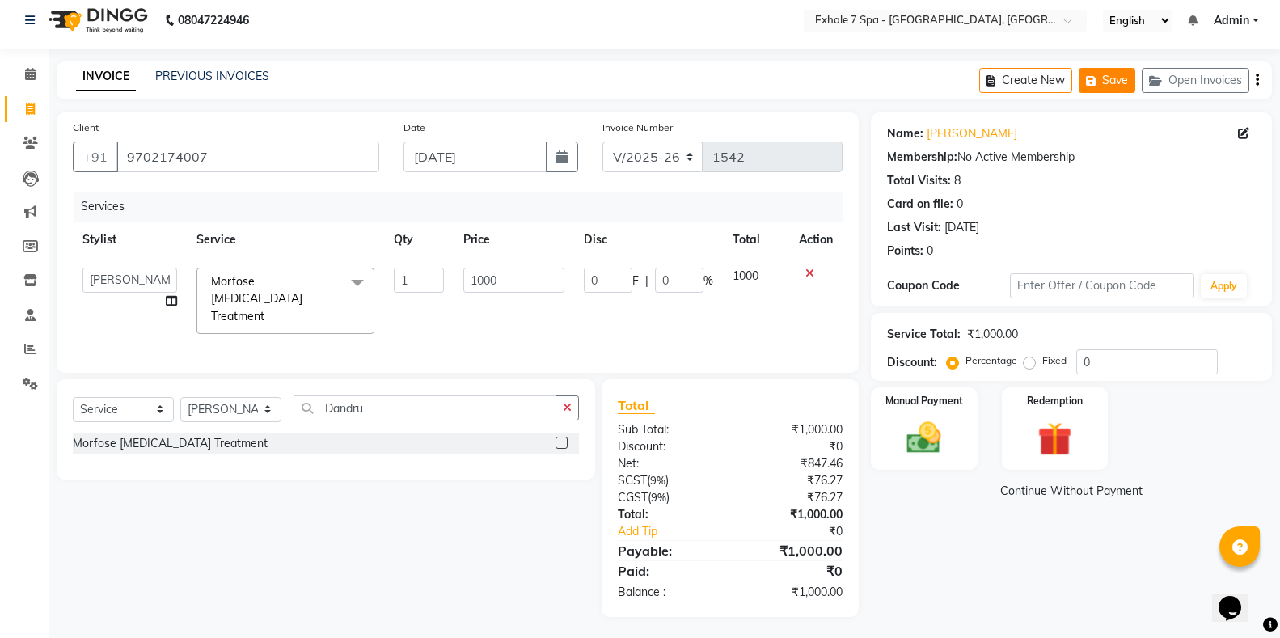
click at [1120, 81] on button "Save" at bounding box center [1106, 80] width 57 height 25
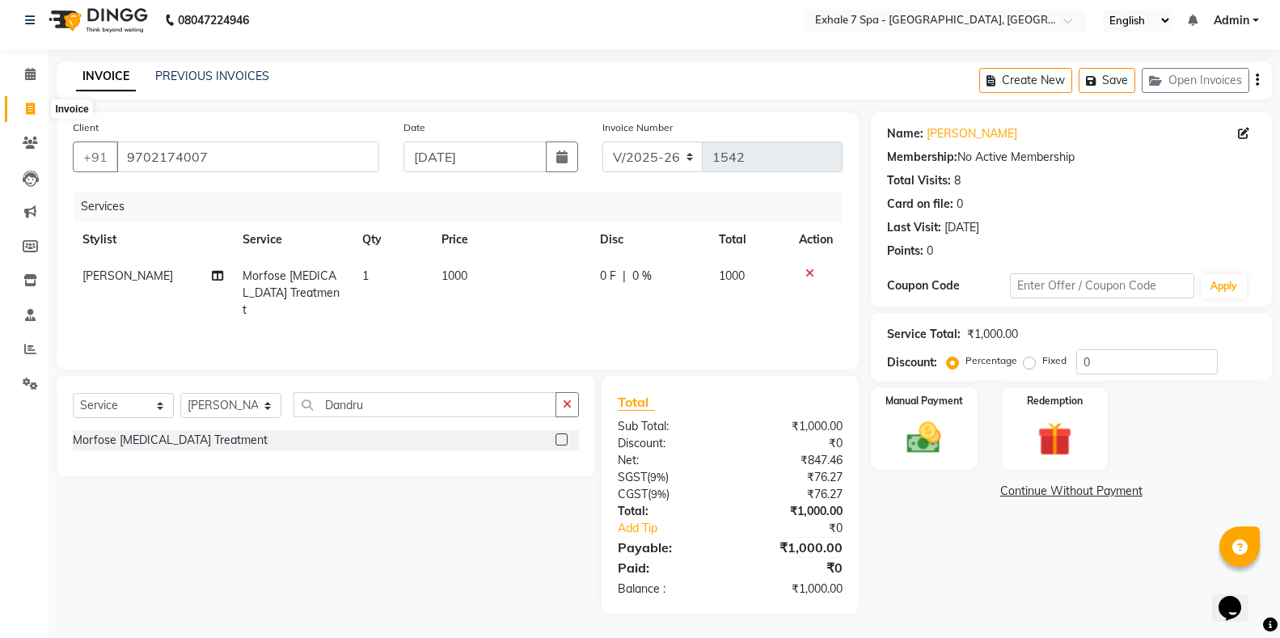
click at [31, 112] on icon at bounding box center [30, 109] width 9 height 12
select select "service"
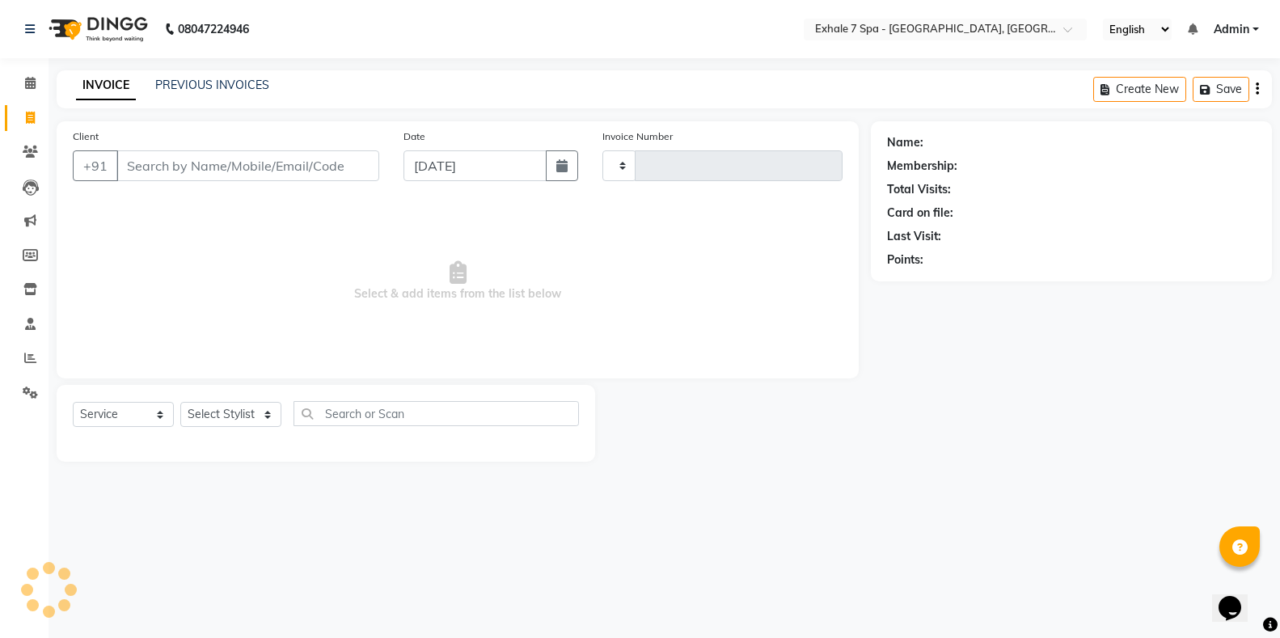
type input "1542"
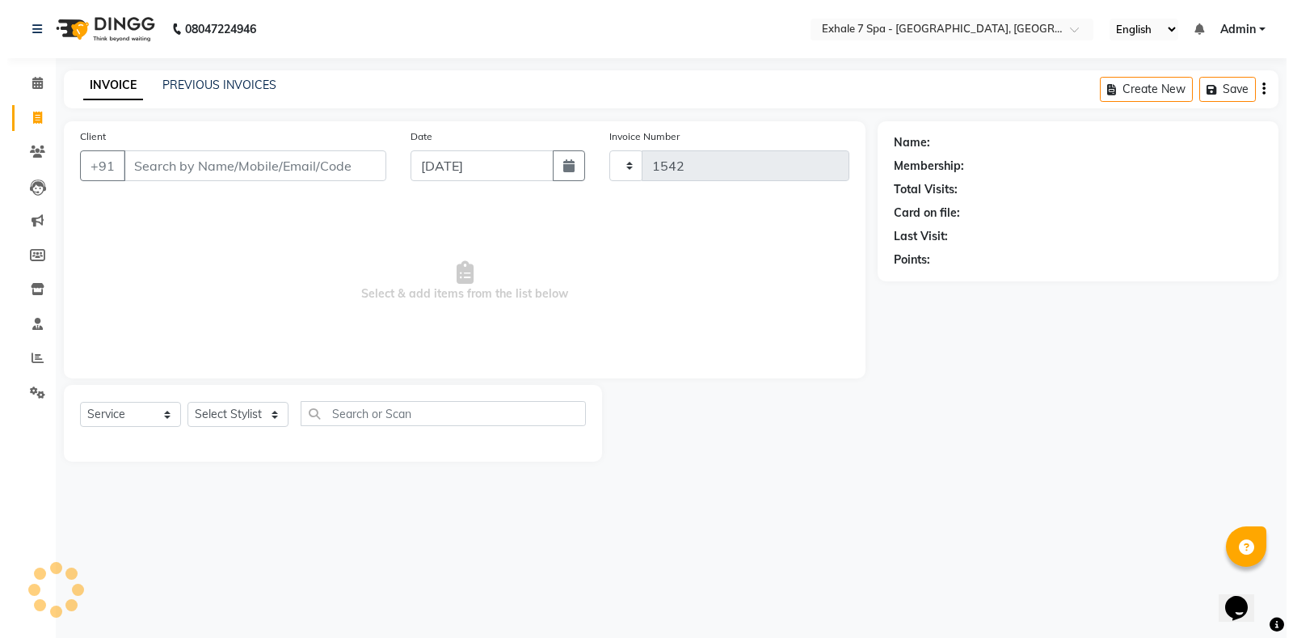
scroll to position [0, 0]
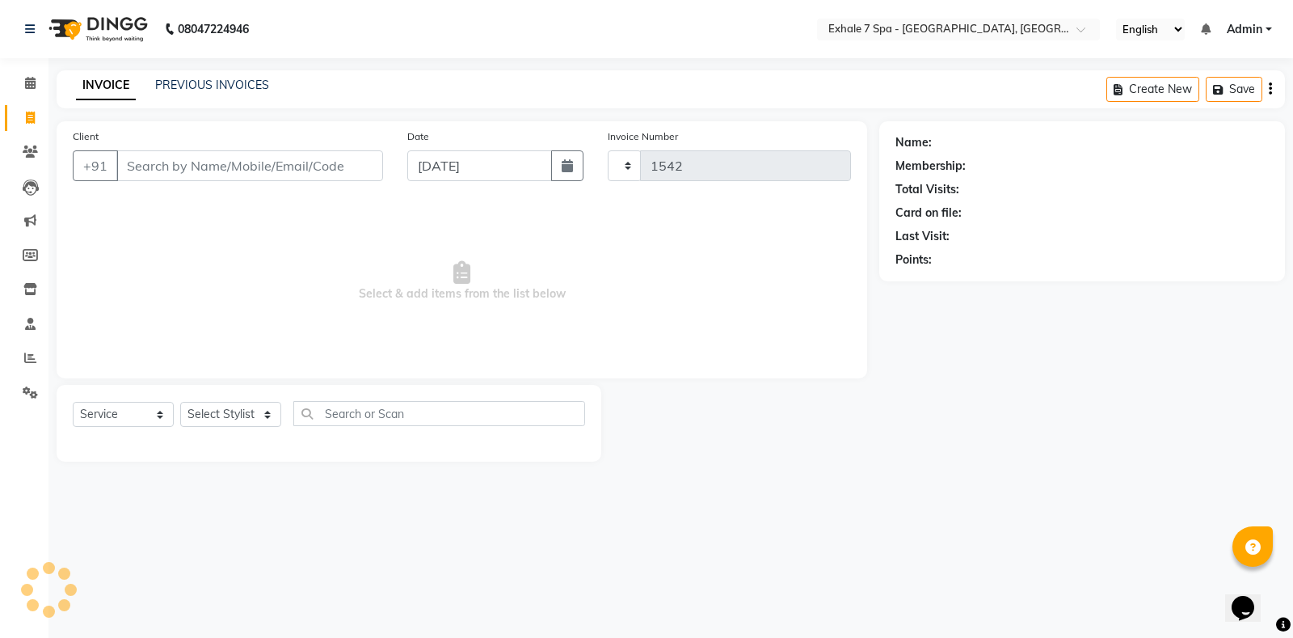
select select "4480"
click at [145, 169] on input "Client" at bounding box center [249, 165] width 267 height 31
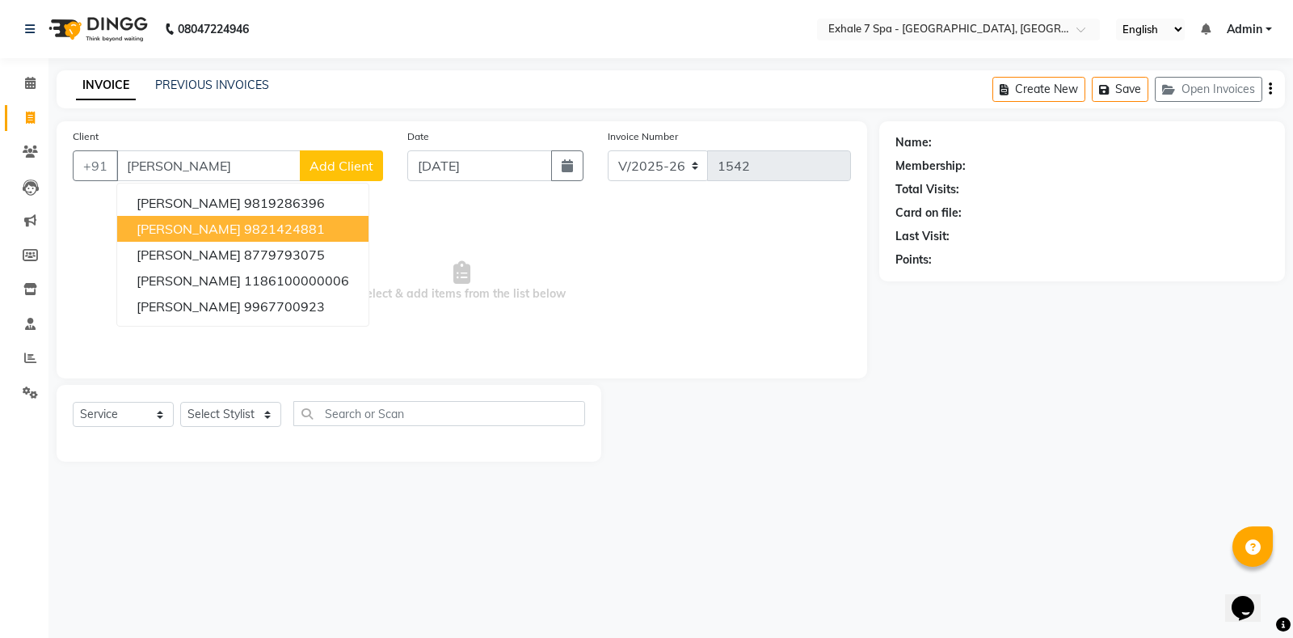
click at [163, 229] on span "[PERSON_NAME]" at bounding box center [189, 229] width 104 height 16
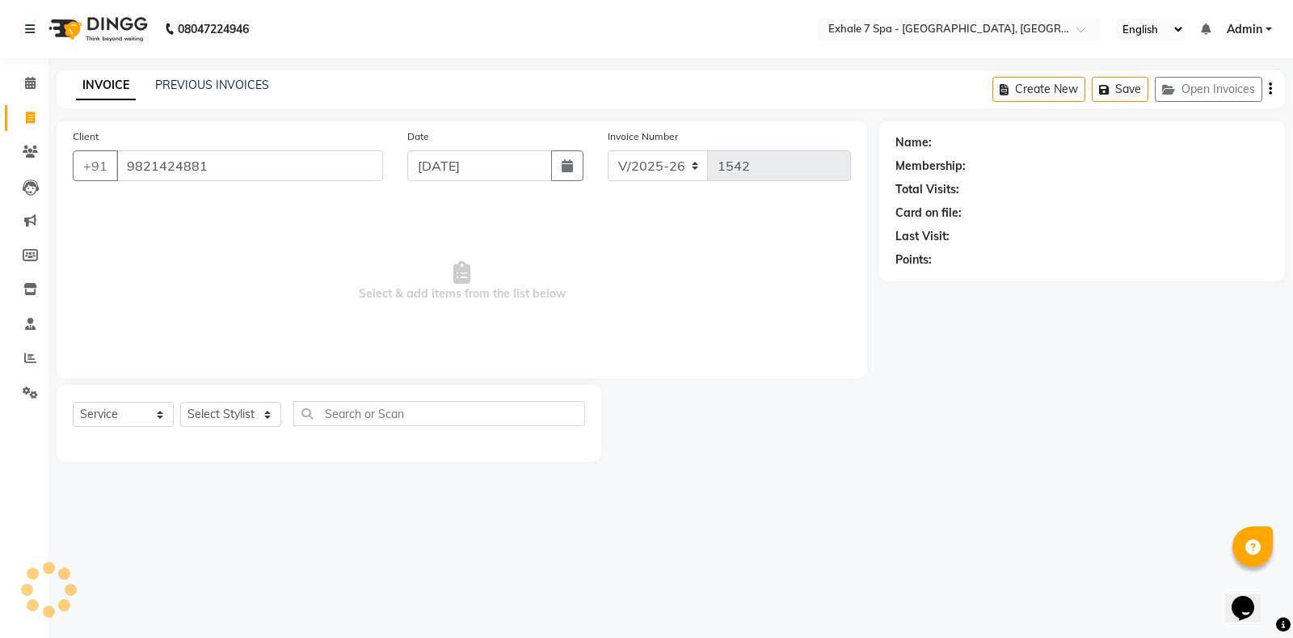
type input "9821424881"
